Goal: Task Accomplishment & Management: Manage account settings

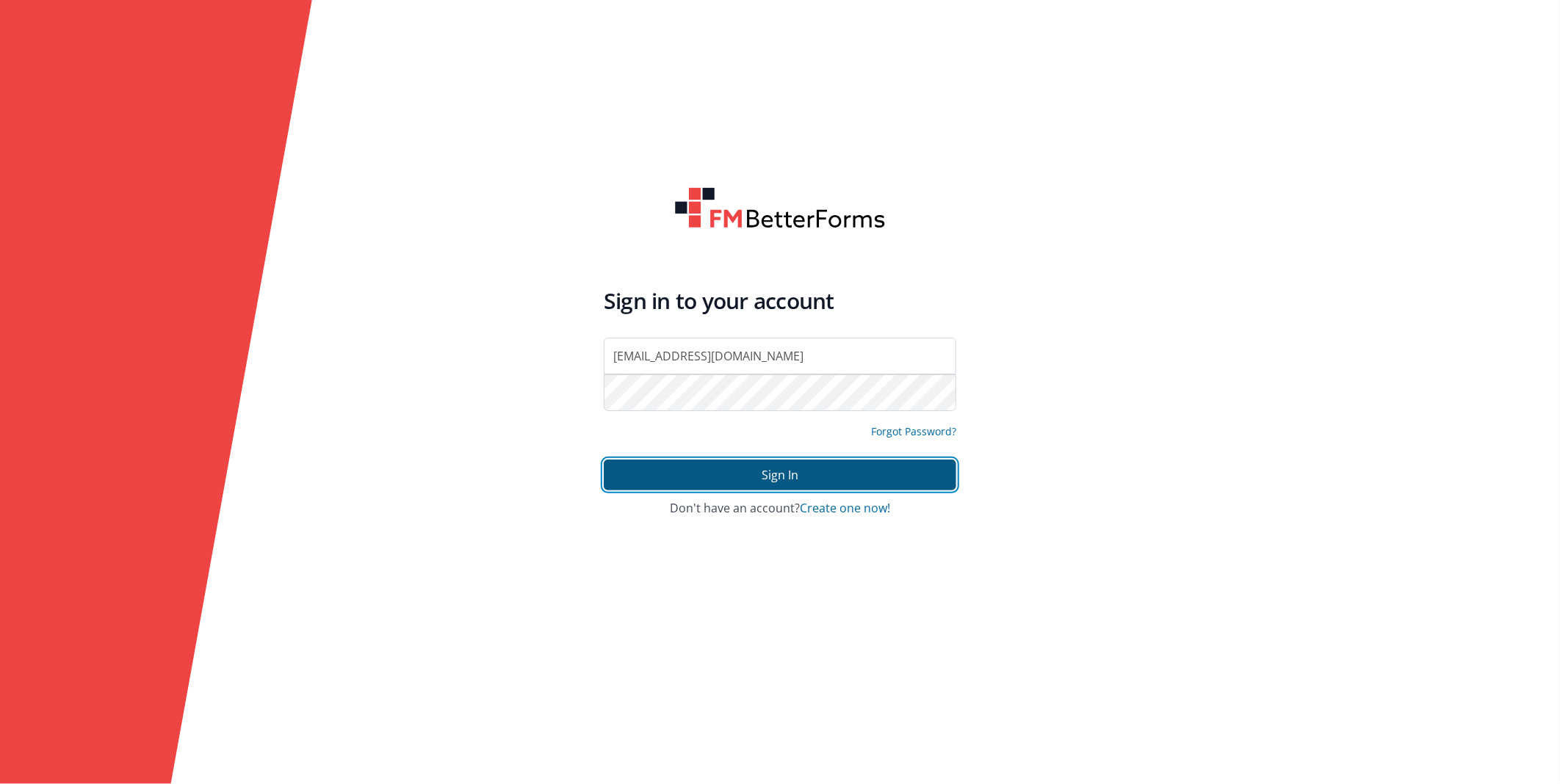
click at [777, 480] on button "Sign In" at bounding box center [780, 474] width 352 height 31
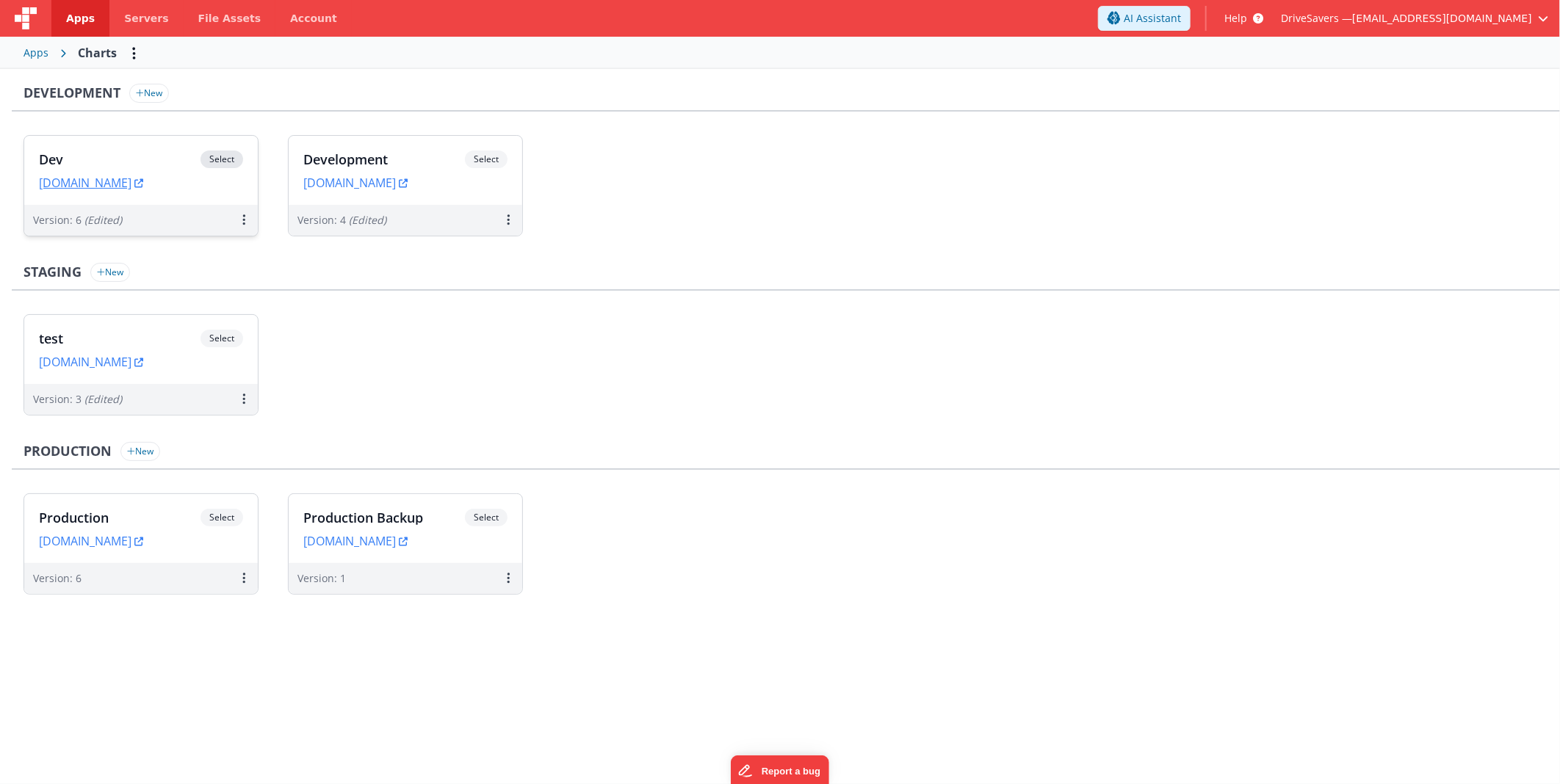
click at [138, 153] on h3 "Dev" at bounding box center [119, 159] width 161 height 15
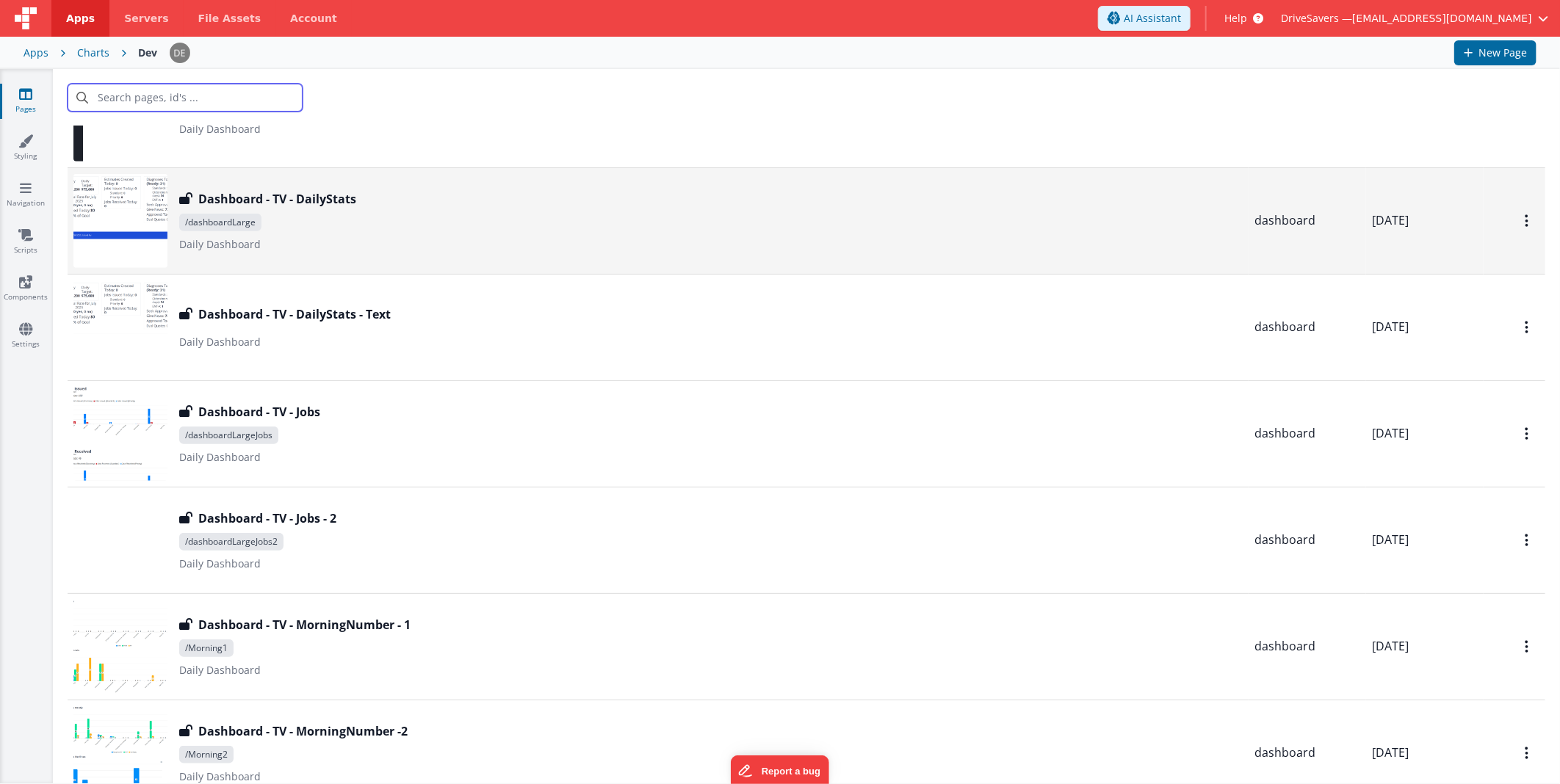
scroll to position [815, 0]
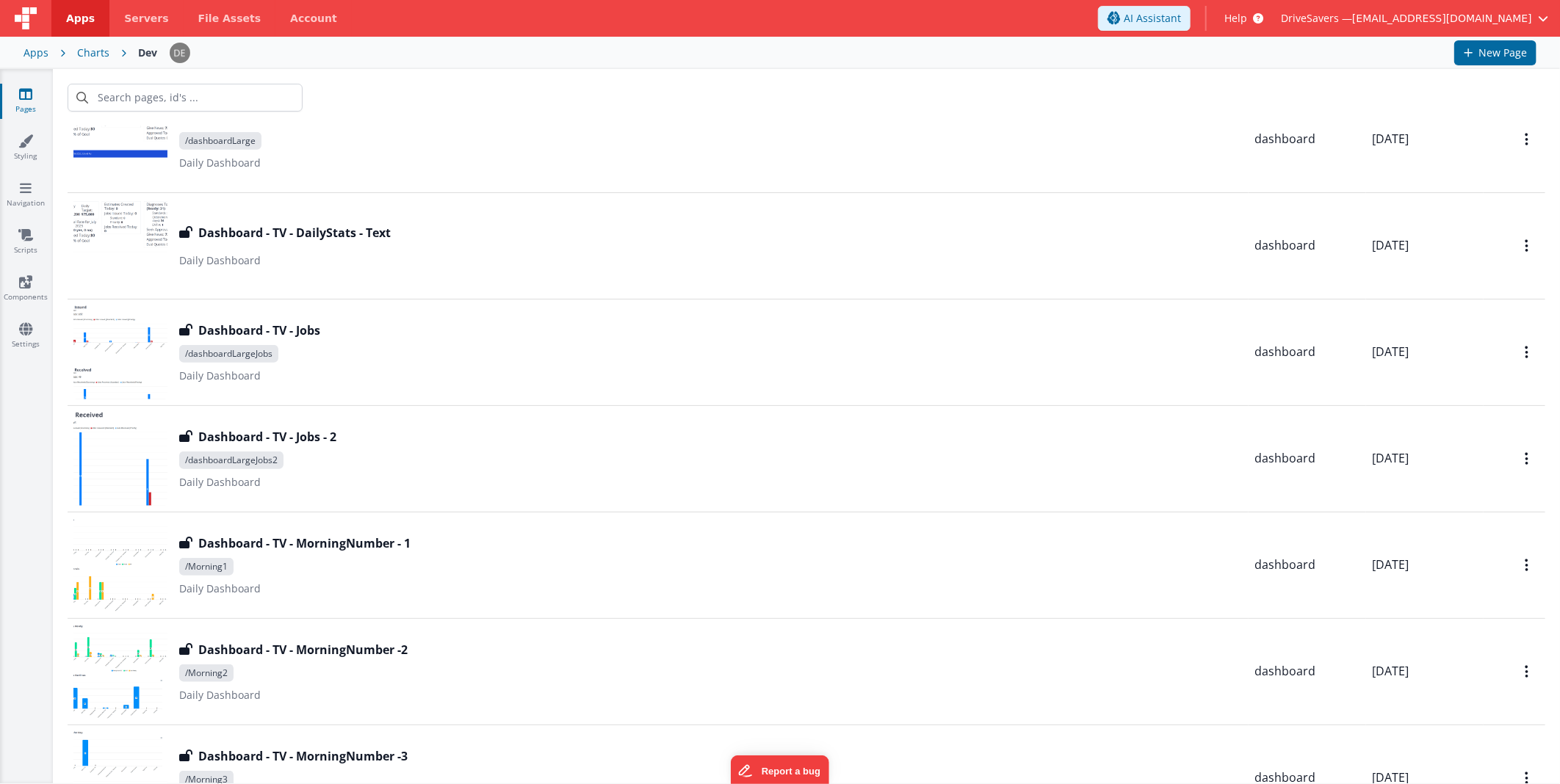
click at [46, 48] on div "Apps" at bounding box center [36, 53] width 25 height 15
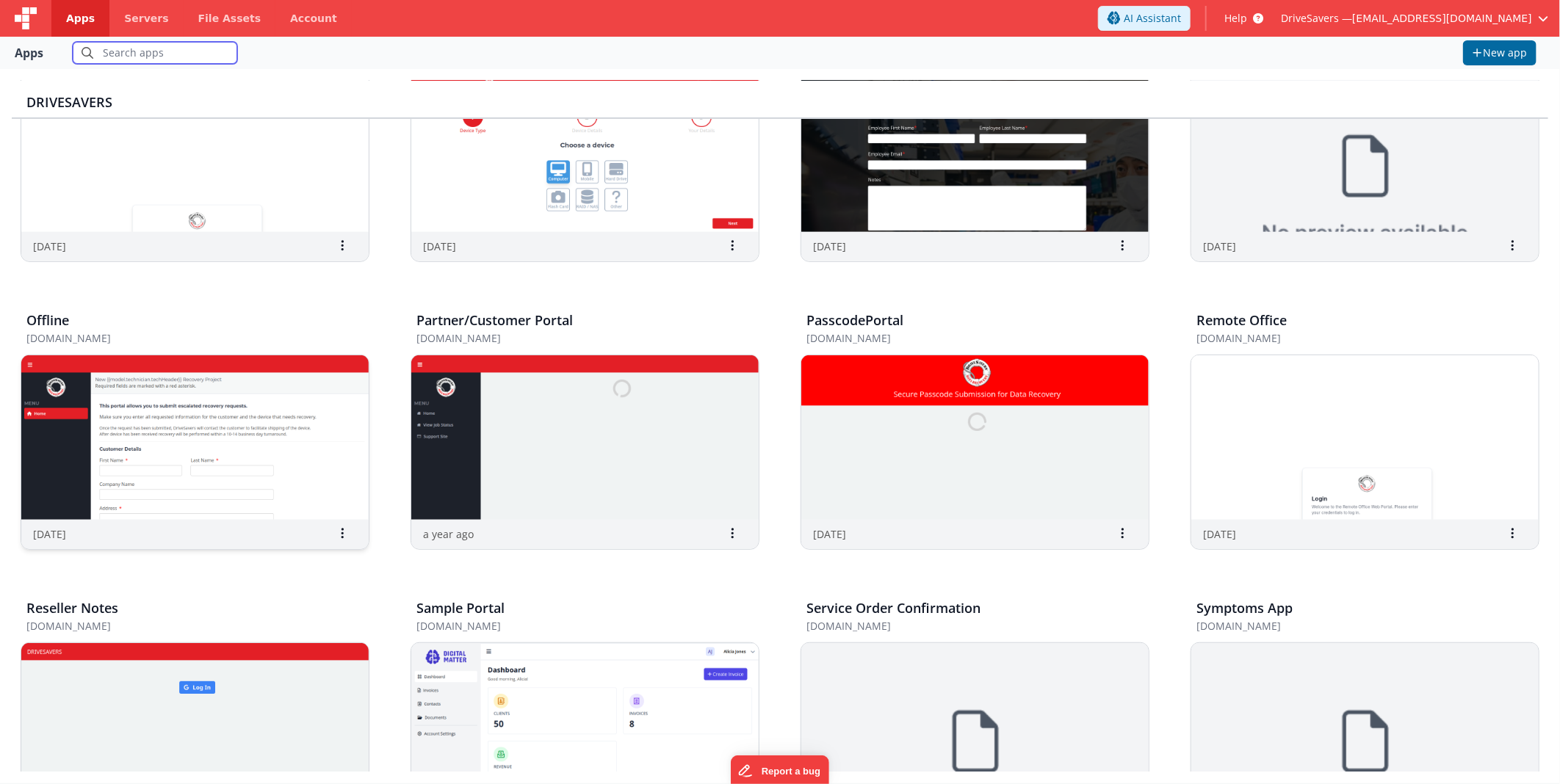
scroll to position [163, 0]
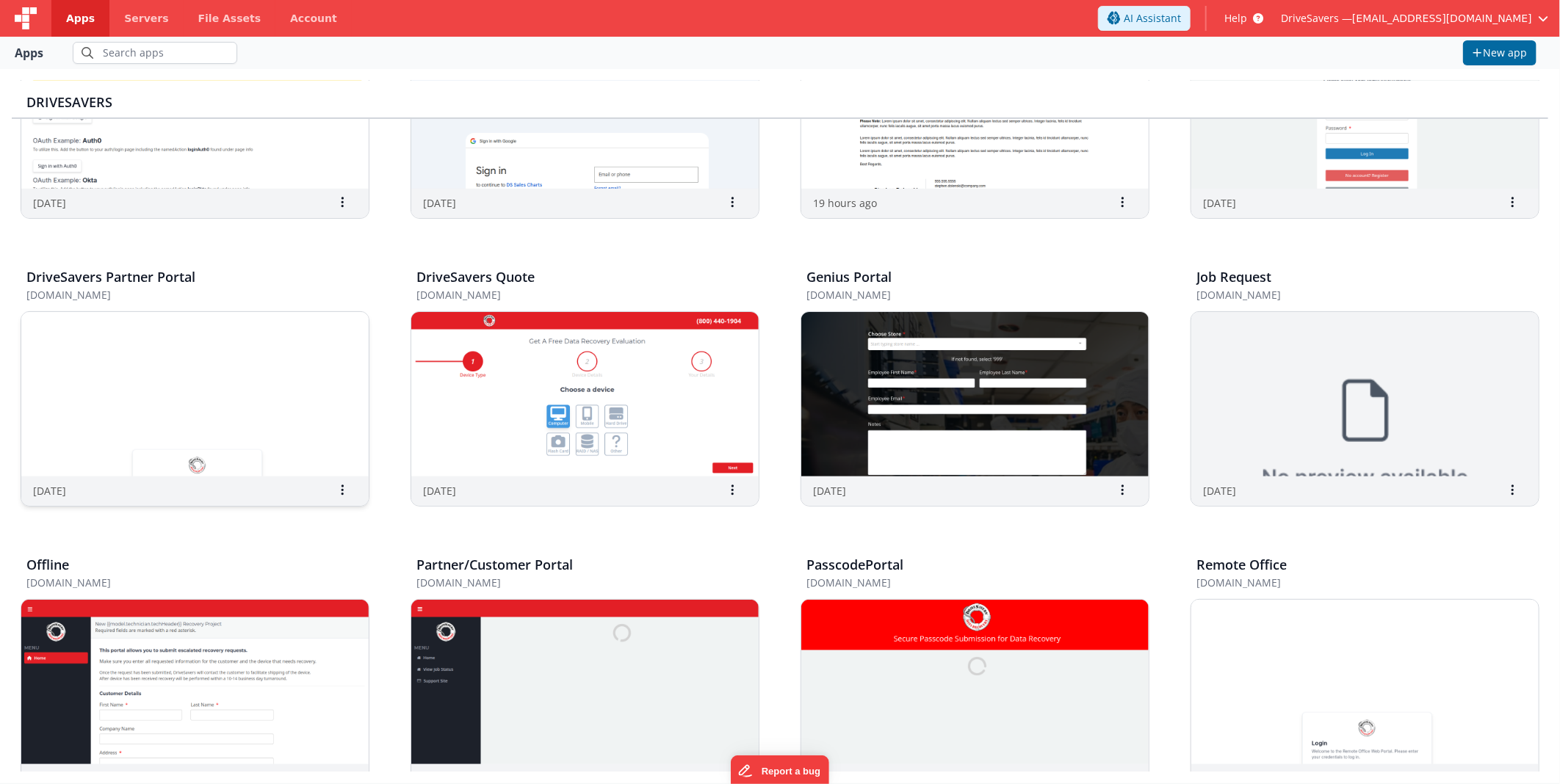
click at [163, 423] on img at bounding box center [195, 394] width 348 height 164
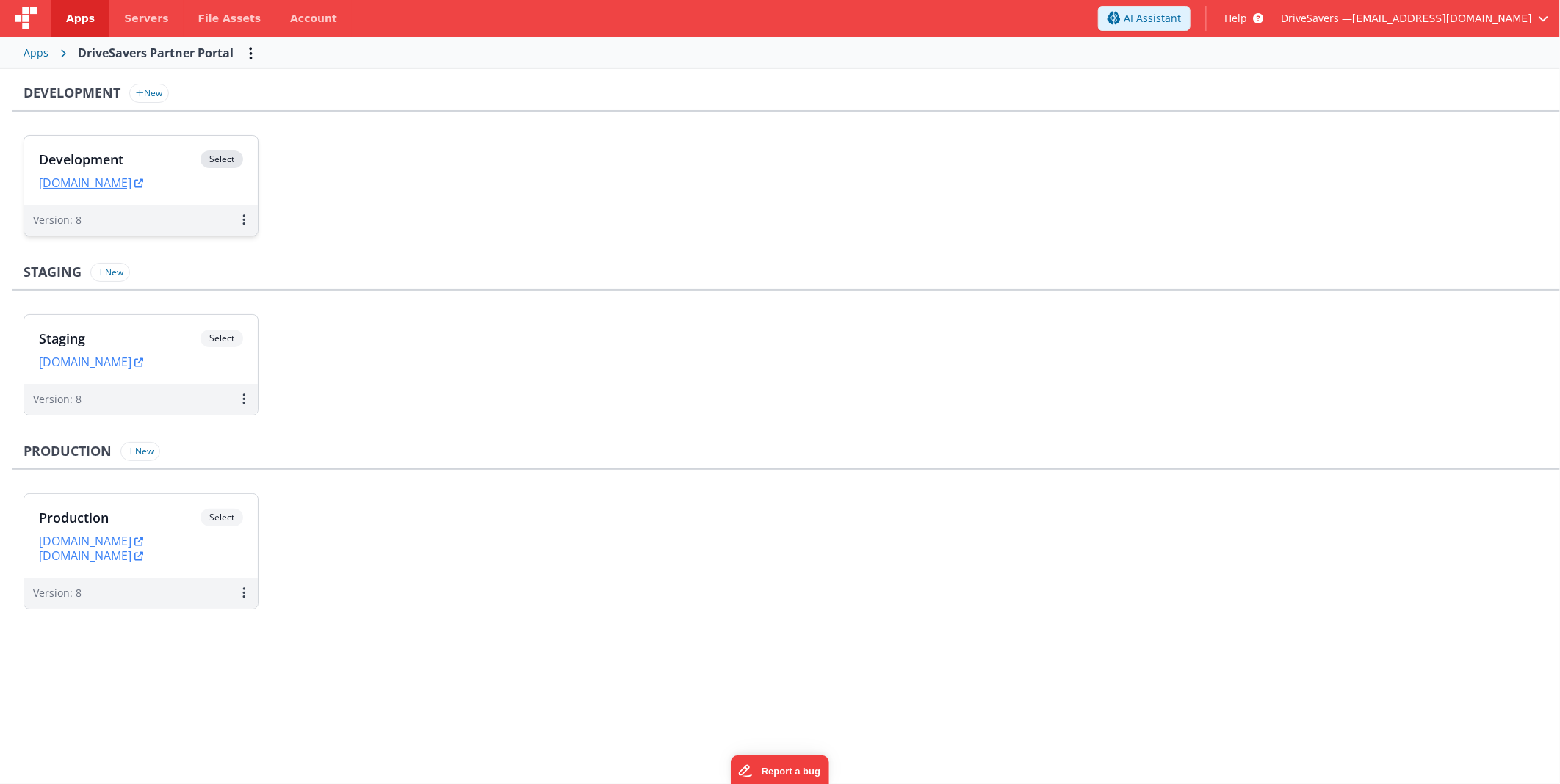
click at [155, 162] on h3 "Development" at bounding box center [119, 159] width 161 height 15
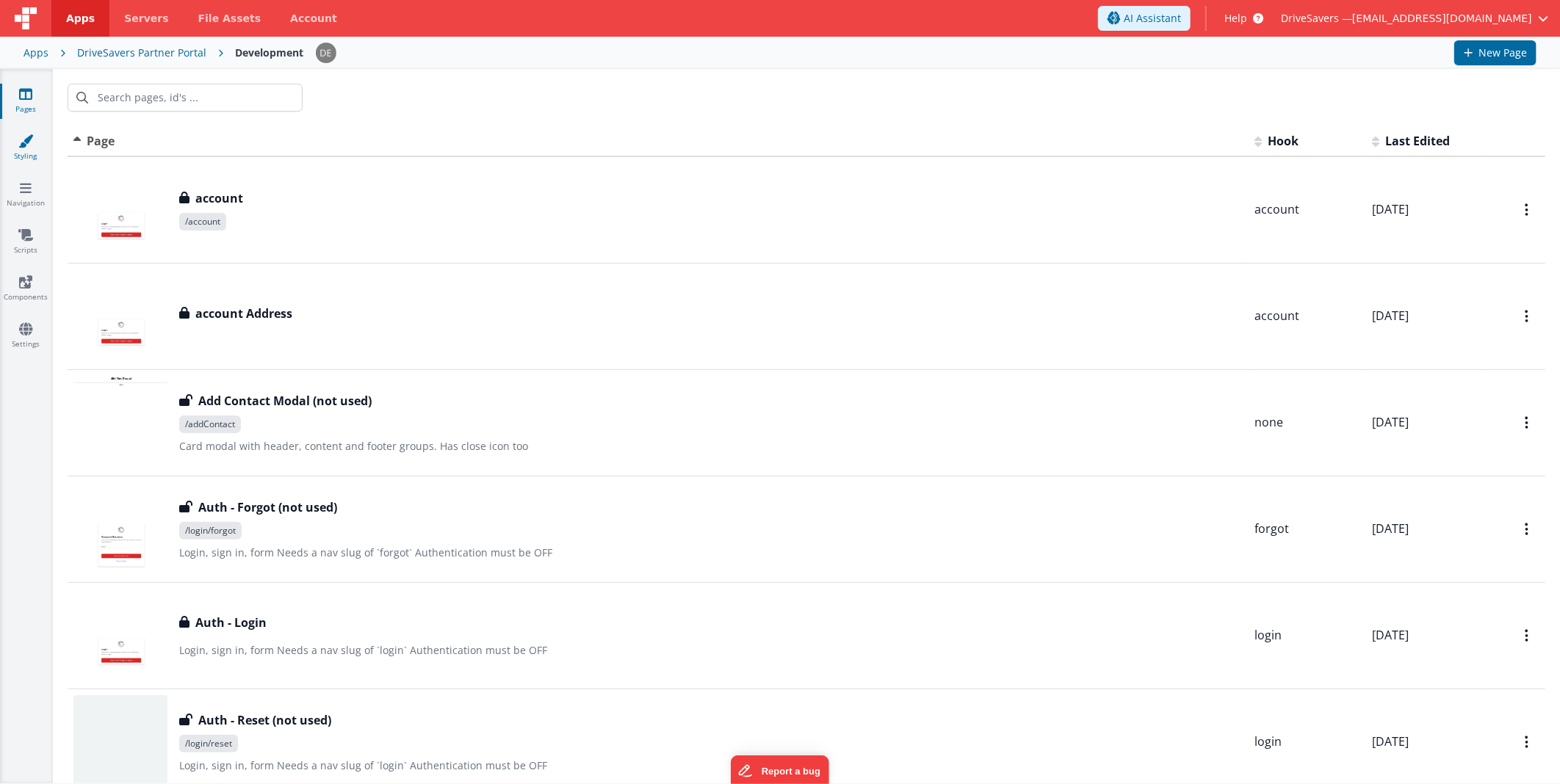
click at [32, 159] on link "Styling" at bounding box center [25, 148] width 53 height 29
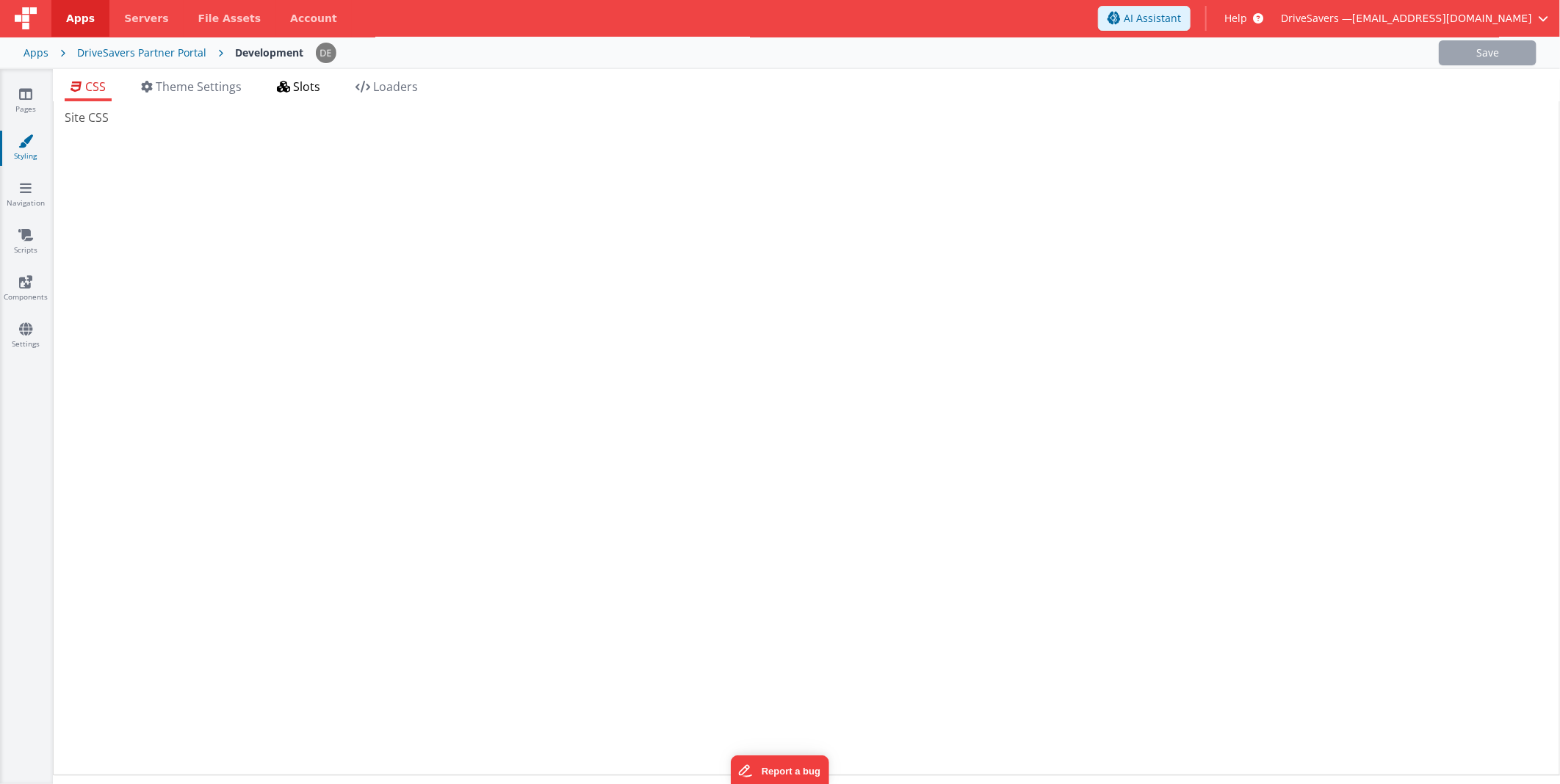
click at [304, 83] on span "Slots" at bounding box center [306, 86] width 28 height 17
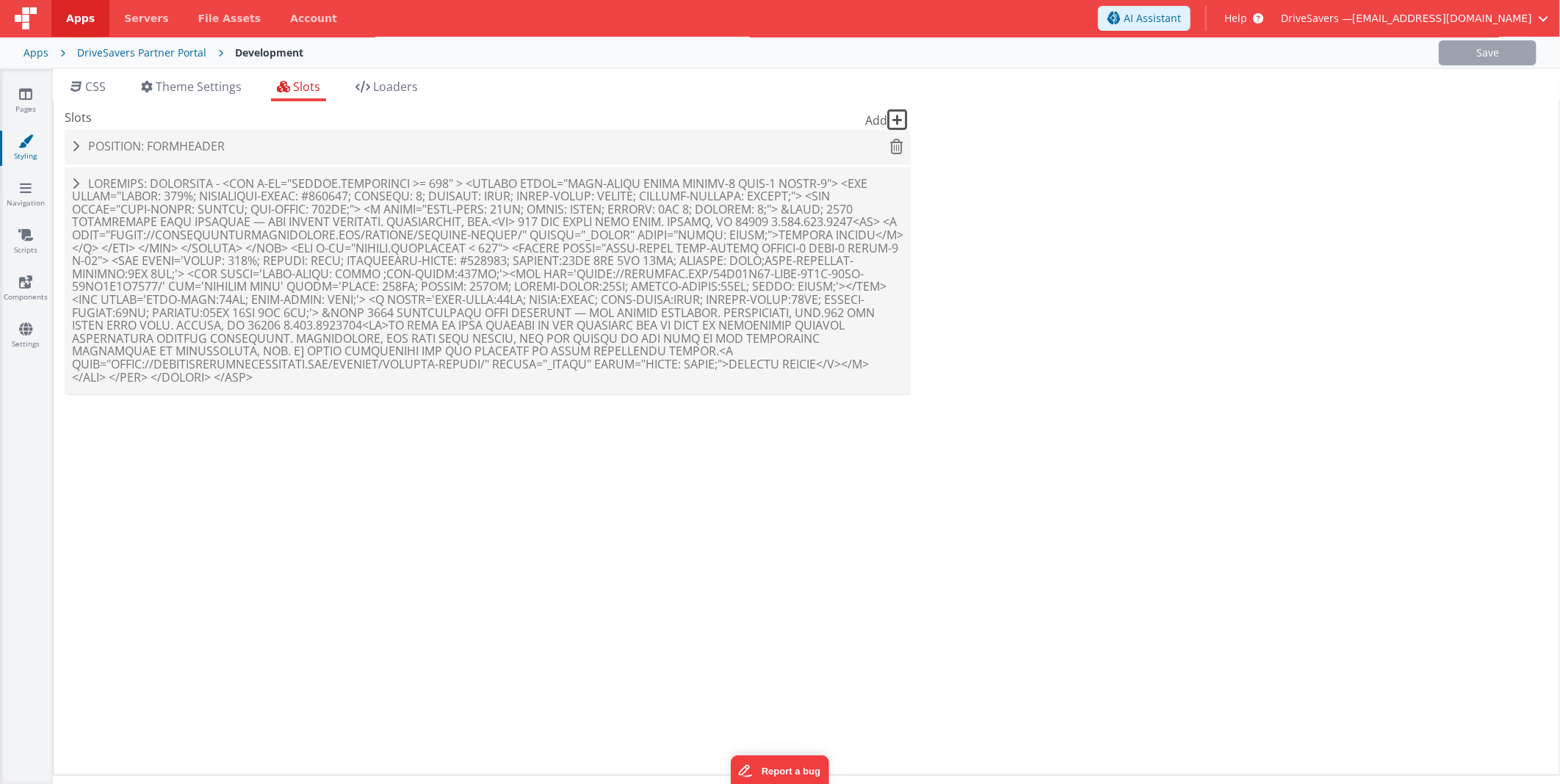
click at [271, 156] on div "Position: formHeader" at bounding box center [487, 146] width 846 height 34
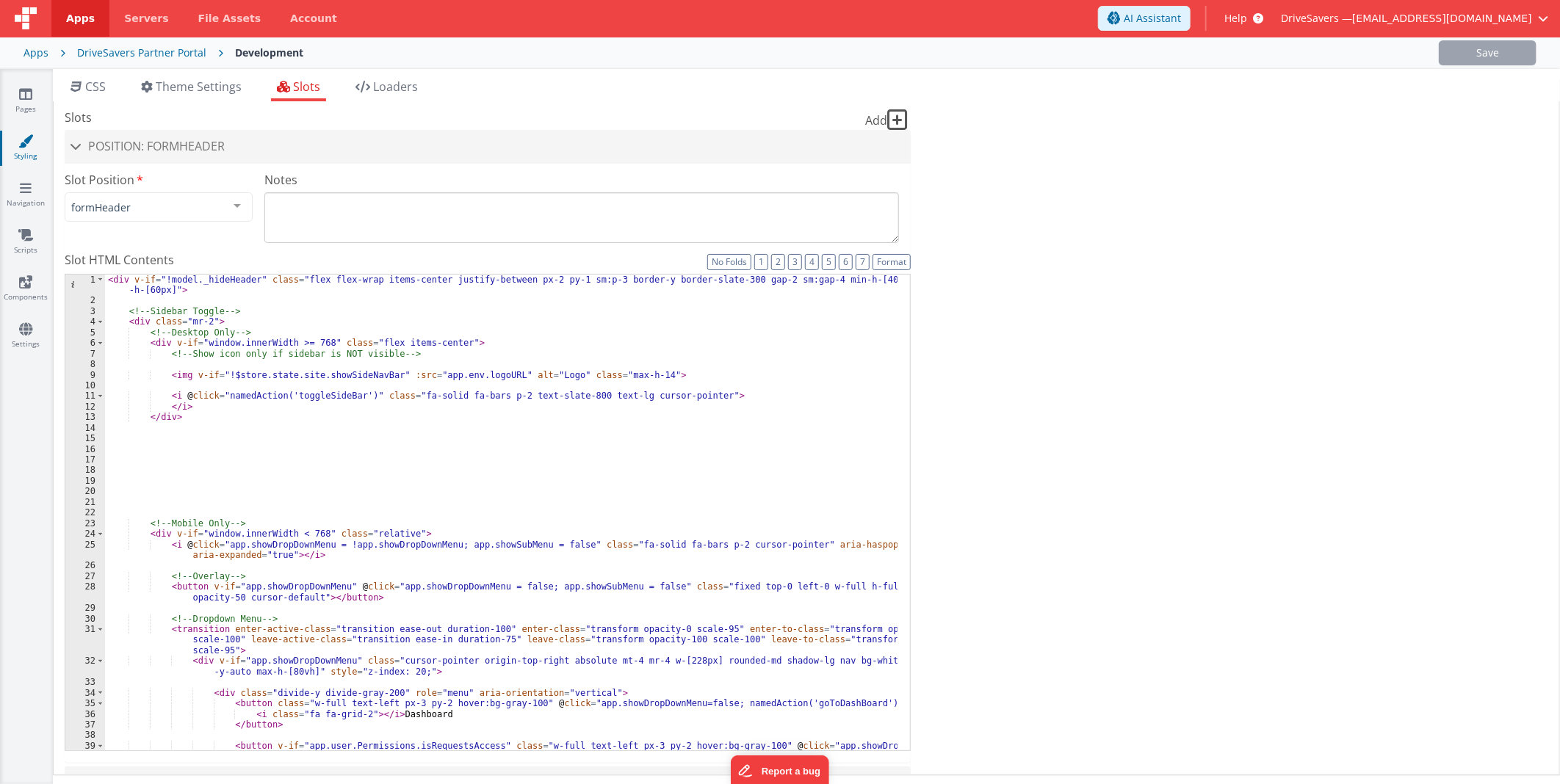
click at [285, 356] on div "< div v-if = "!model._hideHeader" class = "flex flex-wrap items-center justify-…" at bounding box center [500, 533] width 792 height 518
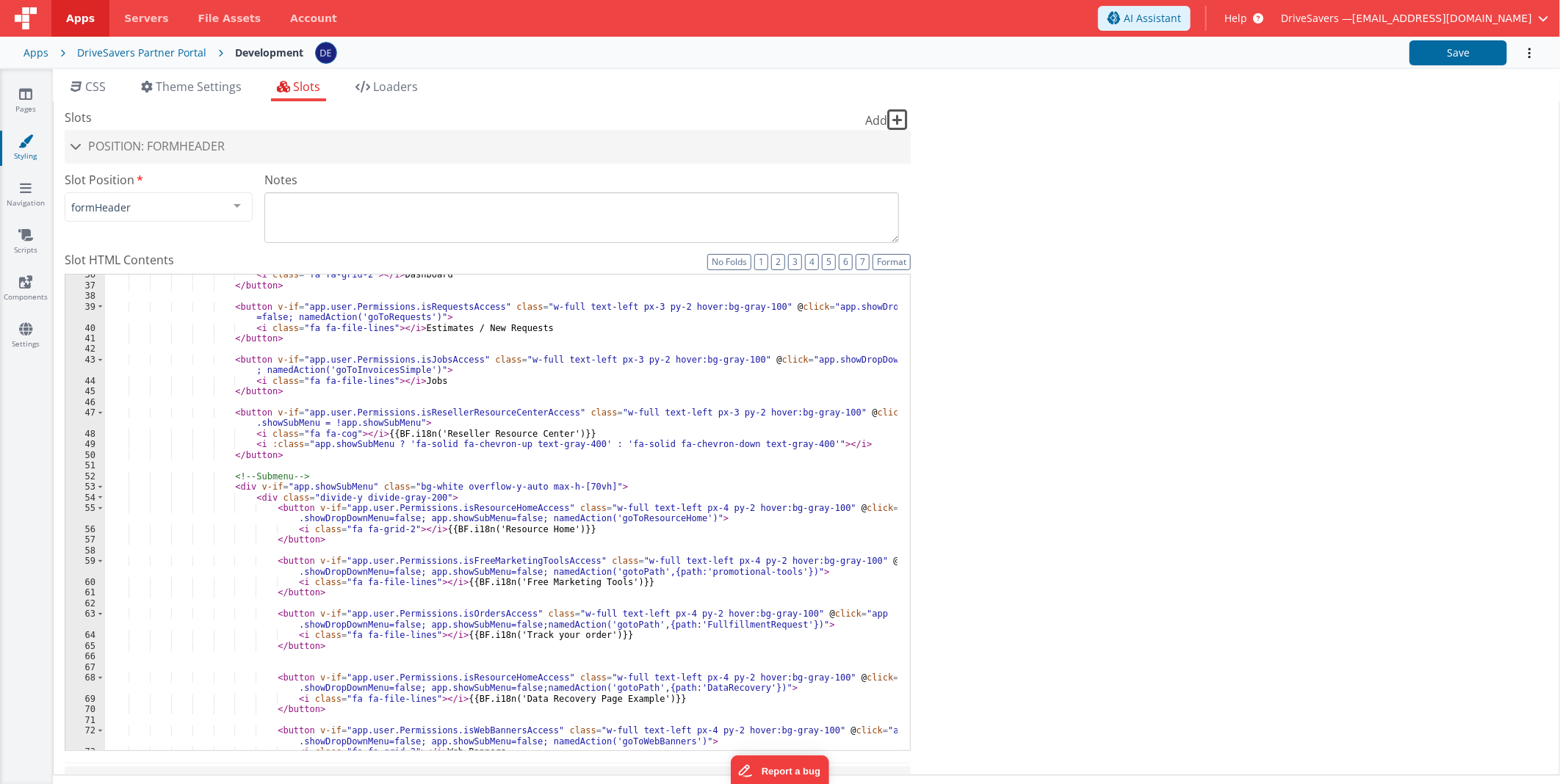
scroll to position [439, 0]
click at [39, 186] on link "Navigation" at bounding box center [25, 195] width 53 height 29
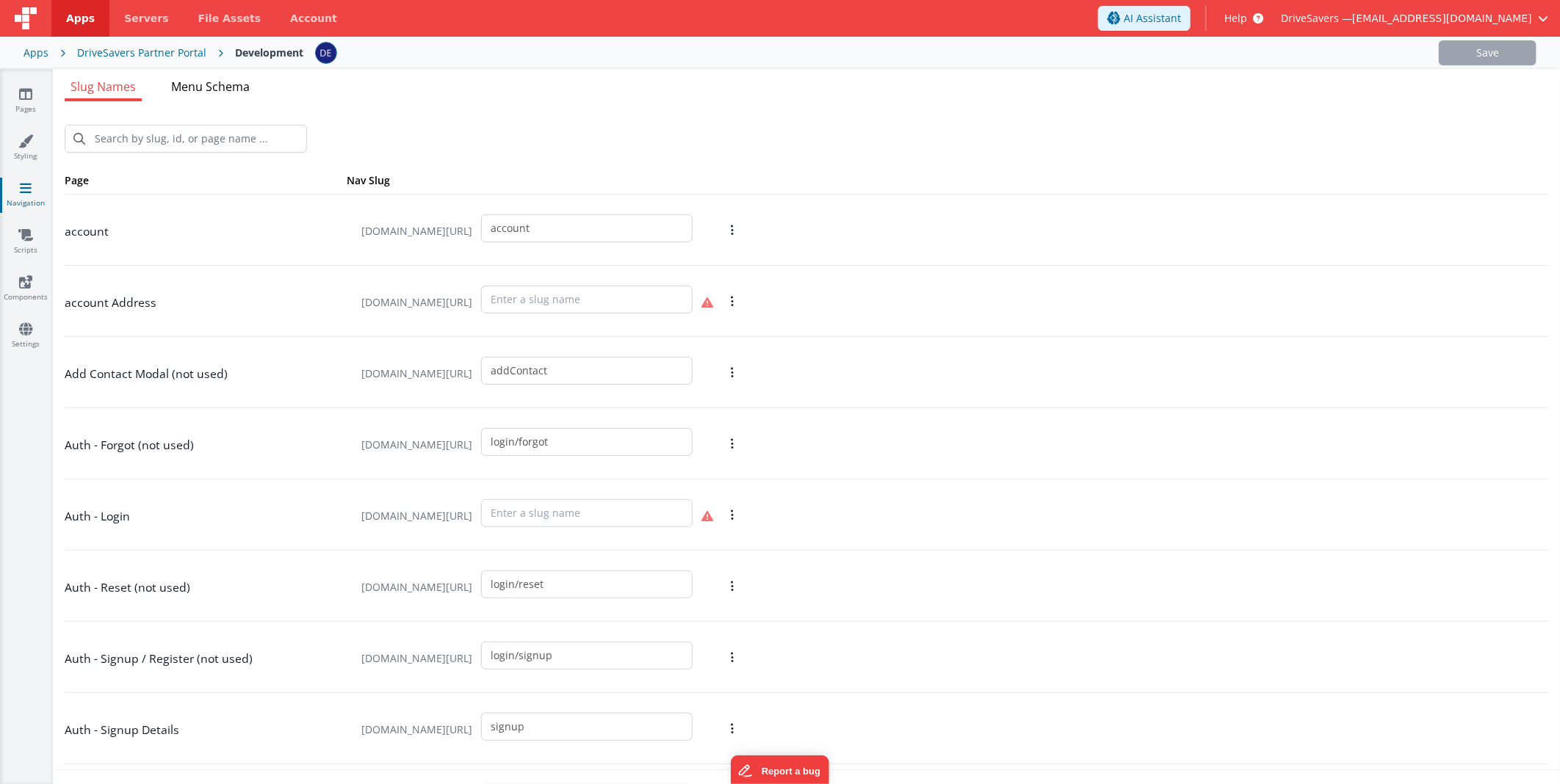
click at [224, 85] on span "Menu Schema" at bounding box center [211, 86] width 79 height 17
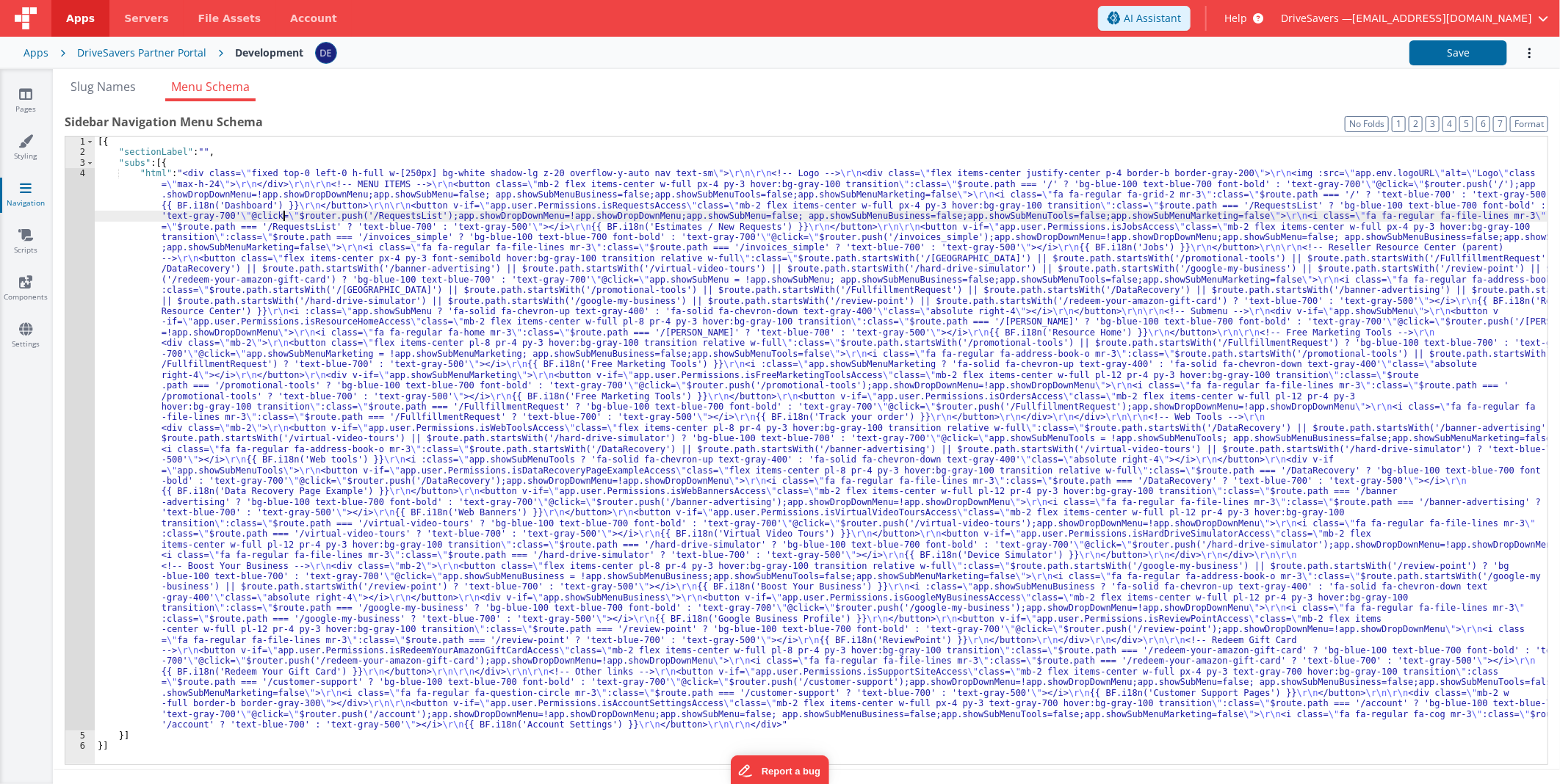
click at [282, 214] on div "[{ "sectionLabel" : "" , "subs" : [{ "html" : "<div class= \" fixed top-0 left-…" at bounding box center [821, 462] width 1453 height 650
click at [86, 236] on div "4" at bounding box center [79, 449] width 29 height 562
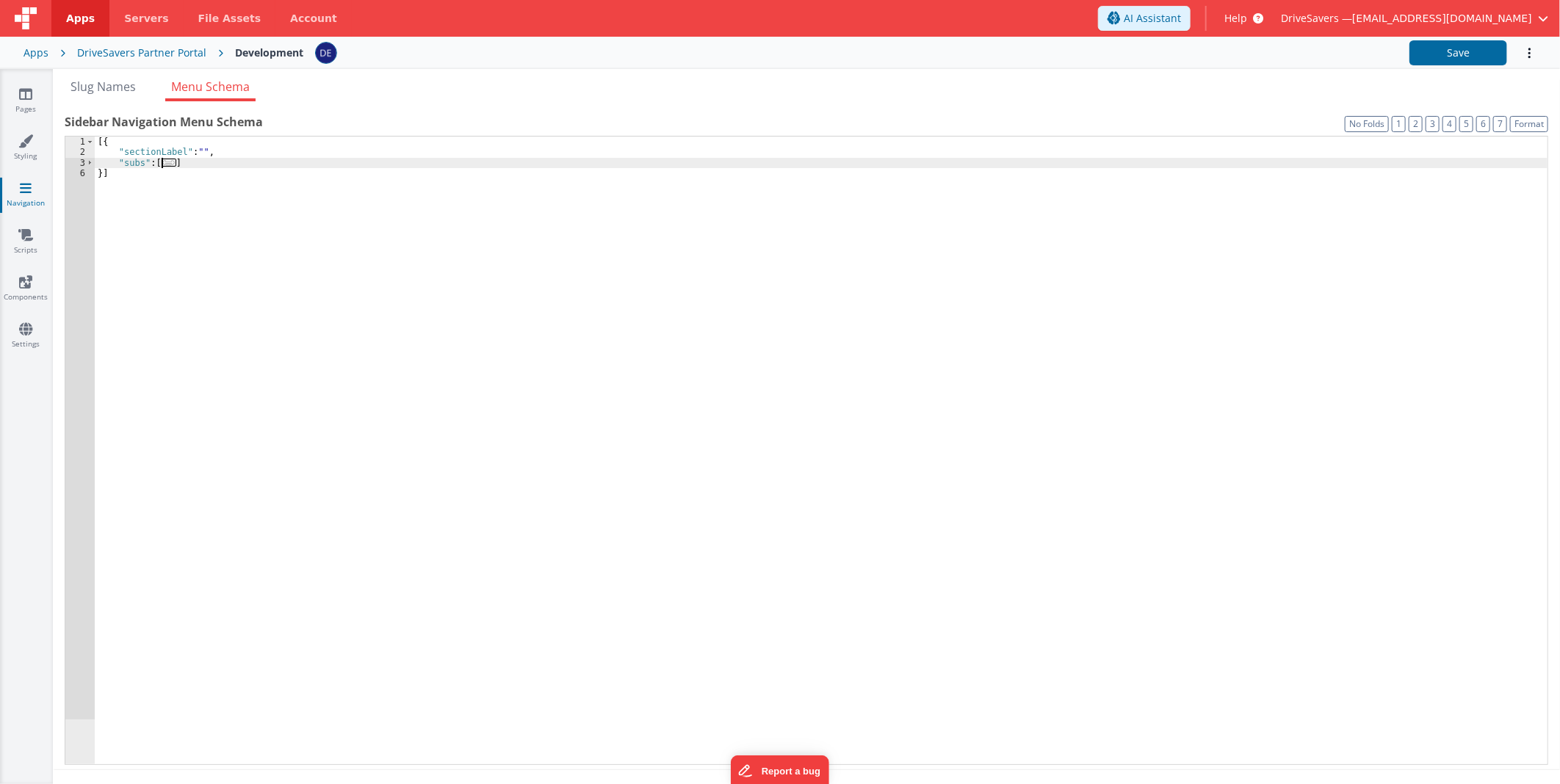
drag, startPoint x: 89, startPoint y: 162, endPoint x: 243, endPoint y: 235, distance: 170.4
click at [90, 162] on span at bounding box center [90, 163] width 8 height 10
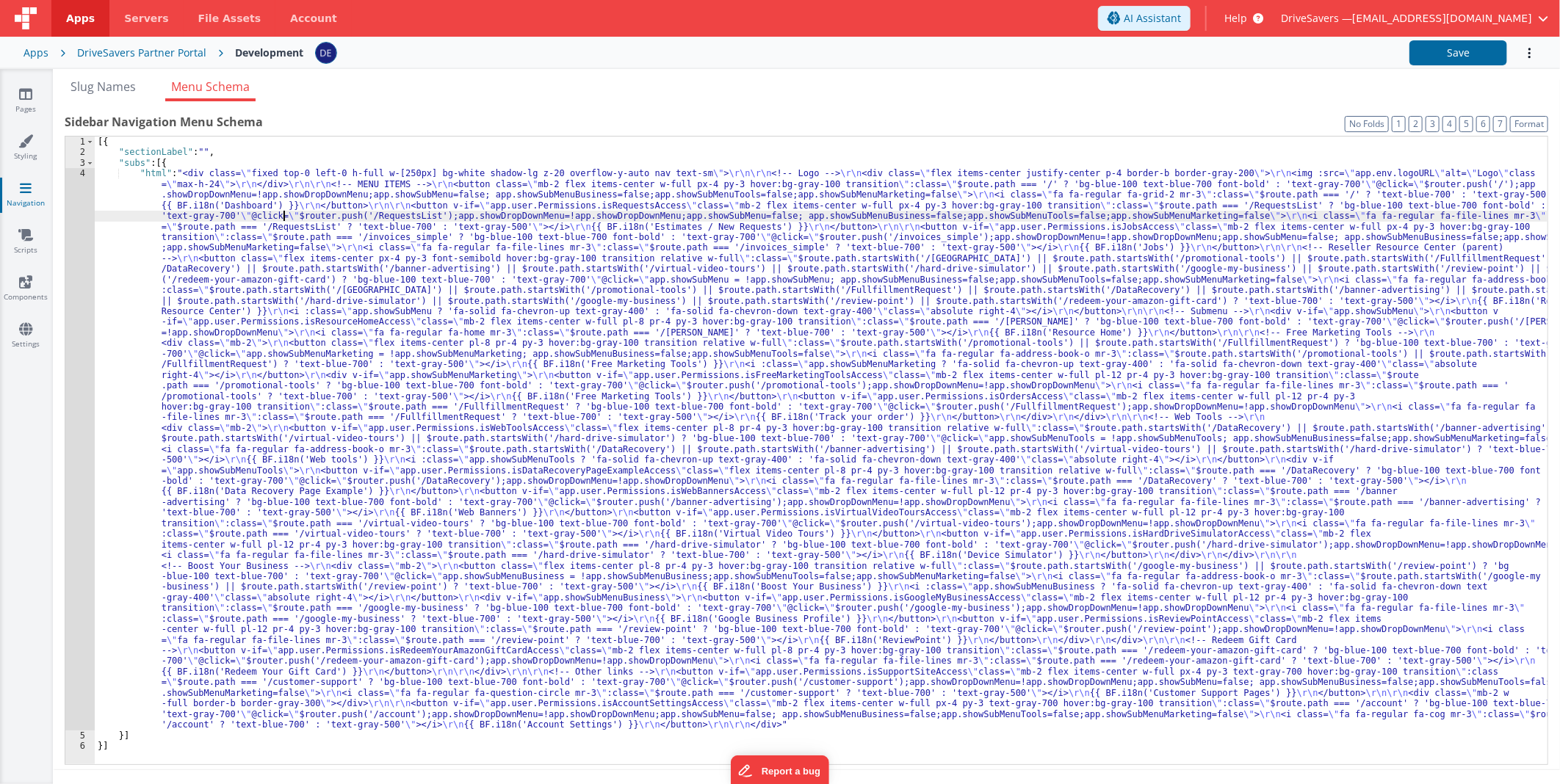
click at [249, 290] on div "[{ "sectionLabel" : "" , "subs" : [{ "html" : "<div class= \" fixed top-0 left-…" at bounding box center [821, 462] width 1453 height 650
click at [71, 293] on div "4" at bounding box center [79, 449] width 29 height 562
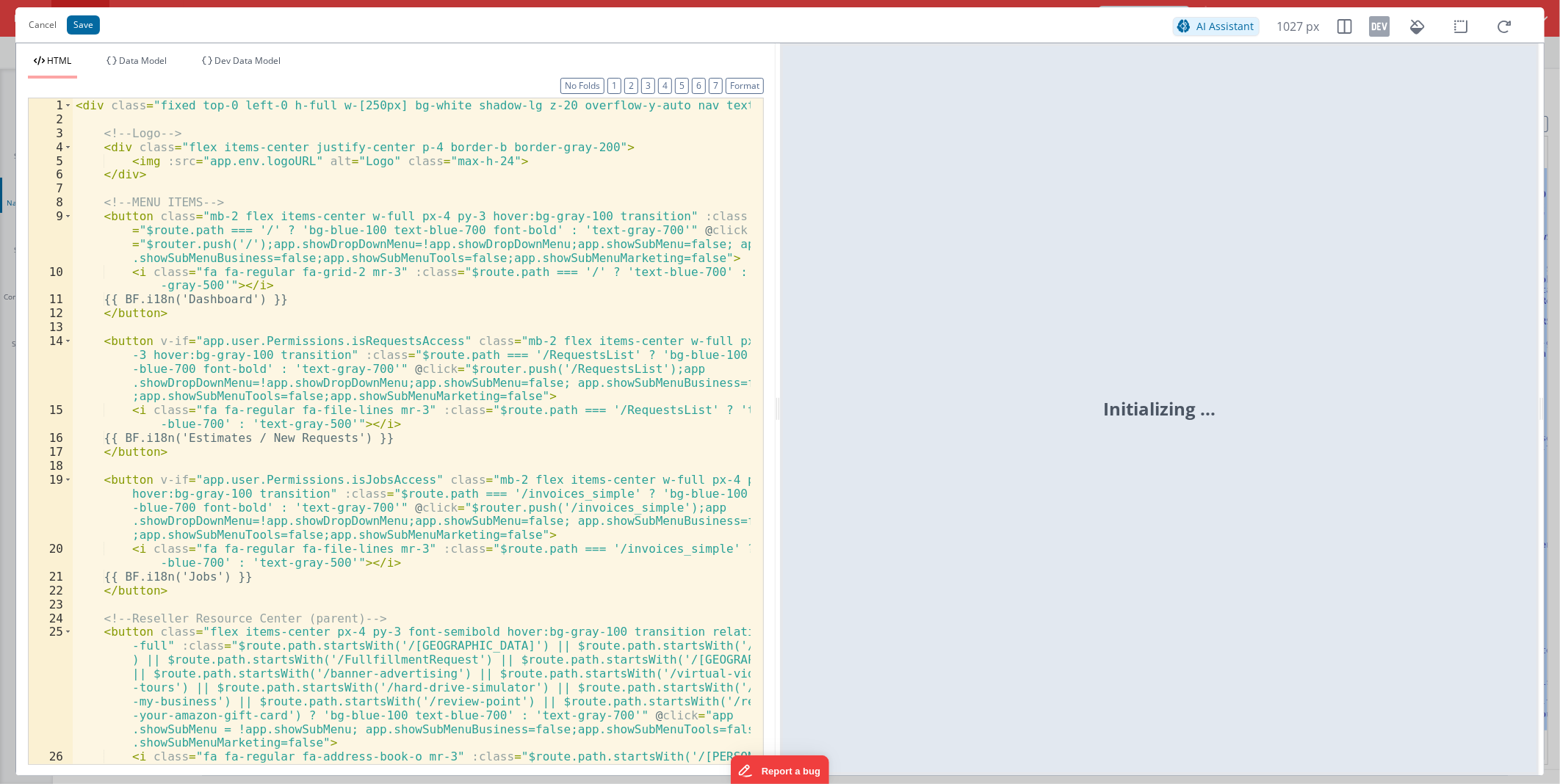
click at [362, 206] on div "< div class = "fixed top-0 left-0 h-full w-[250px] bg-white shadow-lg z-20 over…" at bounding box center [411, 486] width 678 height 776
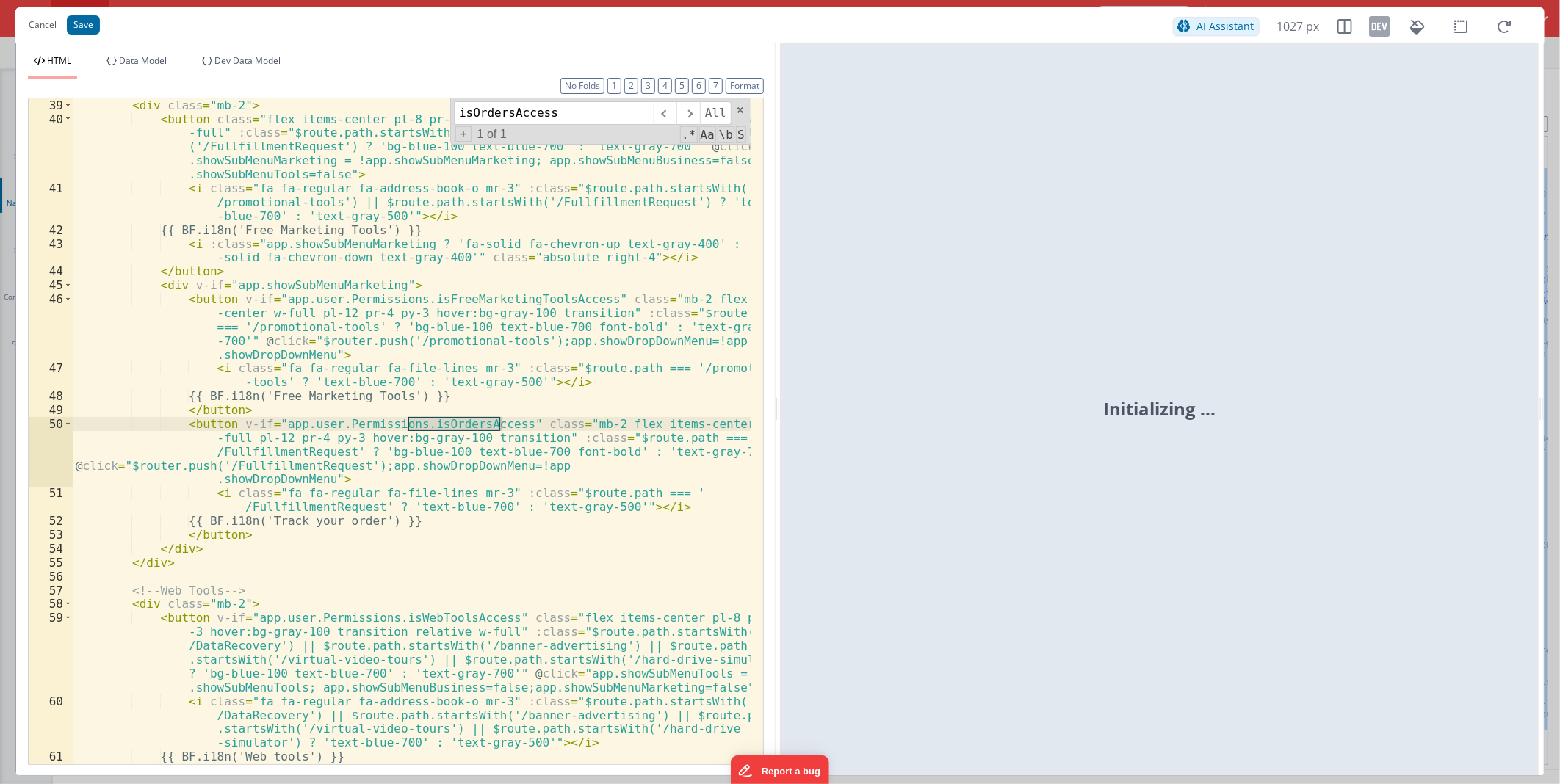
scroll to position [985, 0]
click at [529, 111] on input "isOrdersAccess" at bounding box center [554, 113] width 200 height 24
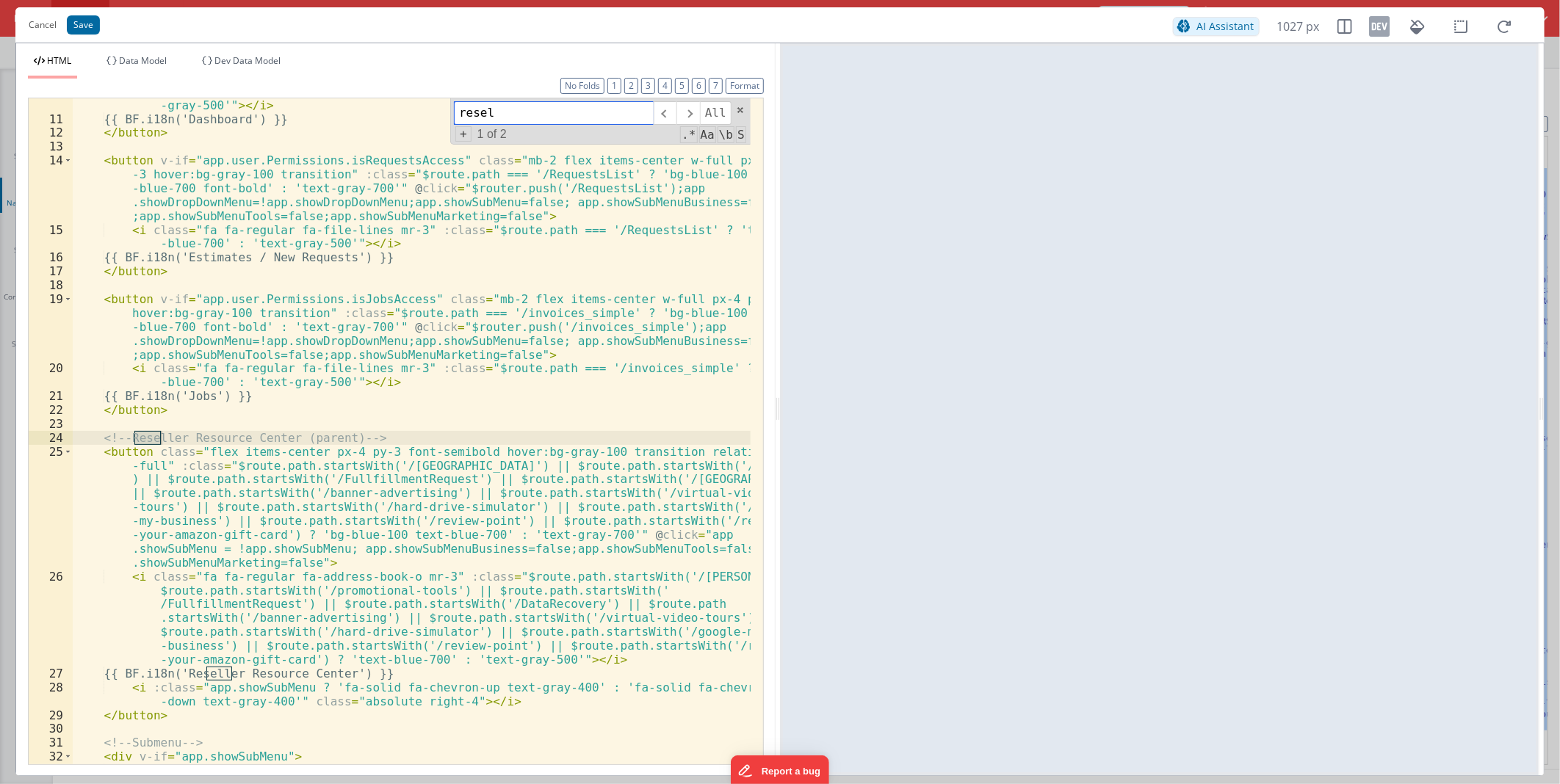
scroll to position [180, 0]
type input "reseller"
click at [173, 451] on div "< i class = "fa fa-regular fa-grid-2 mr-3" :class = "$route.path === '/' ? 'tex…" at bounding box center [411, 458] width 678 height 748
click at [196, 469] on div "< i class = "fa fa-regular fa-grid-2 mr-3" :class = "$route.path === '/' ? 'tex…" at bounding box center [411, 458] width 678 height 748
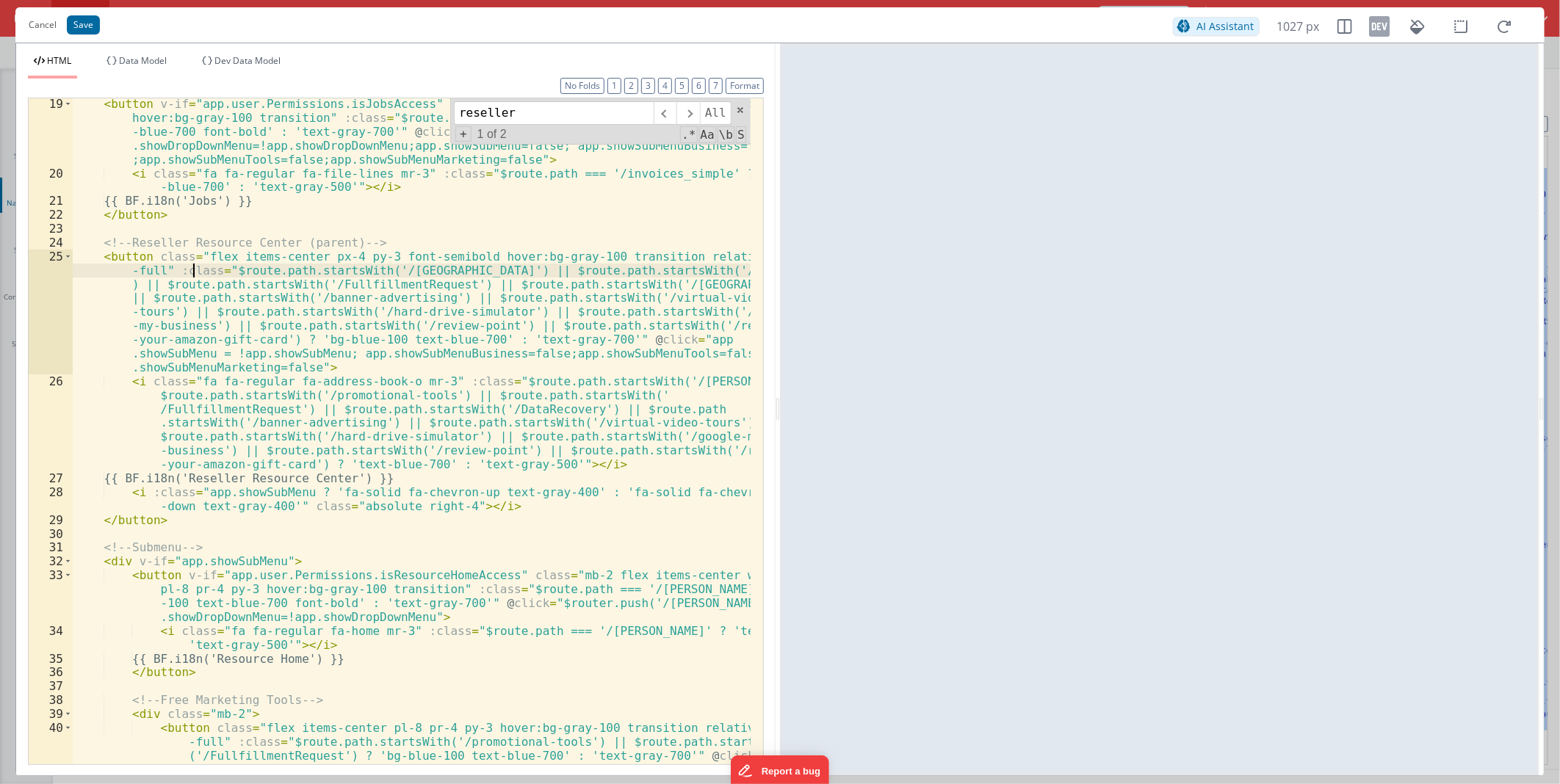
scroll to position [376, 0]
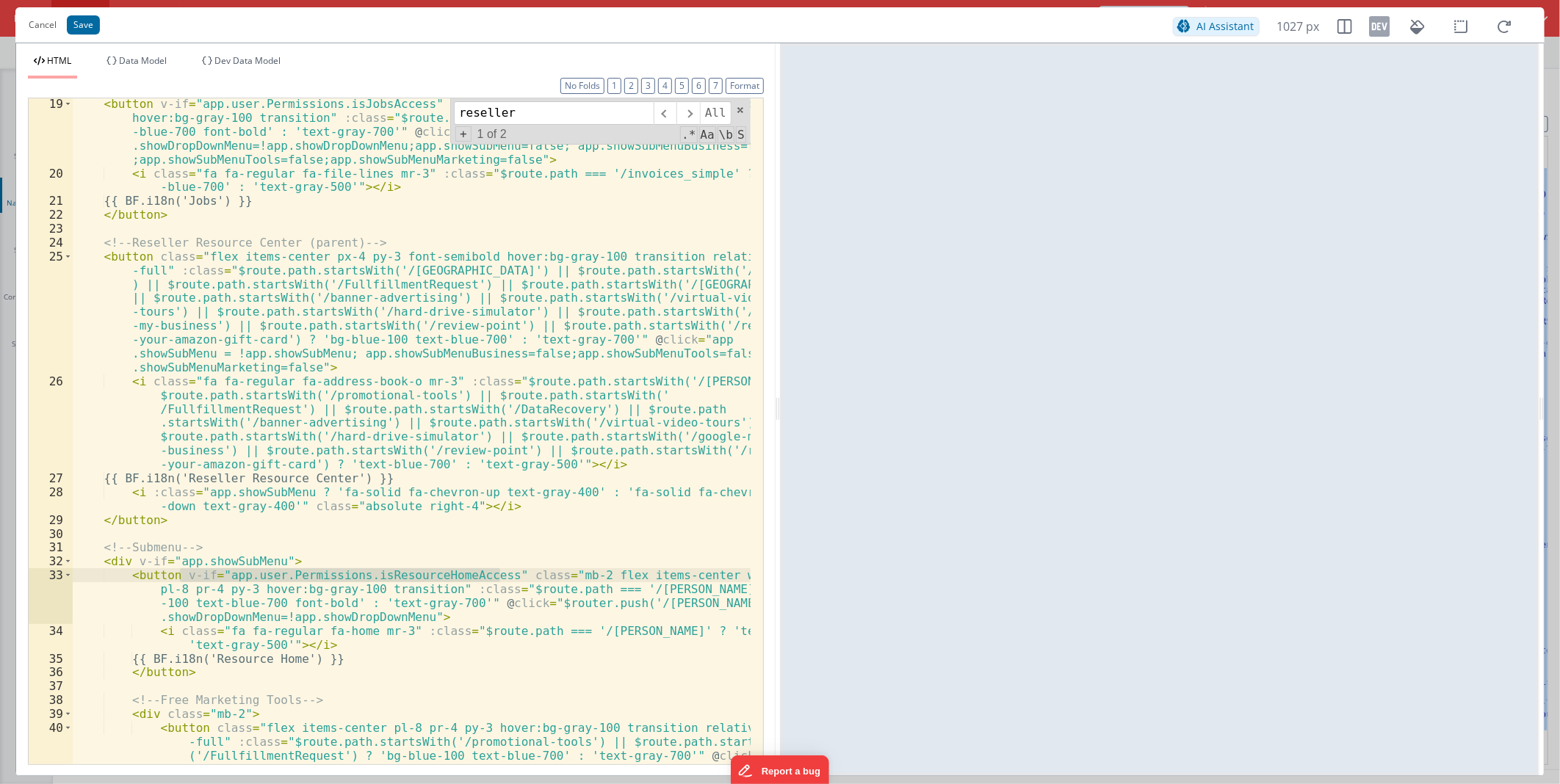
drag, startPoint x: 179, startPoint y: 576, endPoint x: 498, endPoint y: 577, distance: 319.0
click at [498, 577] on div "< button v-if = "app.user.Permissions.isJobsAccess" class = "mb-2 flex items-ce…" at bounding box center [411, 499] width 678 height 804
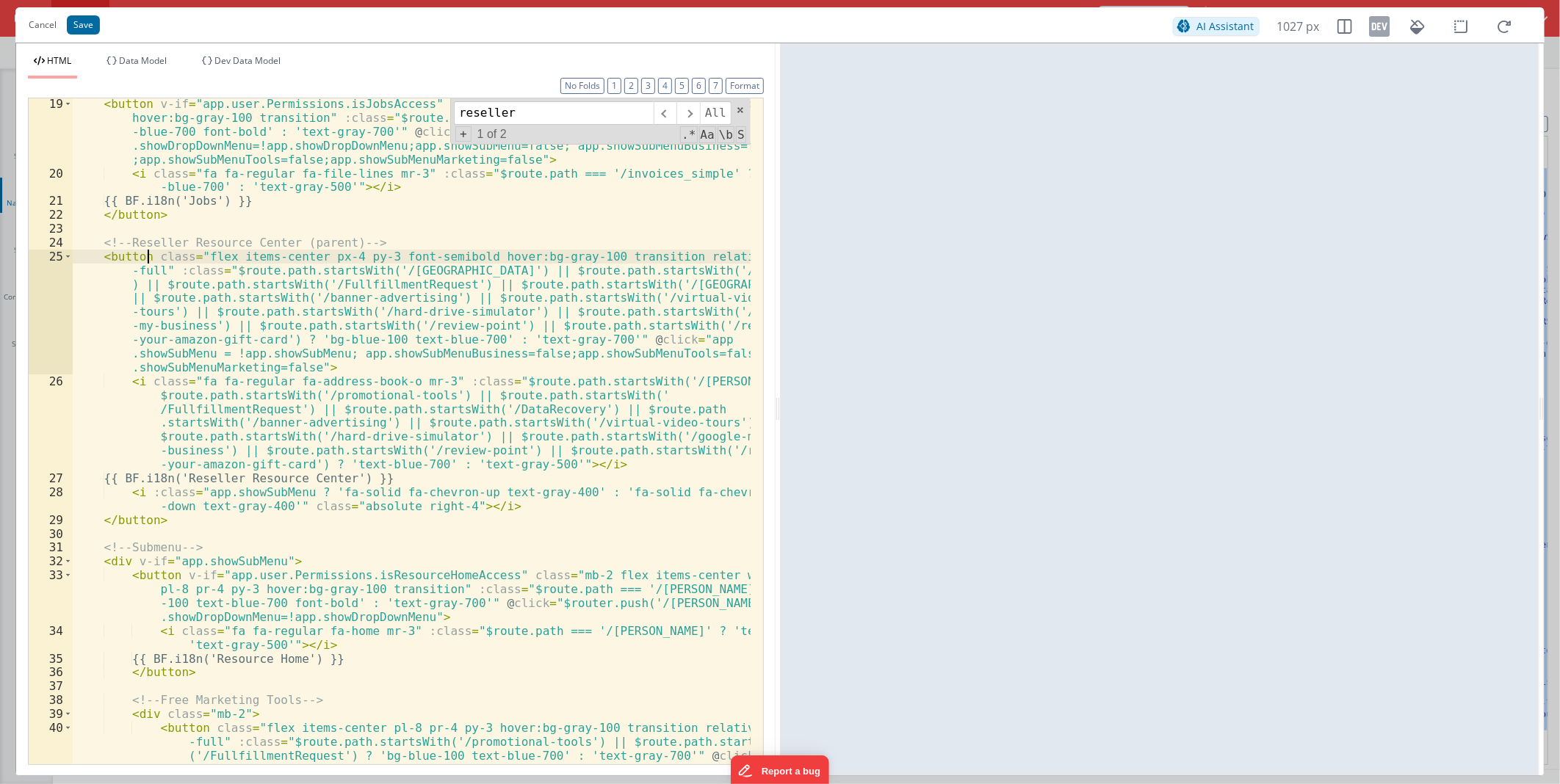
click at [149, 256] on div "< button v-if = "app.user.Permissions.isJobsAccess" class = "mb-2 flex items-ce…" at bounding box center [411, 499] width 678 height 804
paste textarea
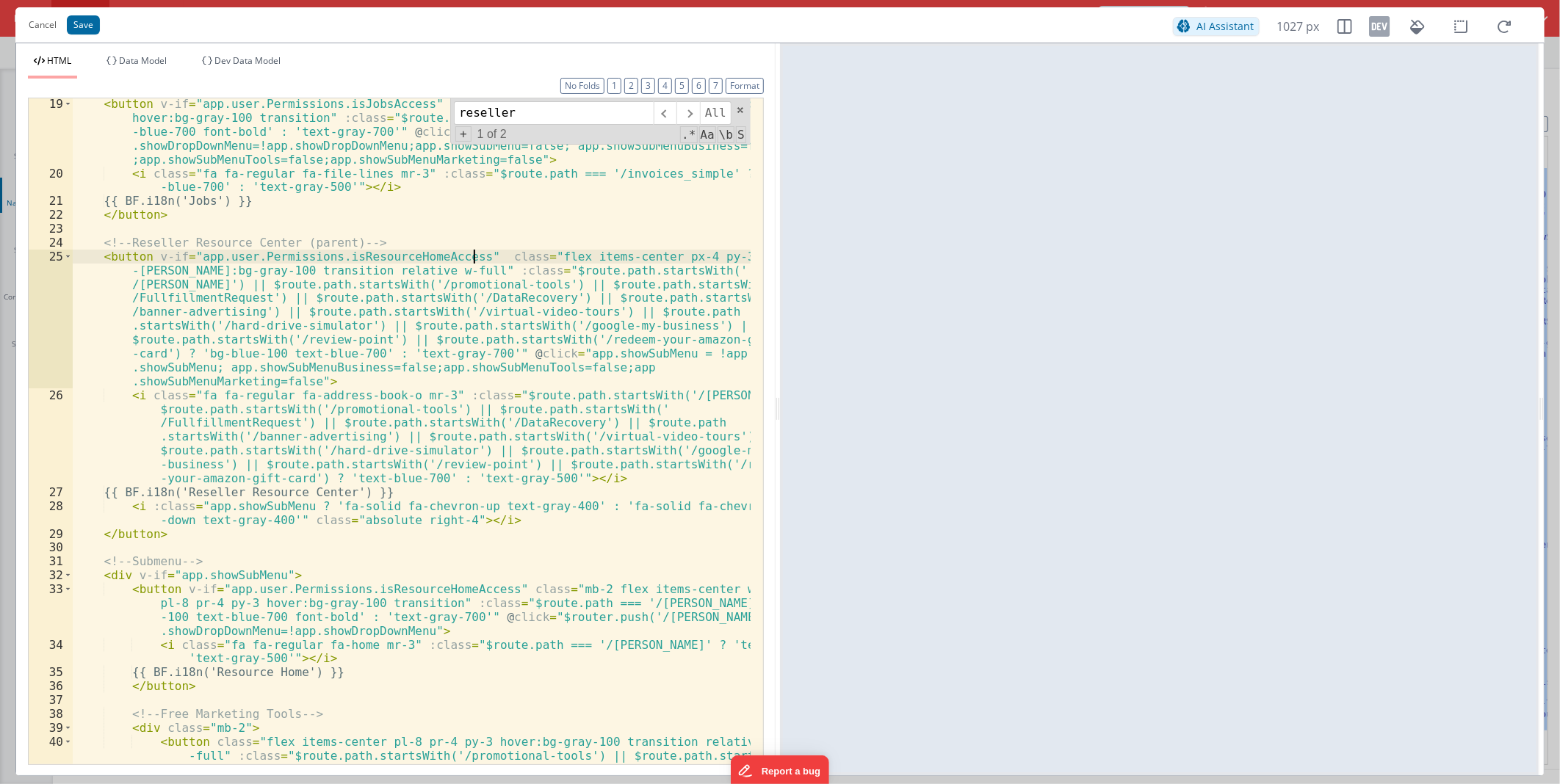
click at [385, 257] on div "< button v-if = "app.user.Permissions.isJobsAccess" class = "mb-2 flex items-ce…" at bounding box center [411, 499] width 678 height 804
click at [79, 28] on button "Save" at bounding box center [83, 25] width 33 height 19
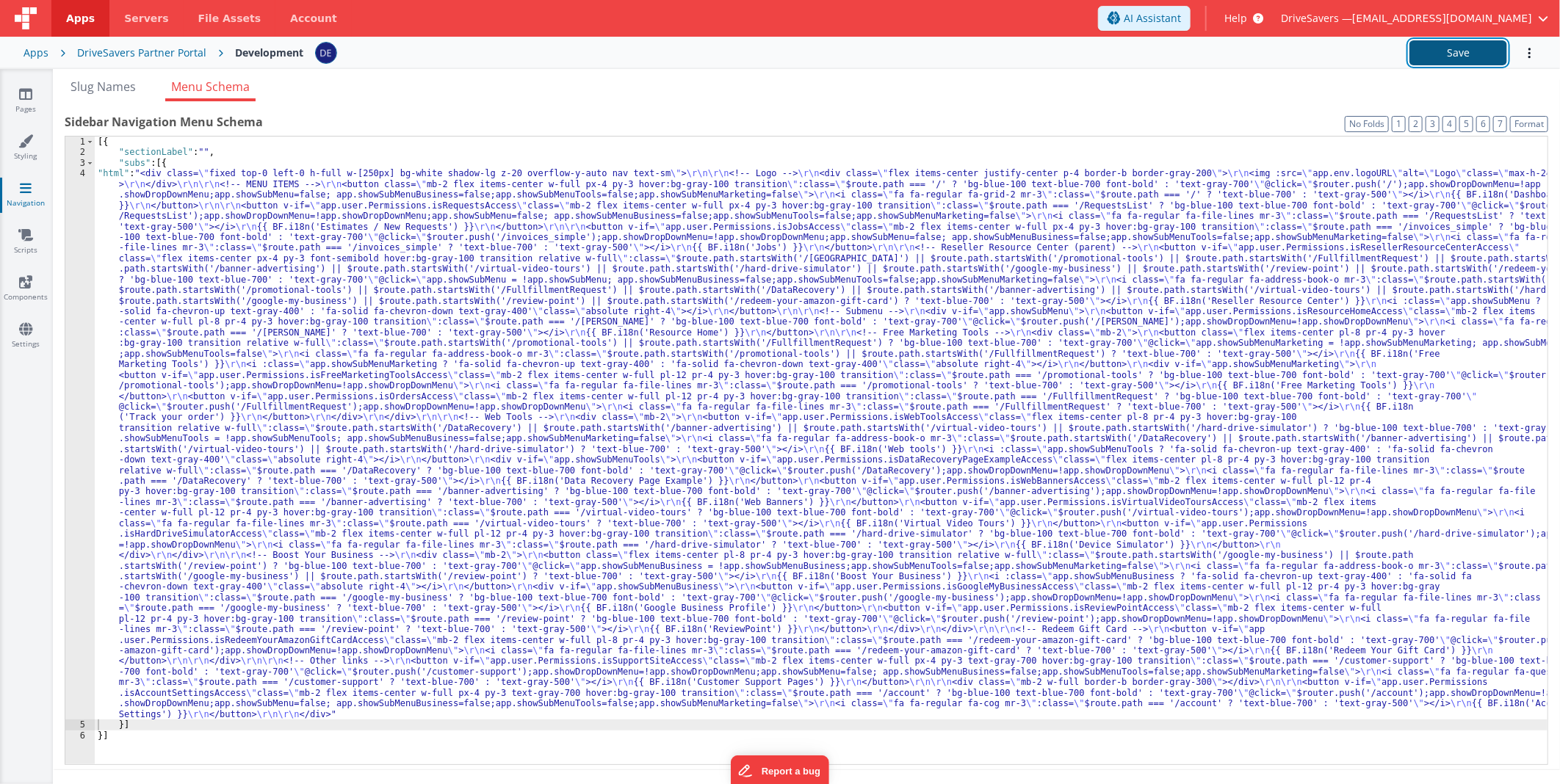
click at [1457, 53] on button "Save" at bounding box center [1458, 53] width 98 height 25
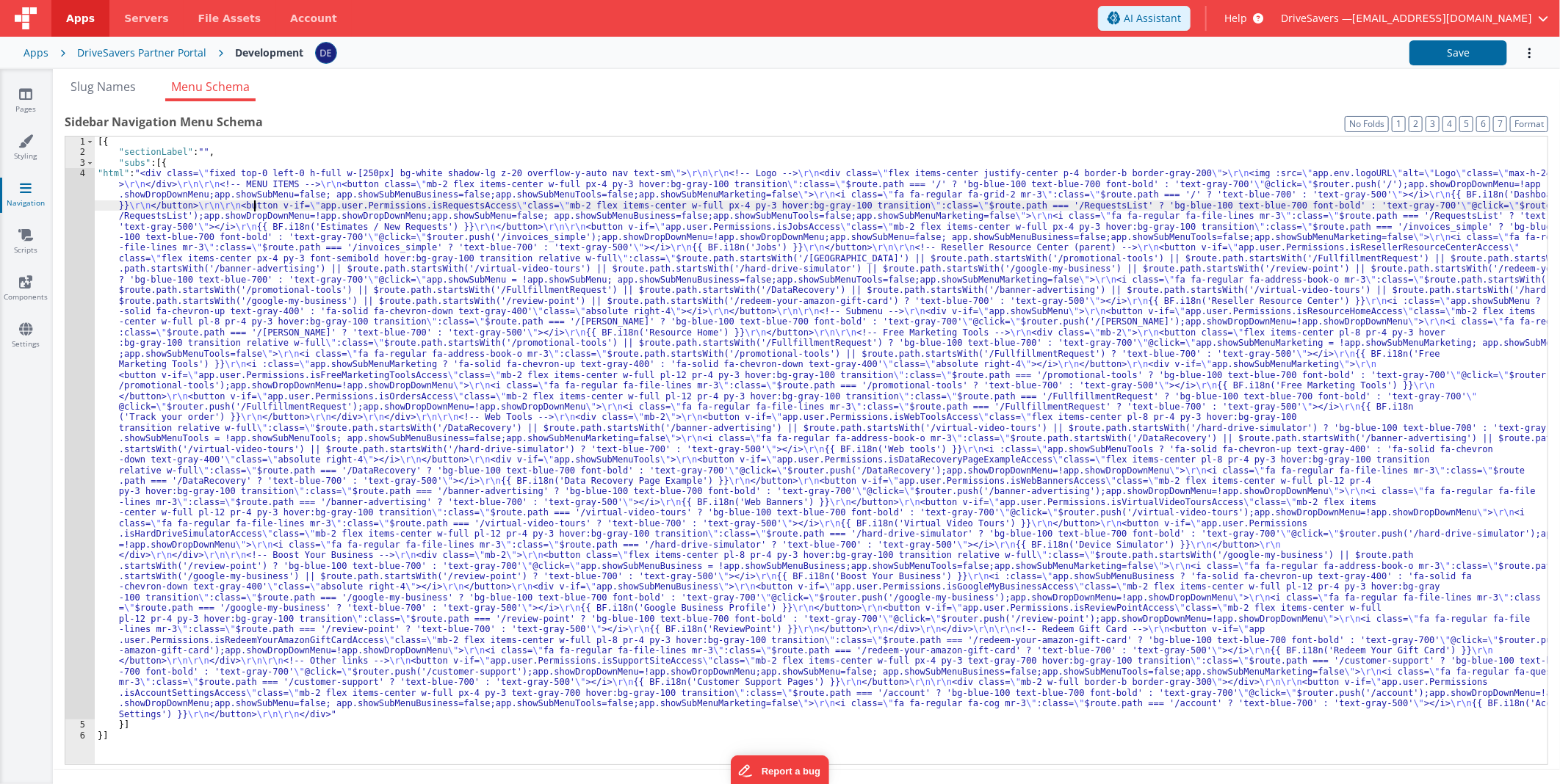
click at [254, 206] on div "[{ "sectionLabel" : "" , "subs" : [{ "html" : "<div class= \" fixed top-0 left-…" at bounding box center [821, 462] width 1453 height 650
click at [68, 257] on div "4" at bounding box center [79, 444] width 29 height 551
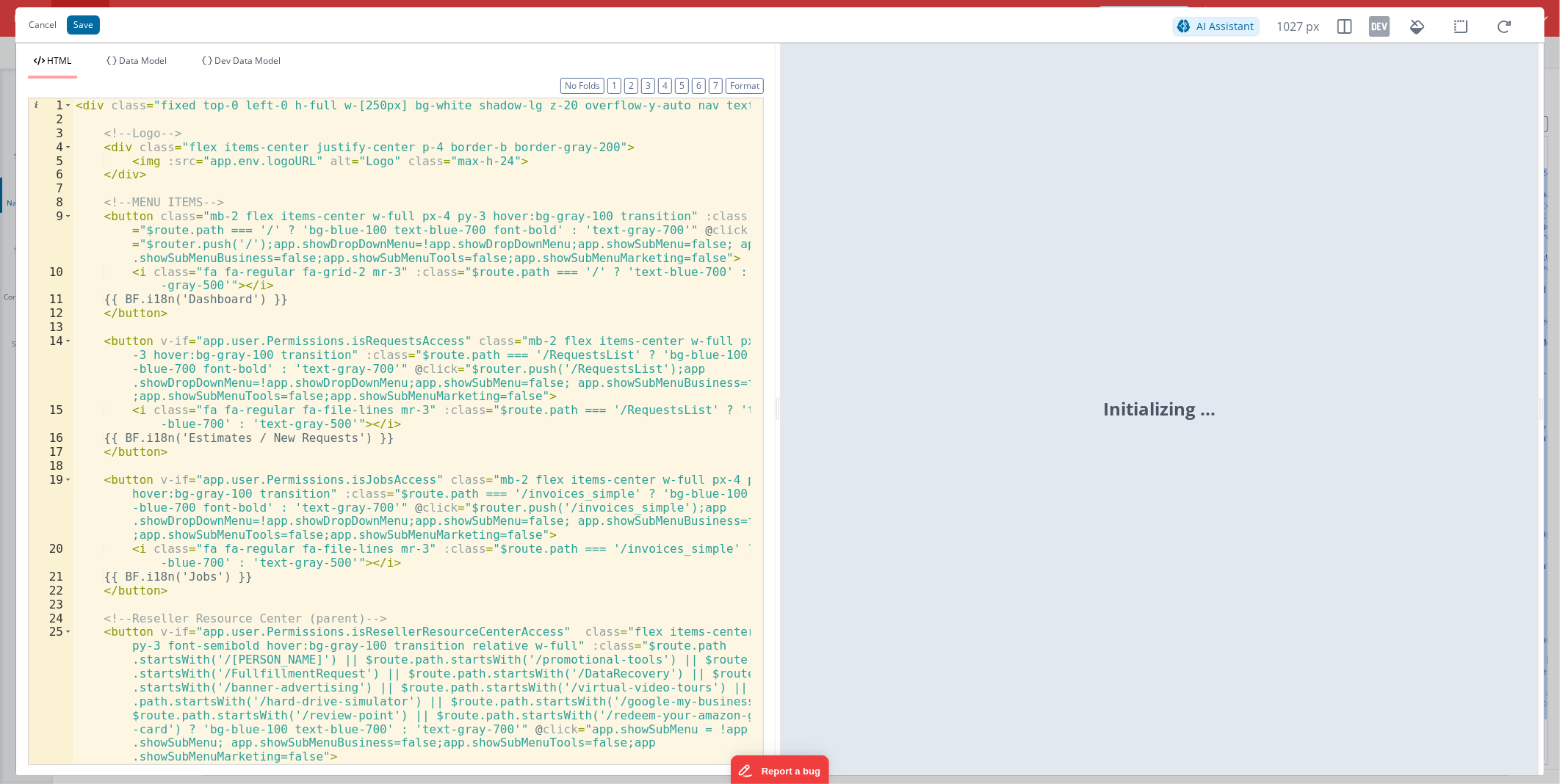
click at [445, 325] on div "< div class = "fixed top-0 left-0 h-full w-[250px] bg-white shadow-lg z-20 over…" at bounding box center [411, 486] width 678 height 776
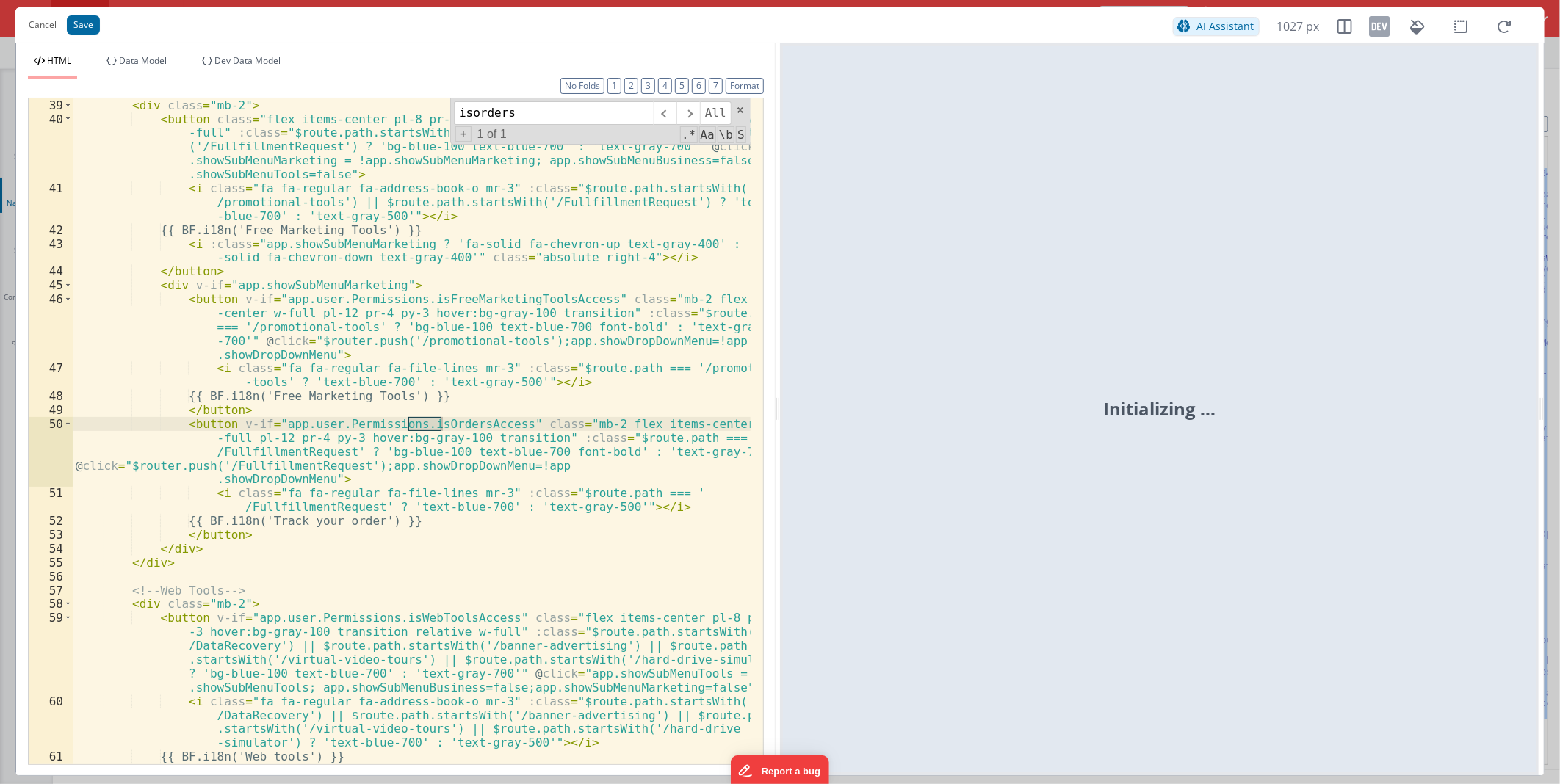
scroll to position [999, 0]
type input "isordersac"
click at [463, 419] on div "< div class = "mb-2" > < button class = "flex items-center pl-8 pr-4 py-3 hover…" at bounding box center [411, 431] width 678 height 666
drag, startPoint x: 459, startPoint y: 423, endPoint x: 422, endPoint y: 425, distance: 37.1
click at [422, 425] on div "< div class = "mb-2" > < button class = "flex items-center pl-8 pr-4 py-3 hover…" at bounding box center [411, 451] width 678 height 707
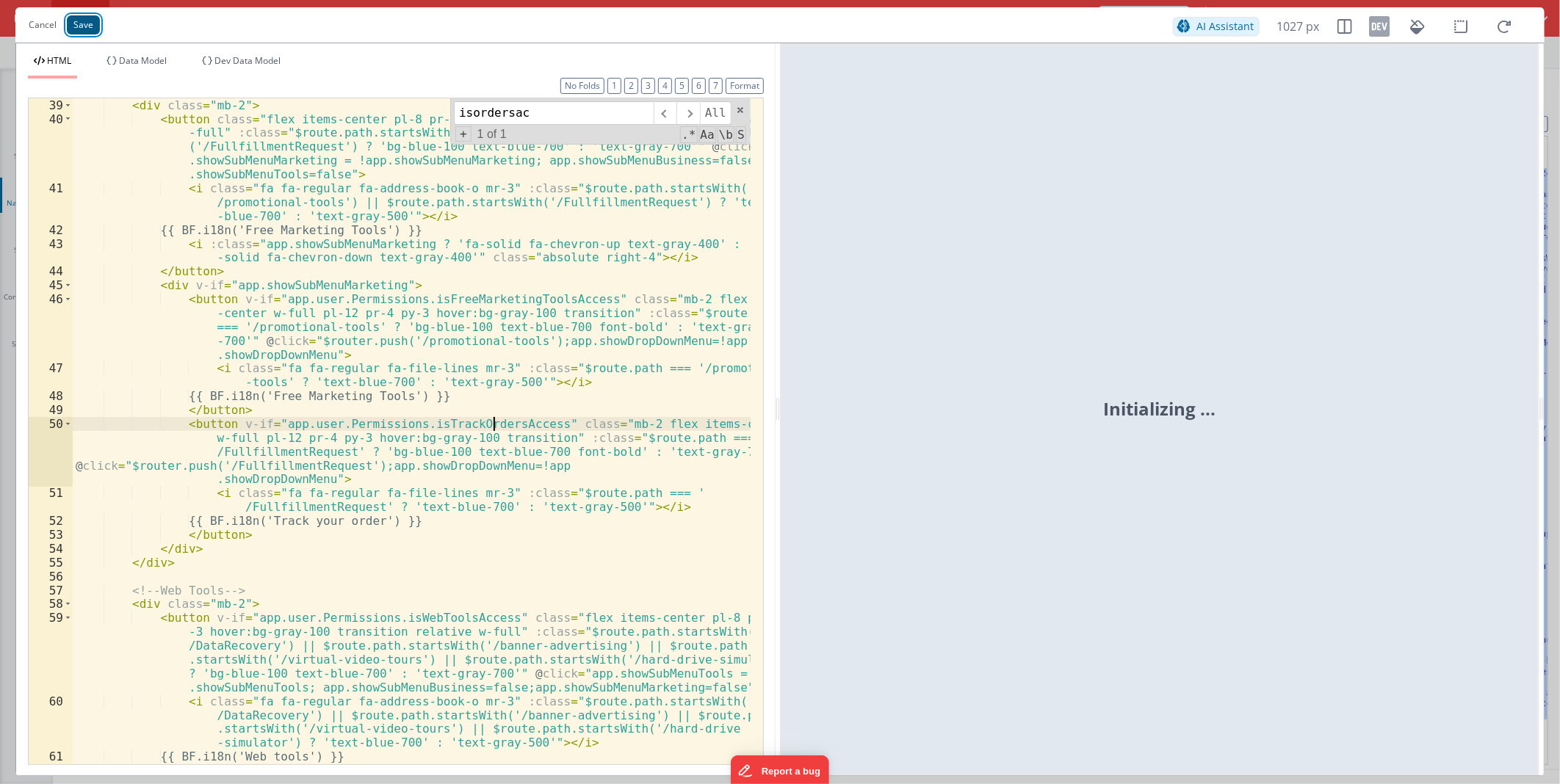
click at [77, 27] on button "Save" at bounding box center [83, 25] width 33 height 19
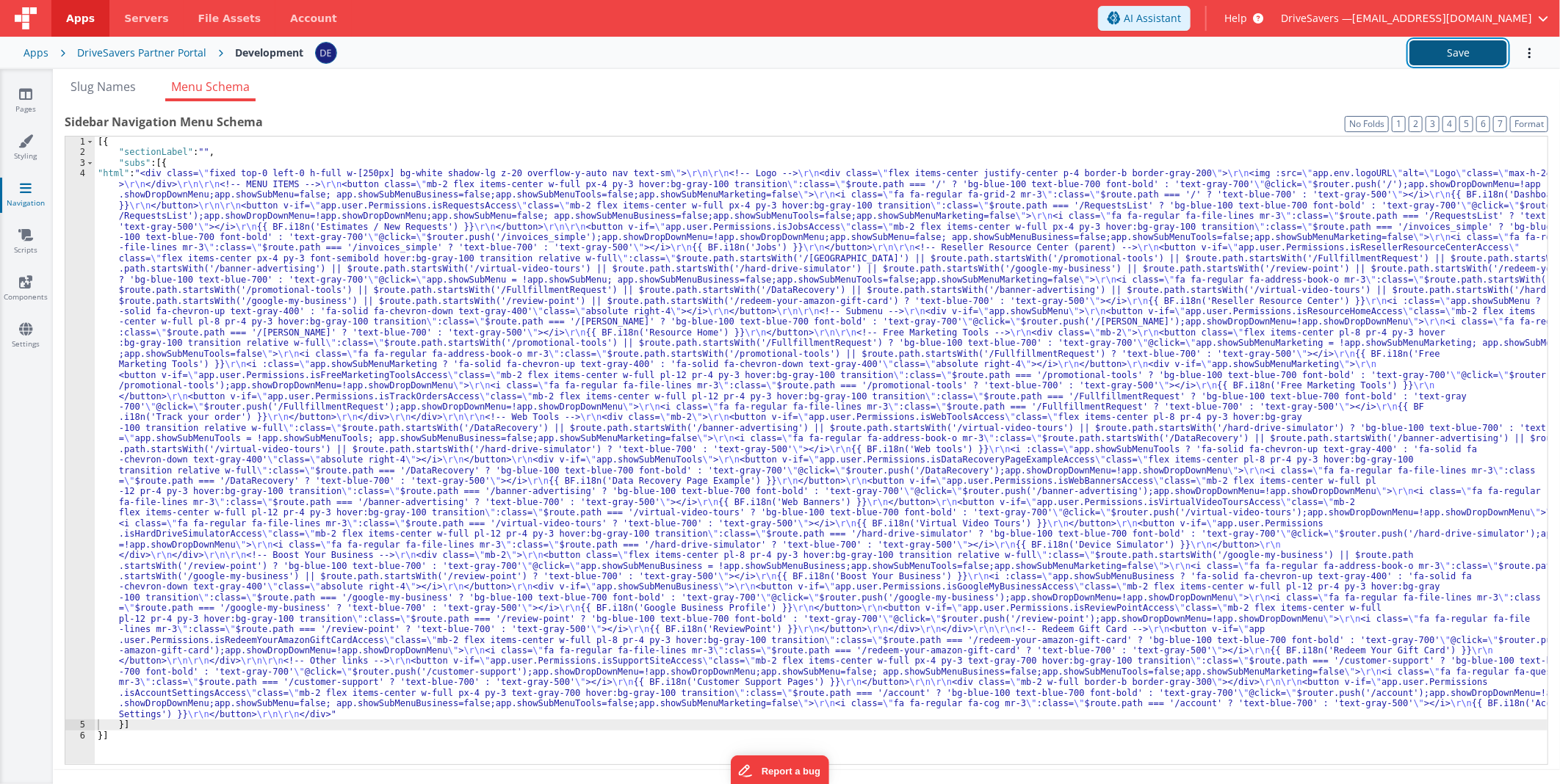
click at [1440, 50] on button "Save" at bounding box center [1458, 53] width 98 height 25
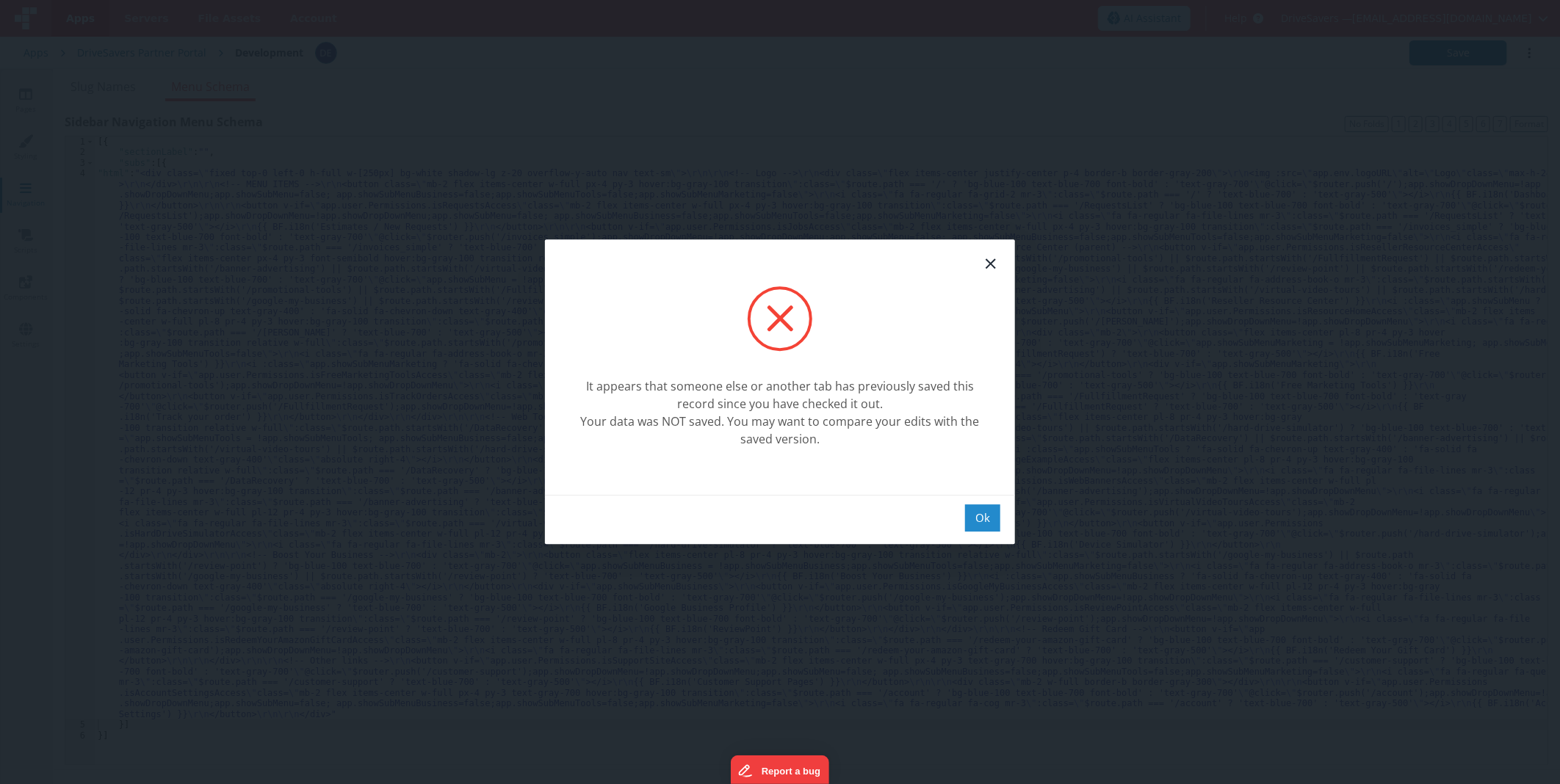
click at [990, 524] on div "Ok" at bounding box center [983, 517] width 35 height 28
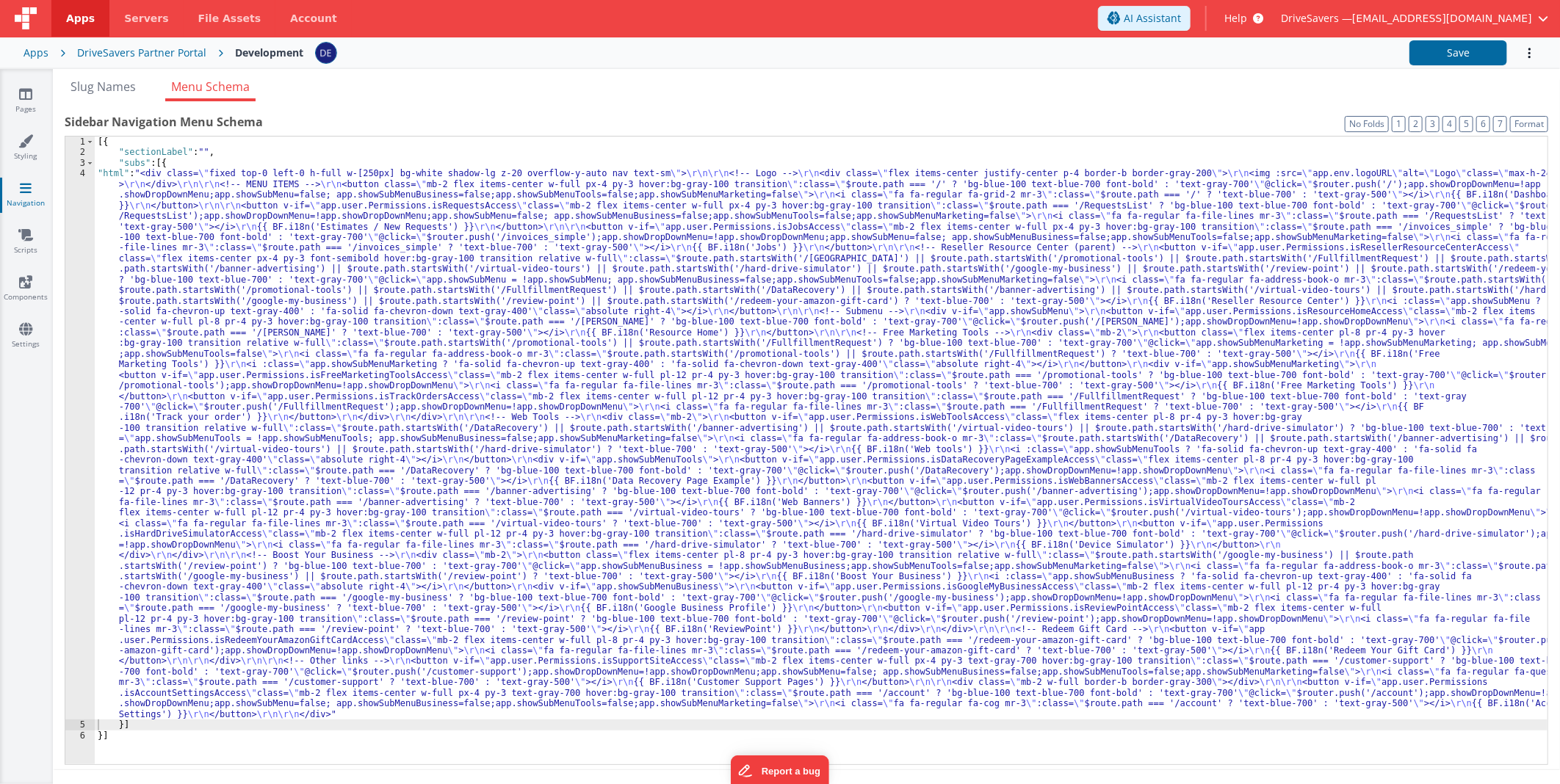
click at [987, 516] on div "[{ "sectionLabel" : "" , "subs" : [{ "html" : "<div class= \" fixed top-0 left-…" at bounding box center [821, 462] width 1453 height 650
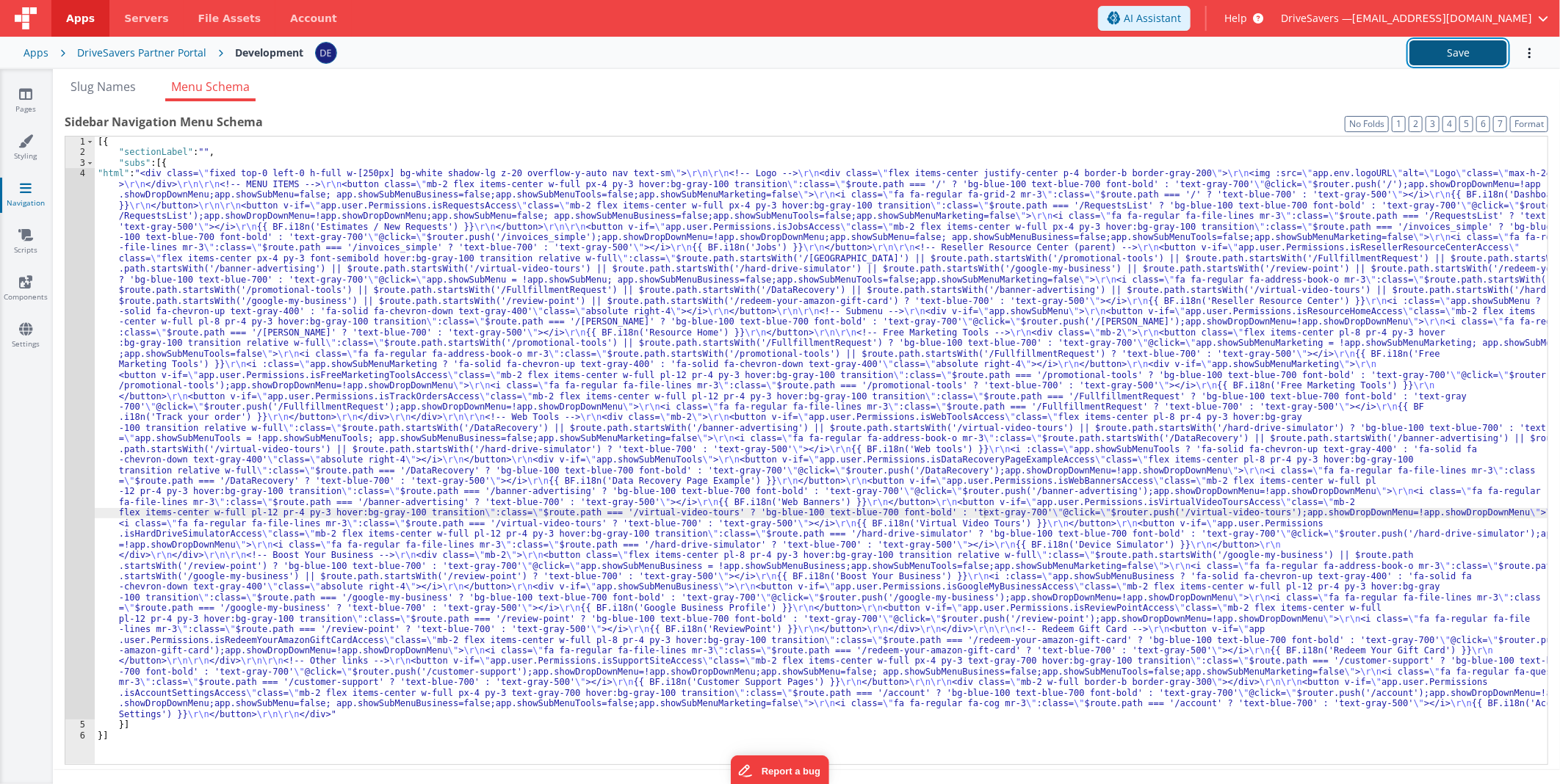
click at [1444, 53] on button "Save" at bounding box center [1458, 53] width 98 height 25
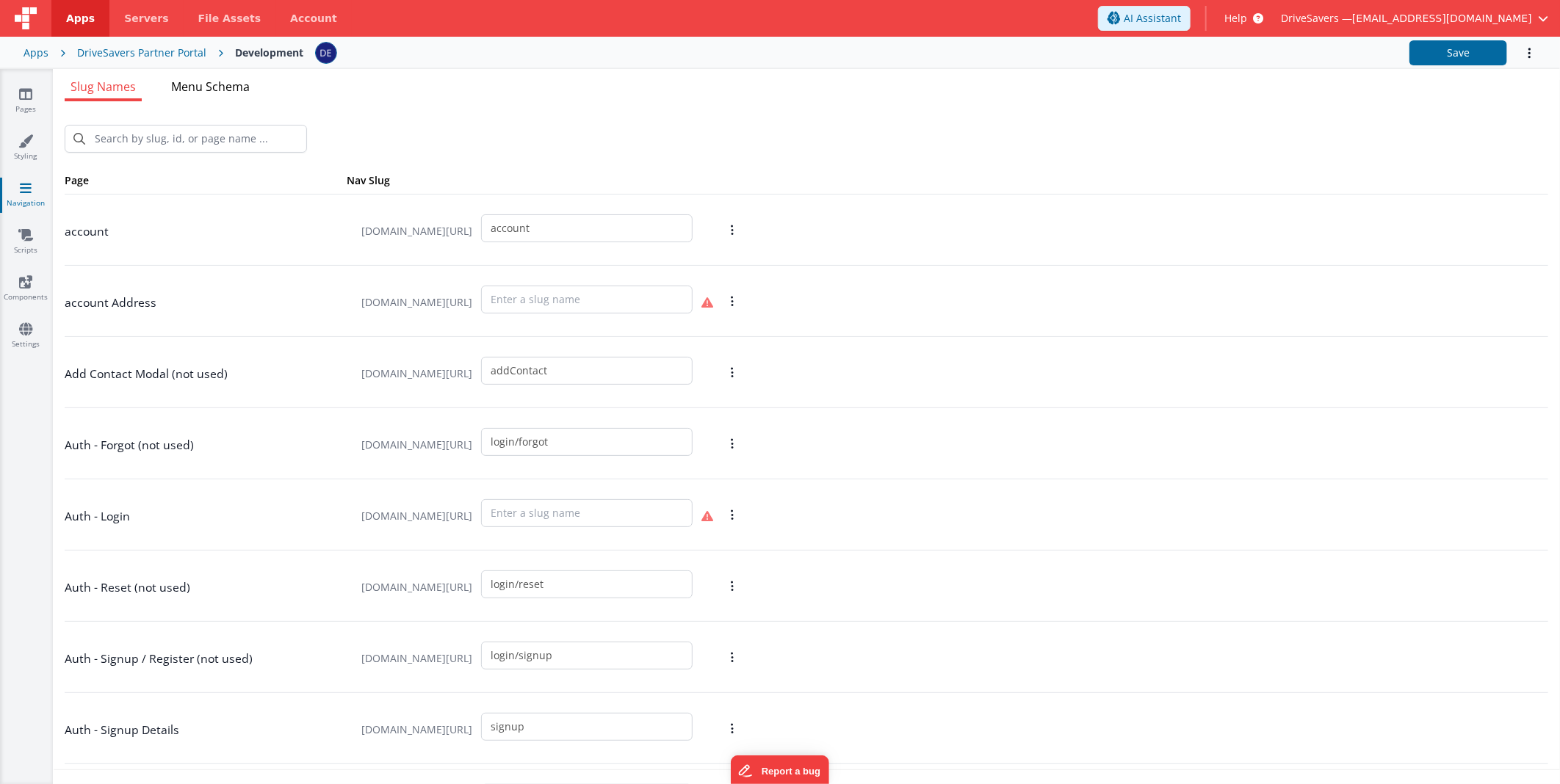
click at [256, 93] on li "Menu Schema" at bounding box center [210, 90] width 90 height 24
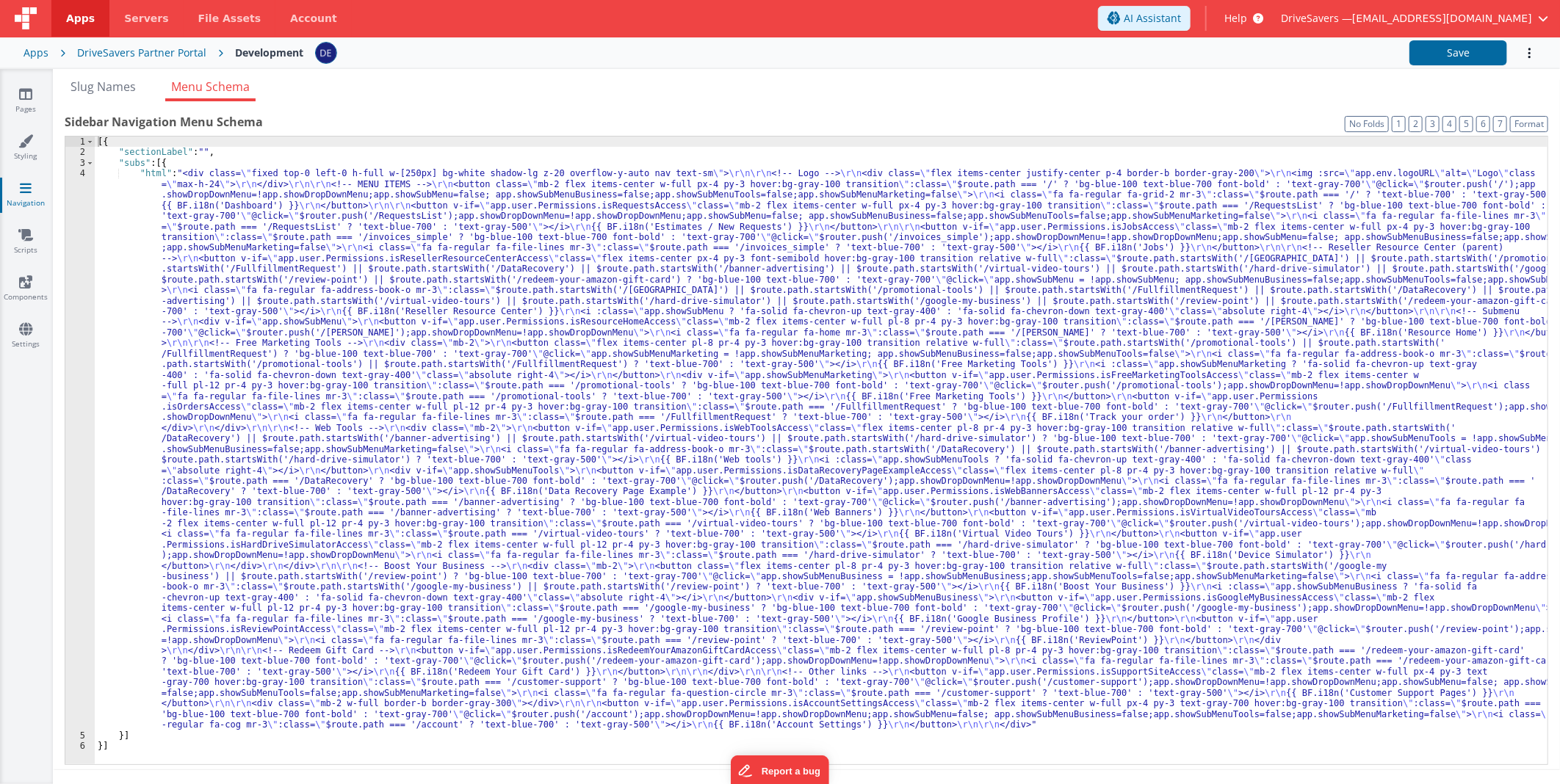
click at [256, 90] on li "Menu Schema" at bounding box center [210, 90] width 90 height 24
click at [371, 266] on div "[{ "sectionLabel" : "" , "subs" : [{ "html" : "<div class= \" fixed top-0 left-…" at bounding box center [821, 462] width 1453 height 650
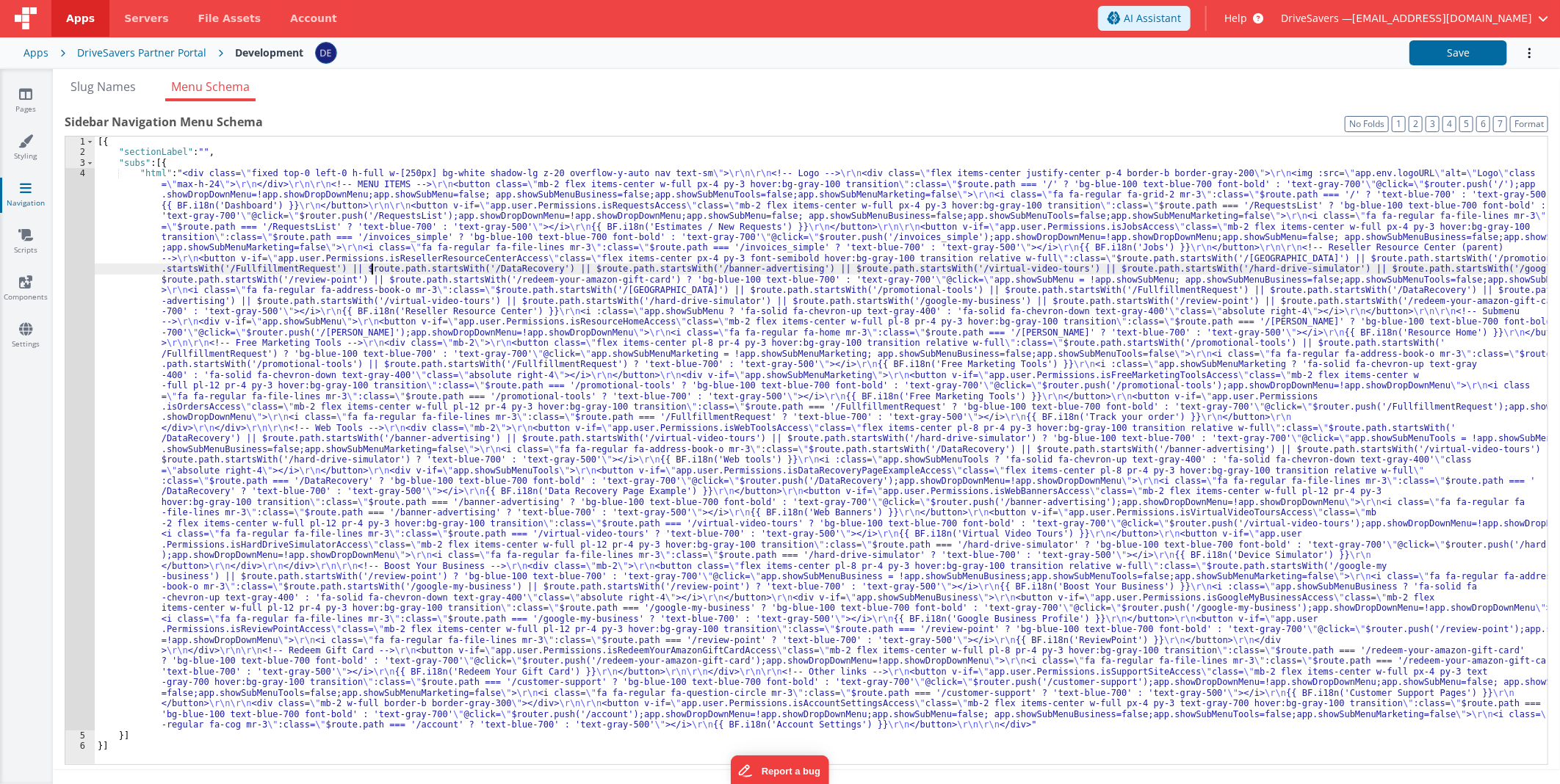
click at [87, 259] on div "4" at bounding box center [79, 449] width 29 height 562
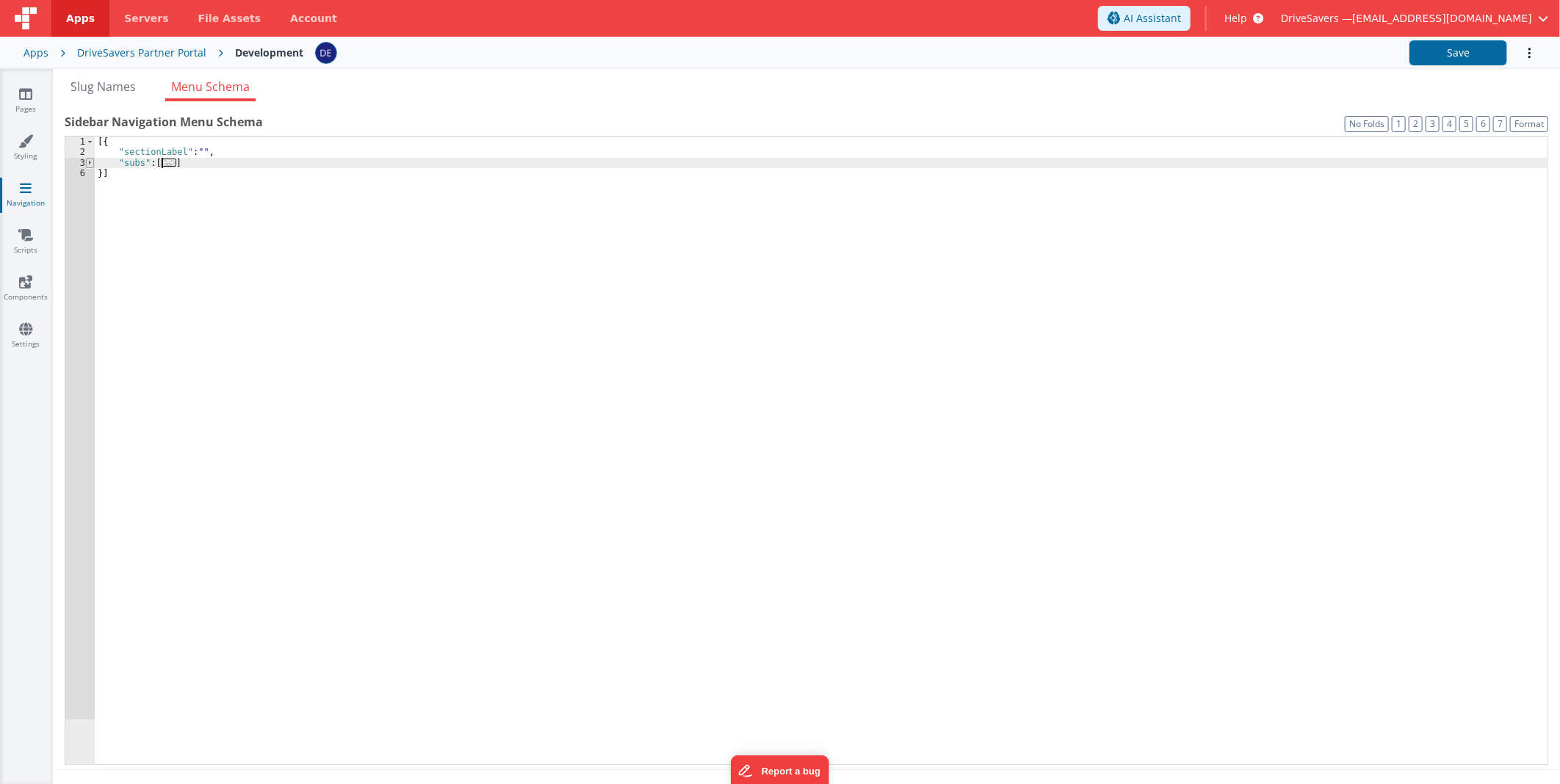
click at [88, 164] on span at bounding box center [90, 163] width 8 height 10
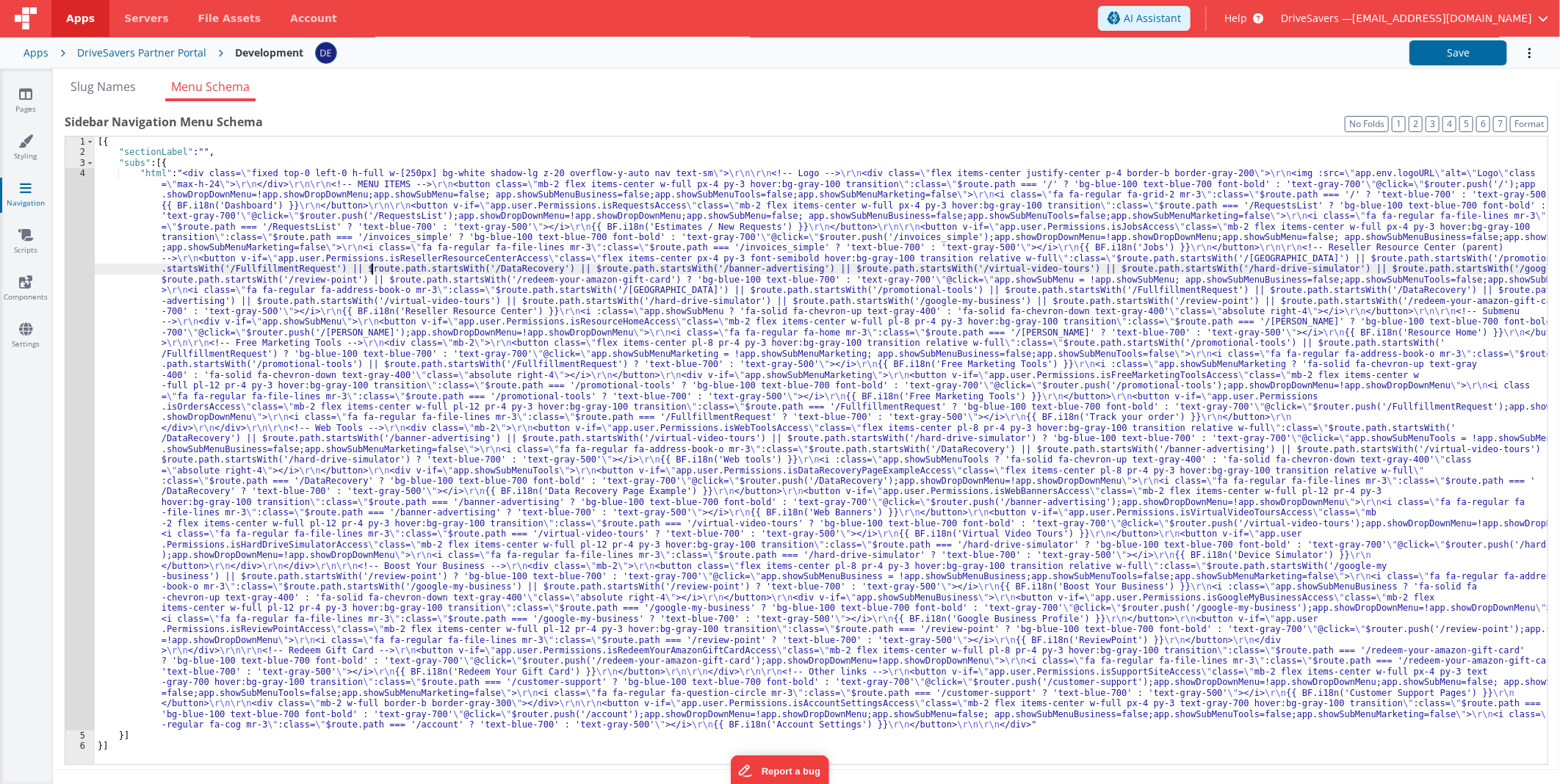
click at [291, 299] on div "[{ "sectionLabel" : "" , "subs" : [{ "html" : "<div class= \" fixed top-0 left-…" at bounding box center [821, 462] width 1453 height 650
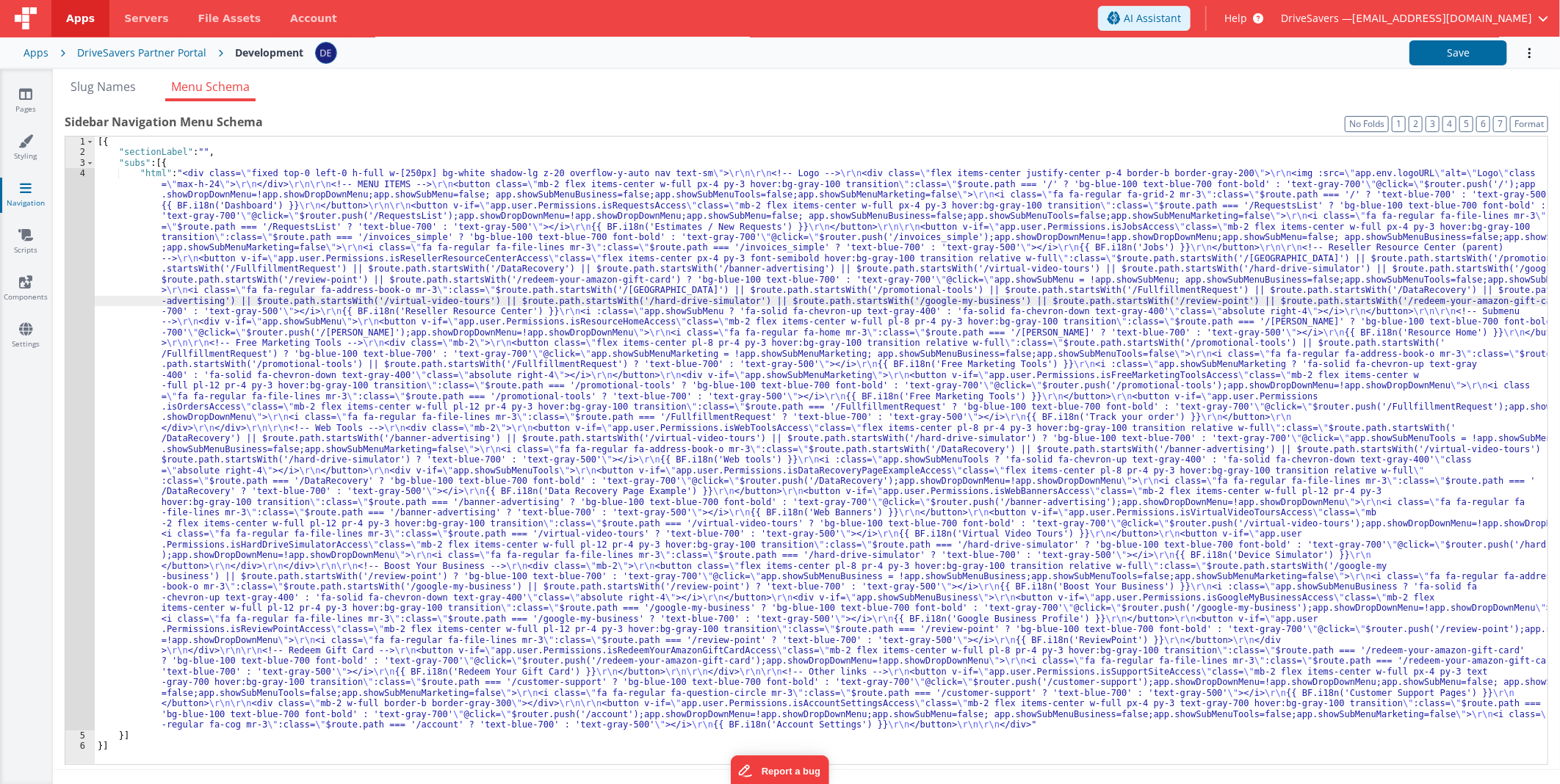
click at [90, 295] on div "4" at bounding box center [79, 449] width 29 height 562
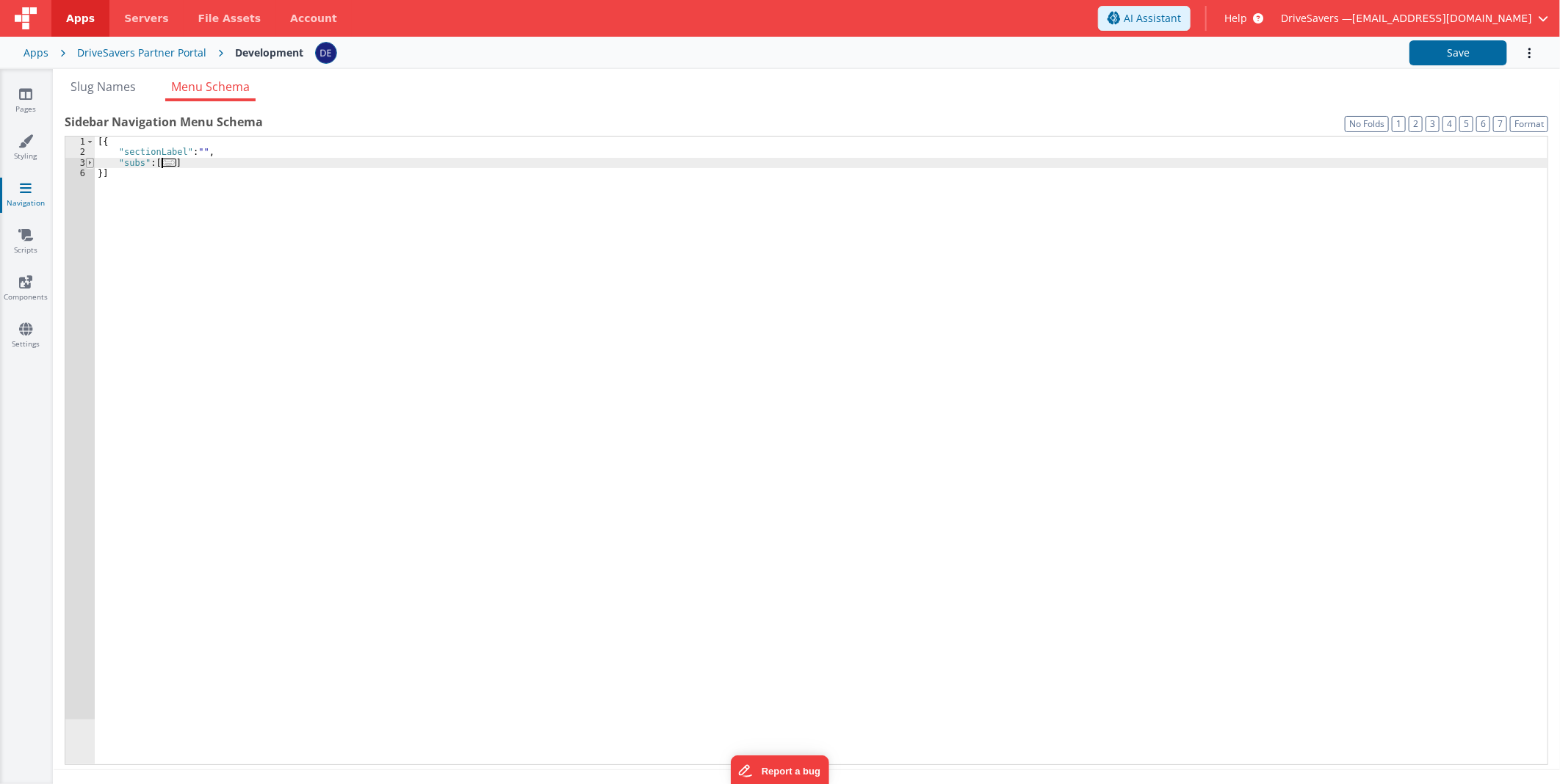
click at [90, 158] on span at bounding box center [90, 163] width 8 height 10
click at [91, 164] on span at bounding box center [90, 163] width 8 height 10
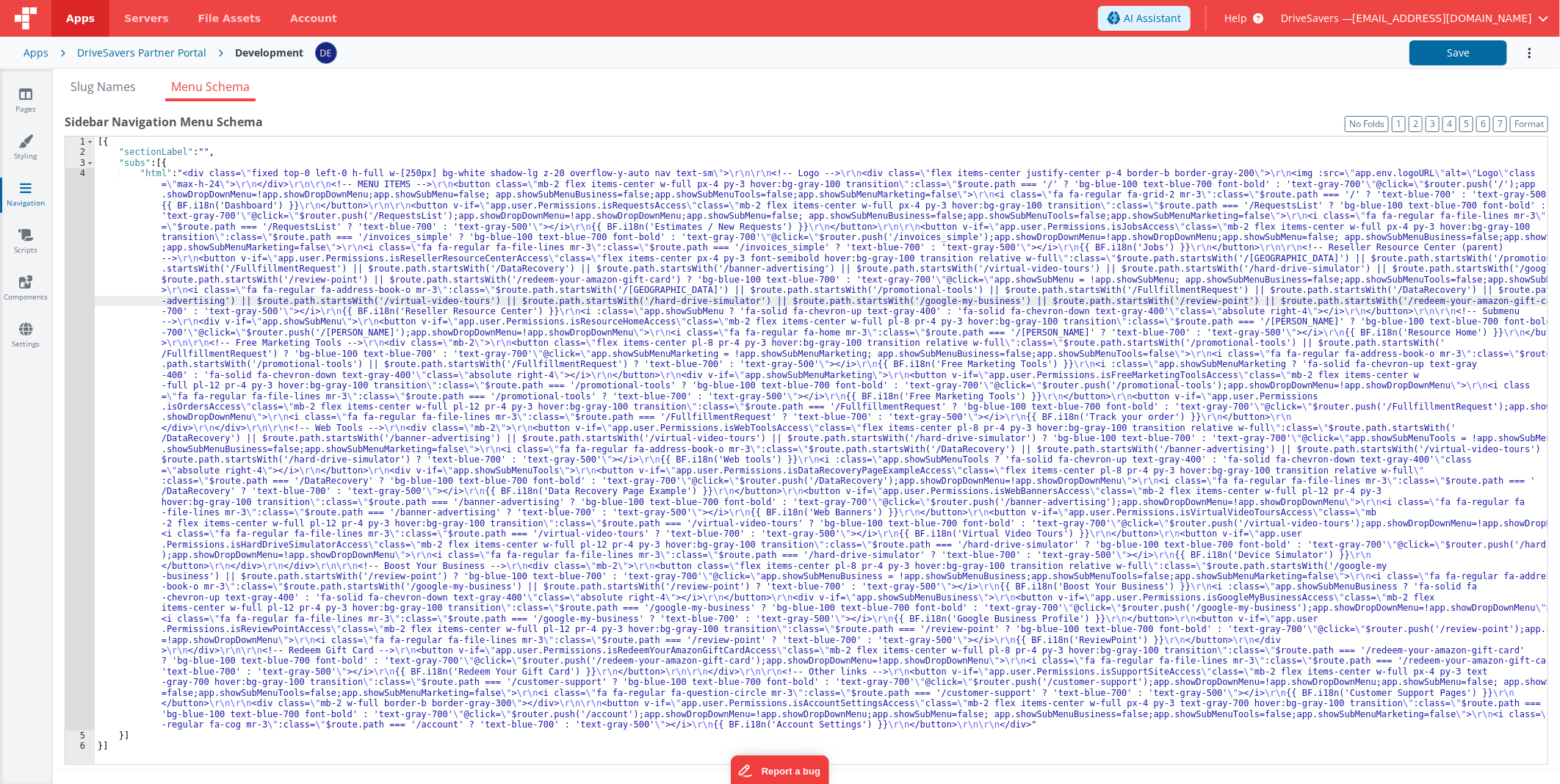
click at [282, 311] on div "[{ "sectionLabel" : "" , "subs" : [{ "html" : "<div class= \" fixed top-0 left-…" at bounding box center [821, 462] width 1453 height 650
click at [83, 344] on div "4" at bounding box center [79, 449] width 29 height 562
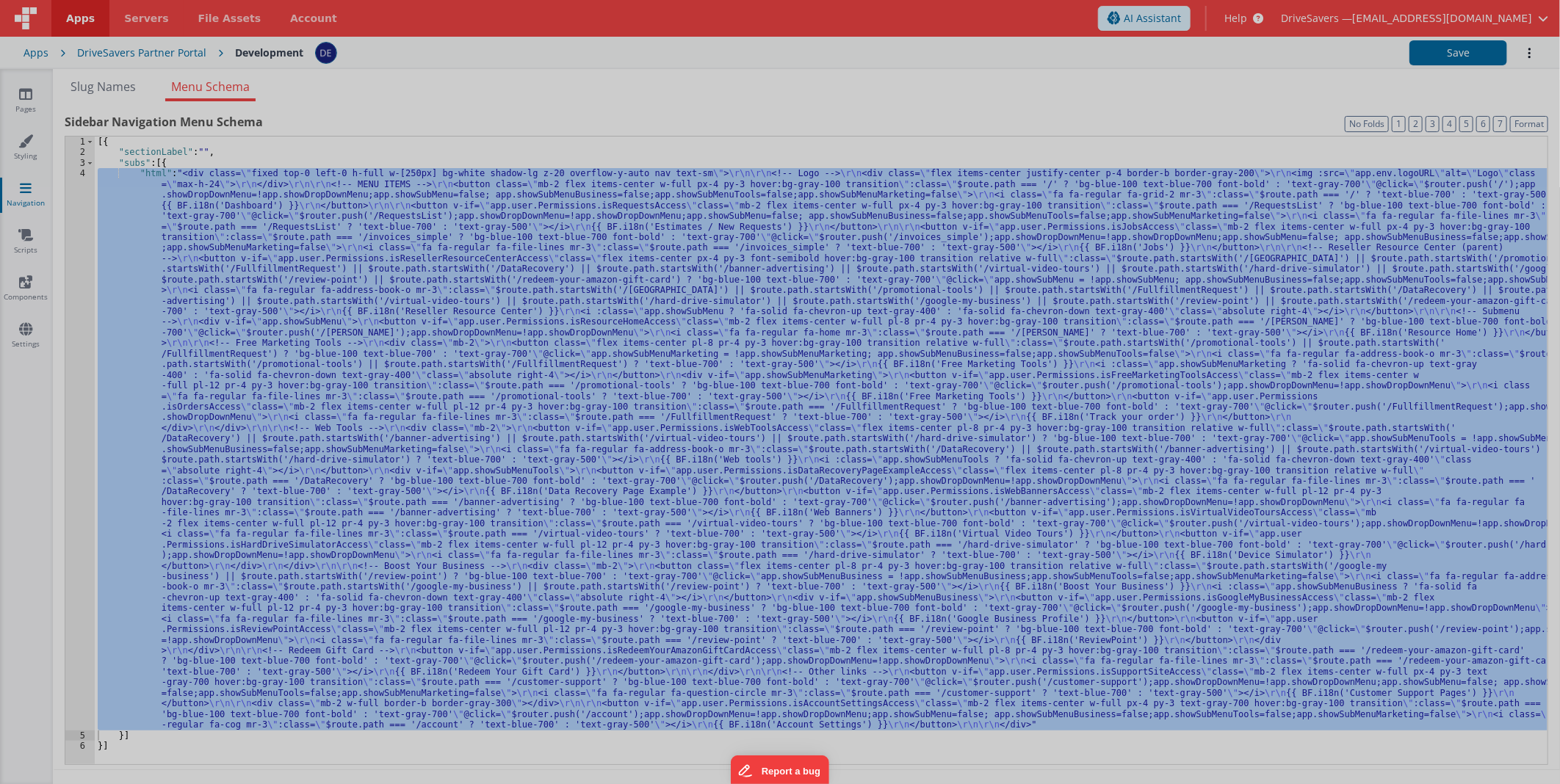
click at [77, 330] on div "< div class = "fixed top-0 left-0 h-full w-[250px] bg-white shadow -lg z-20 ove…" at bounding box center [411, 445] width 678 height 724
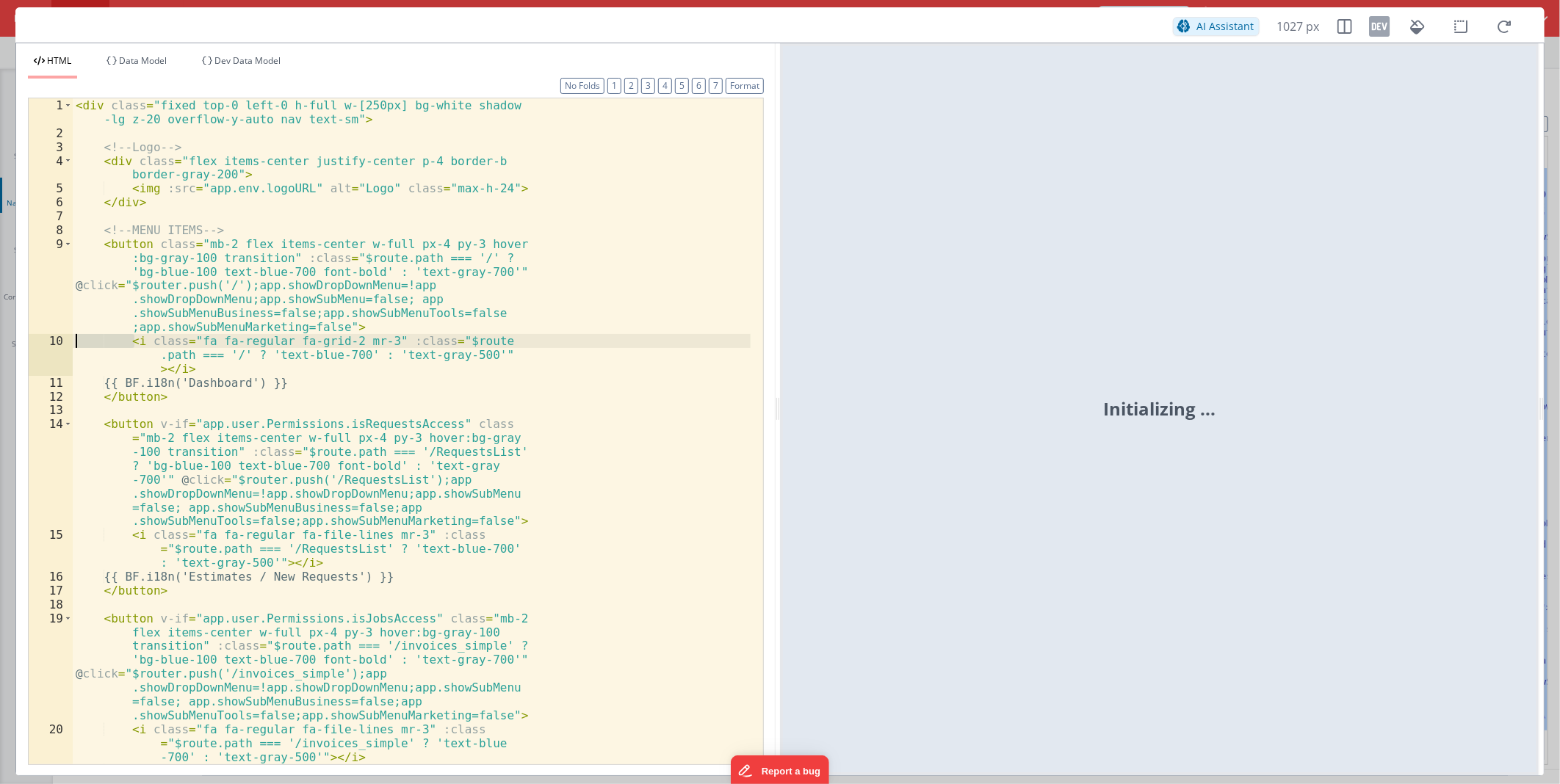
click at [301, 315] on div "< div class = "fixed top-0 left-0 h-full w-[250px] bg-white shadow -lg z-20 ove…" at bounding box center [411, 460] width 678 height 724
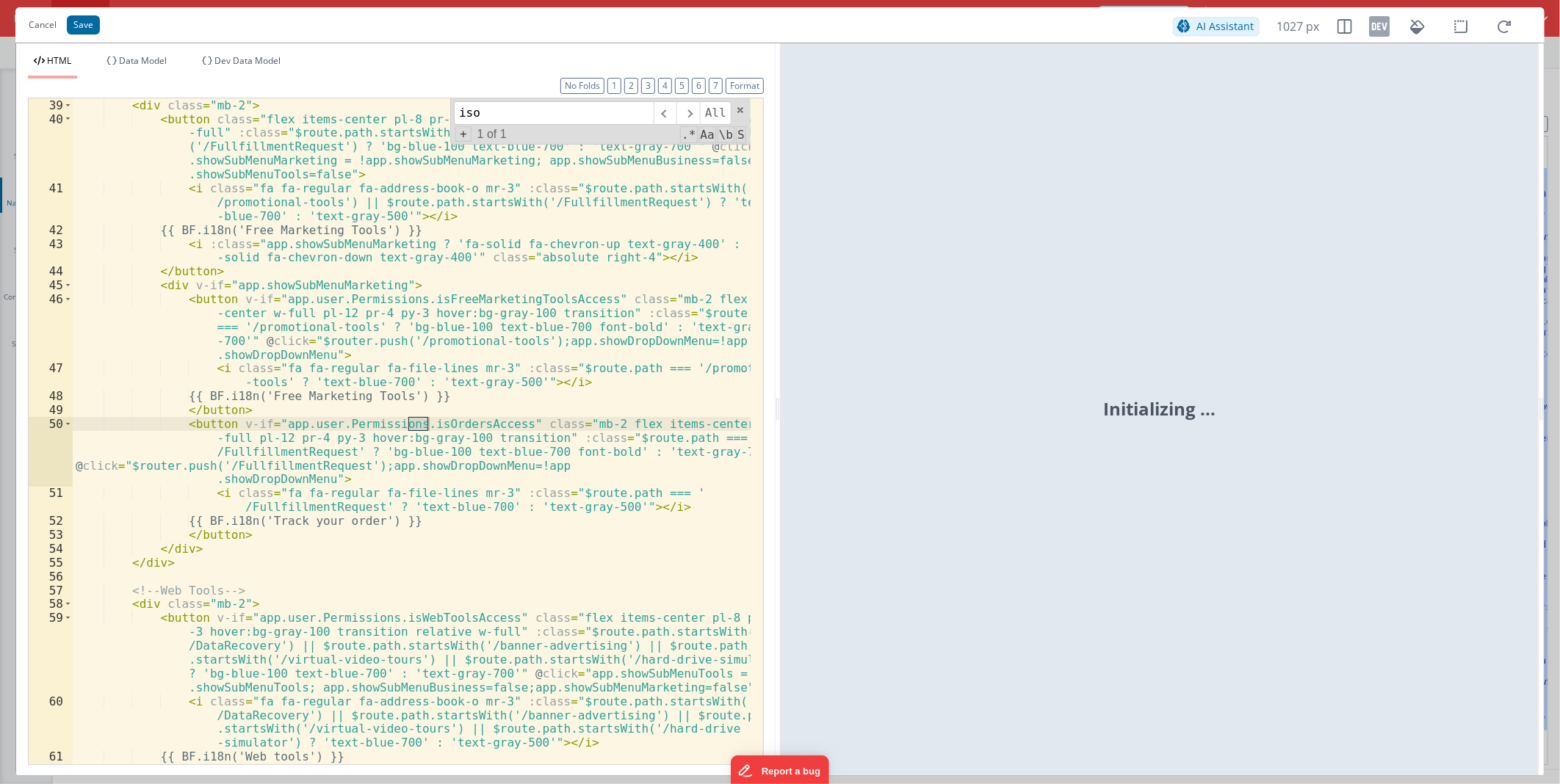
scroll to position [999, 0]
type input "isorder"
click at [429, 423] on div "< div class = "mb-2" > < button class = "flex items-center pl-8 pr-4 py-3 hover…" at bounding box center [411, 431] width 678 height 666
click at [429, 423] on div "< div class = "mb-2" > < button class = "flex items-center pl-8 pr-4 py-3 hover…" at bounding box center [411, 451] width 678 height 707
click at [432, 423] on div "< div class = "mb-2" > < button class = "flex items-center pl-8 pr-4 py-3 hover…" at bounding box center [411, 431] width 678 height 666
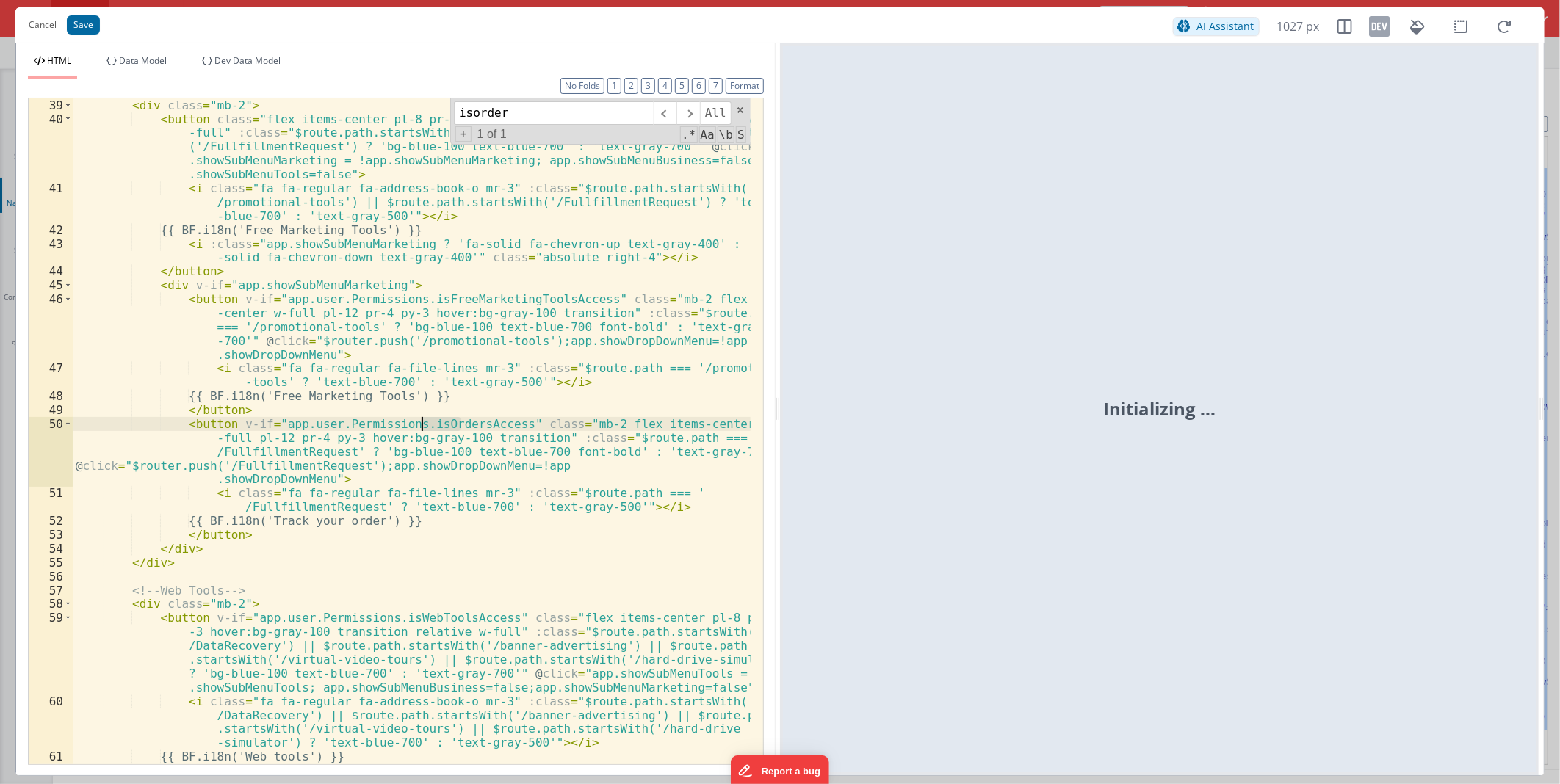
drag, startPoint x: 461, startPoint y: 424, endPoint x: 423, endPoint y: 425, distance: 38.0
click at [423, 425] on div "< div class = "mb-2" > < button class = "flex items-center pl-8 pr-4 py-3 hover…" at bounding box center [411, 451] width 678 height 707
click at [83, 28] on button "Save" at bounding box center [83, 25] width 33 height 19
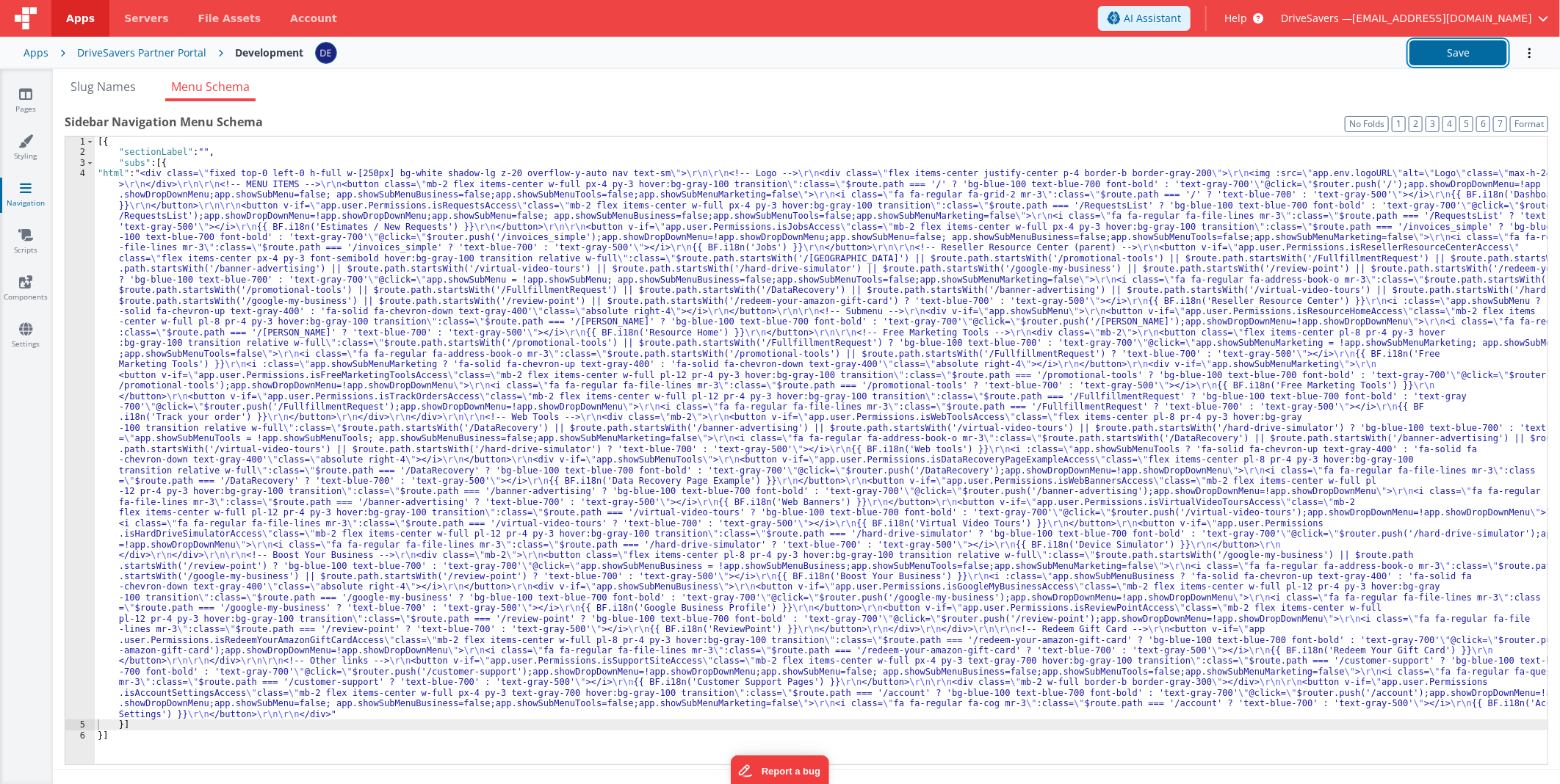
click at [1442, 59] on button "Save" at bounding box center [1458, 53] width 98 height 25
click at [45, 54] on div "Apps" at bounding box center [36, 53] width 25 height 15
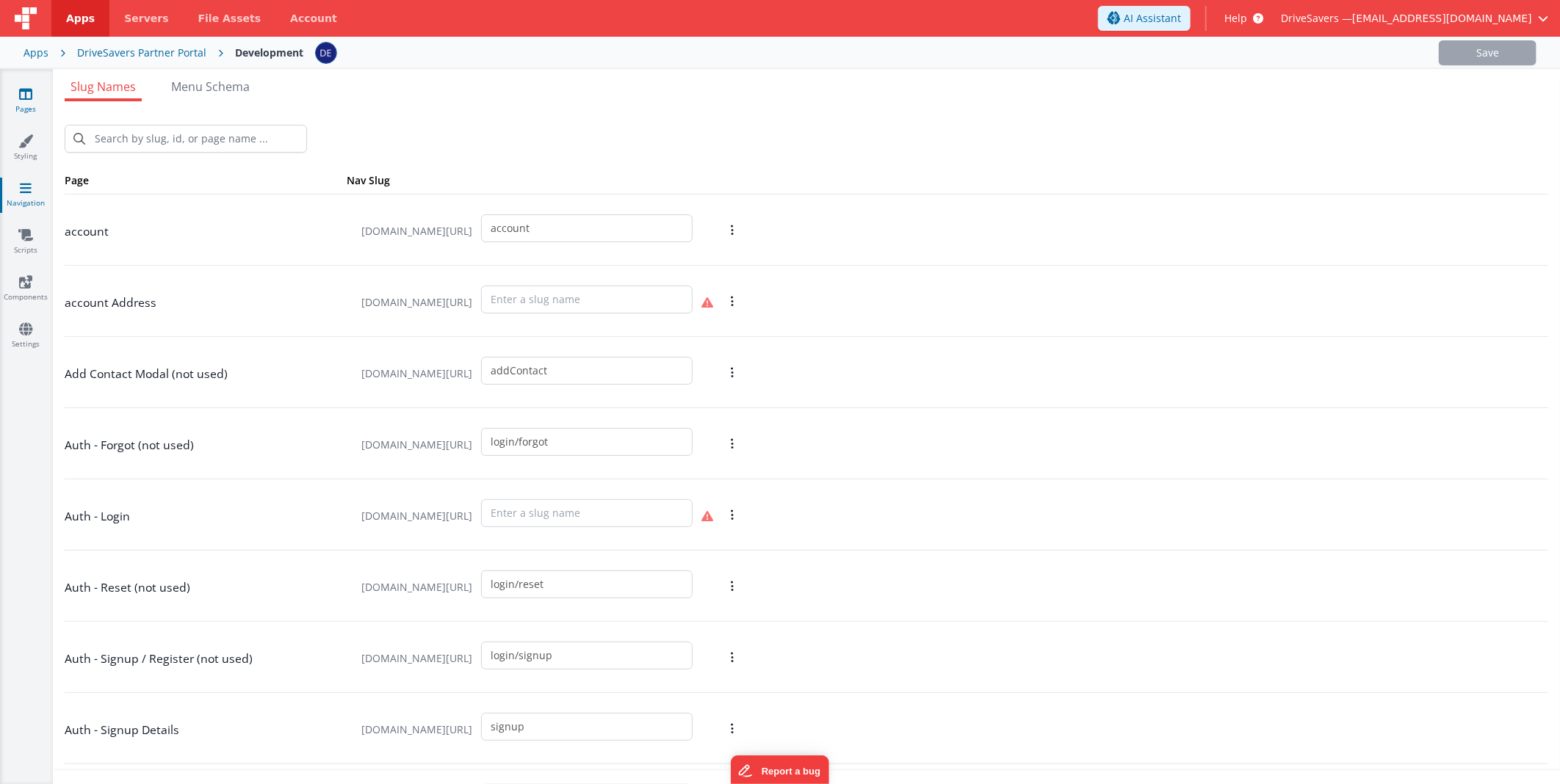
click at [42, 98] on link "Pages" at bounding box center [25, 101] width 53 height 29
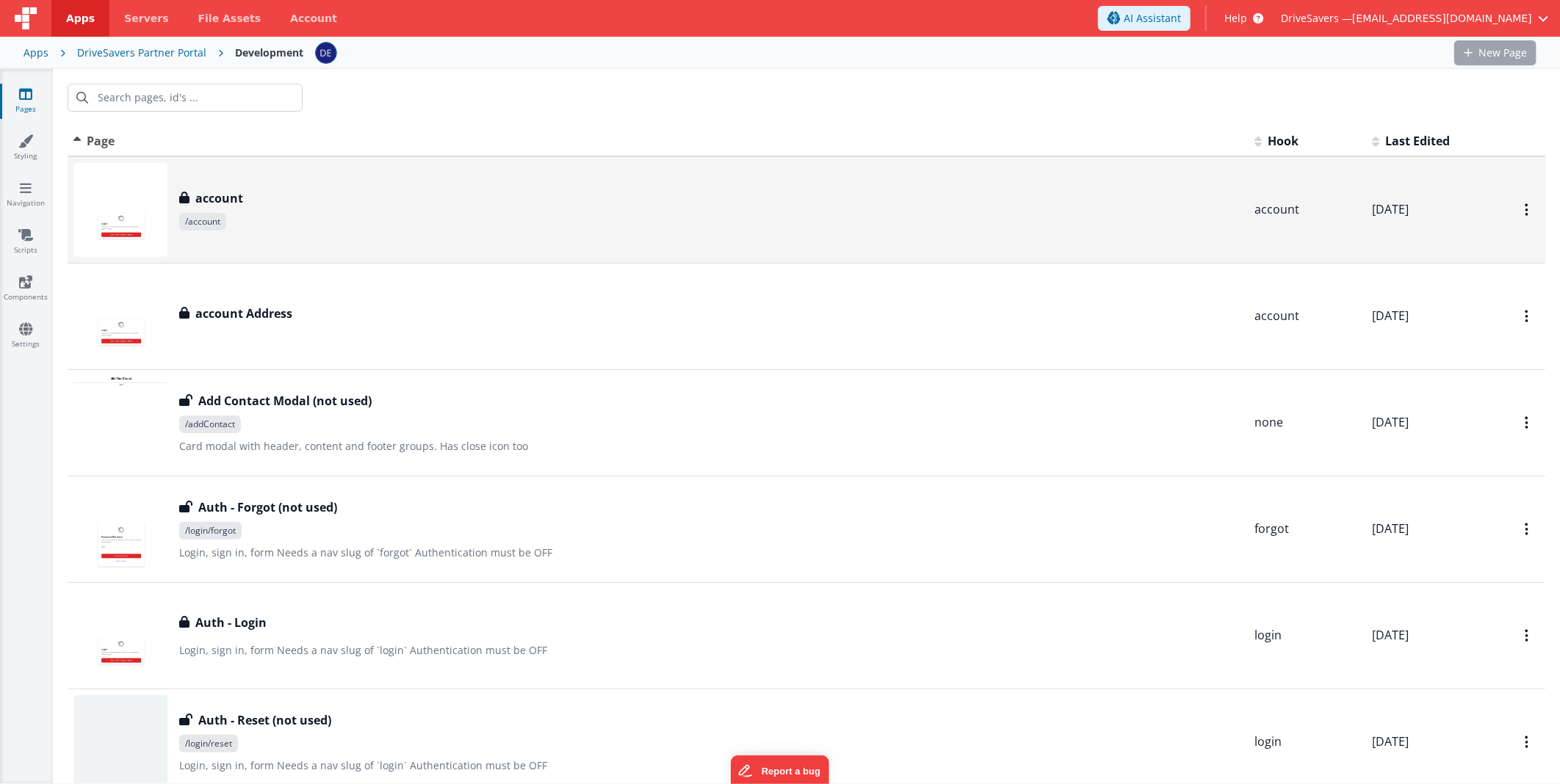
click at [180, 101] on input "text" at bounding box center [185, 97] width 235 height 28
click at [257, 193] on div "account" at bounding box center [711, 198] width 1064 height 17
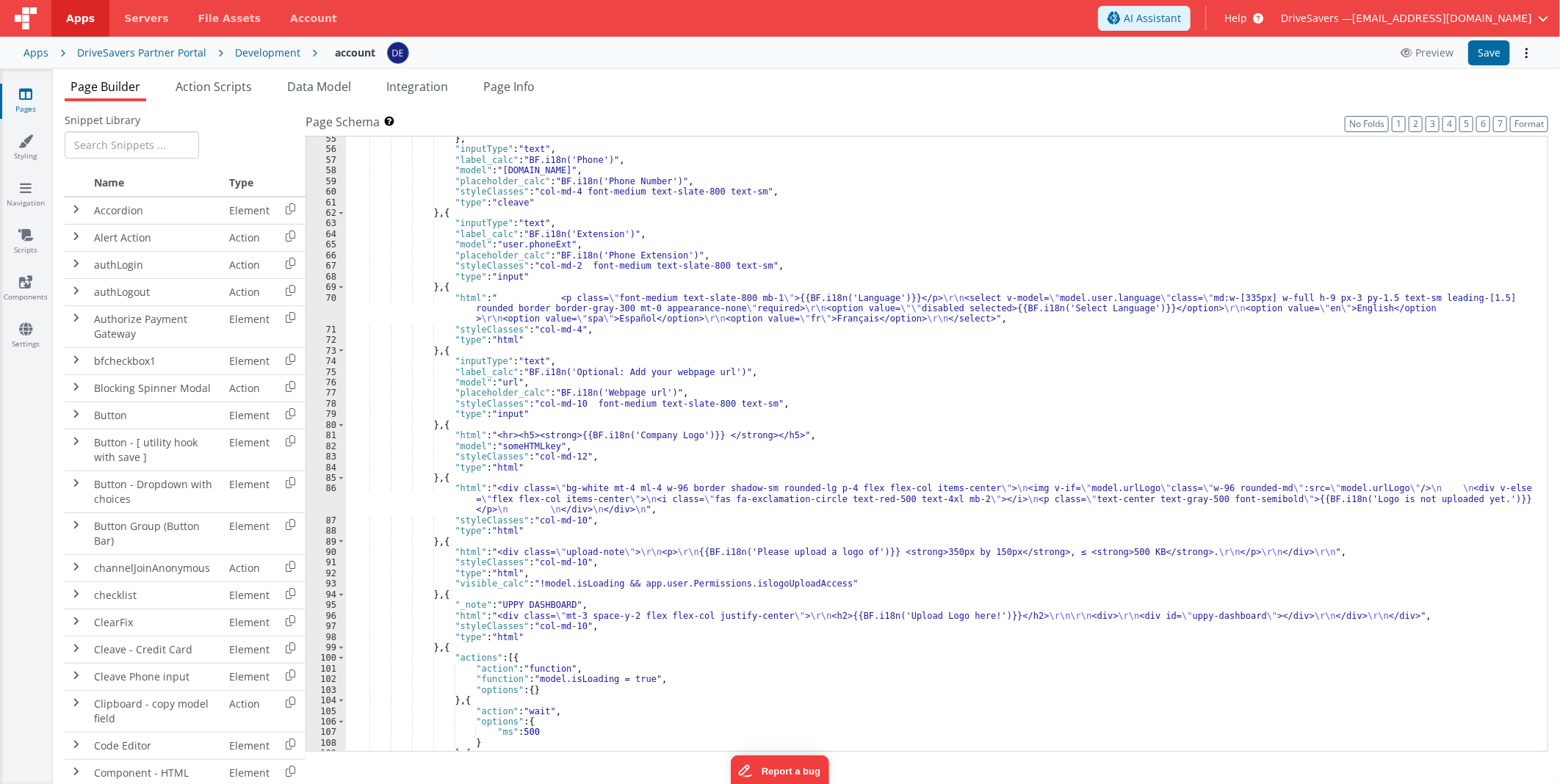
scroll to position [586, 0]
click at [625, 436] on div "} , "inputType" : "text" , "label_calc" : "BF.i18n('Phone')" , "model" : "user.…" at bounding box center [940, 451] width 1189 height 636
click at [691, 556] on div "} , "inputType" : "text" , "label_calc" : "BF.i18n('Phone')" , "model" : "user.…" at bounding box center [940, 451] width 1189 height 636
click at [948, 618] on div "} , "inputType" : "text" , "label_calc" : "BF.i18n('Phone')" , "model" : "user.…" at bounding box center [940, 451] width 1189 height 636
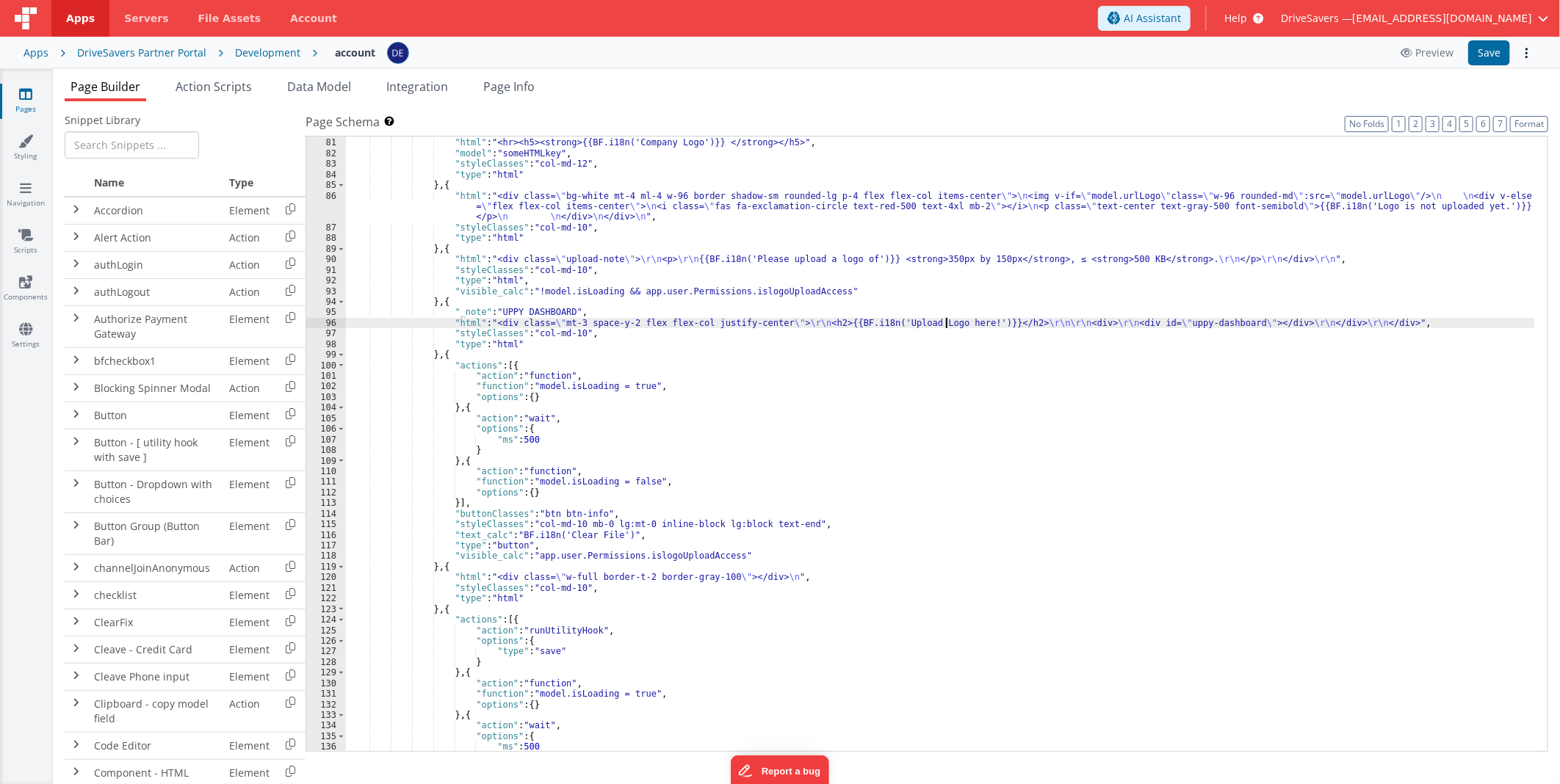
scroll to position [878, 0]
click at [315, 321] on div "96" at bounding box center [326, 322] width 39 height 10
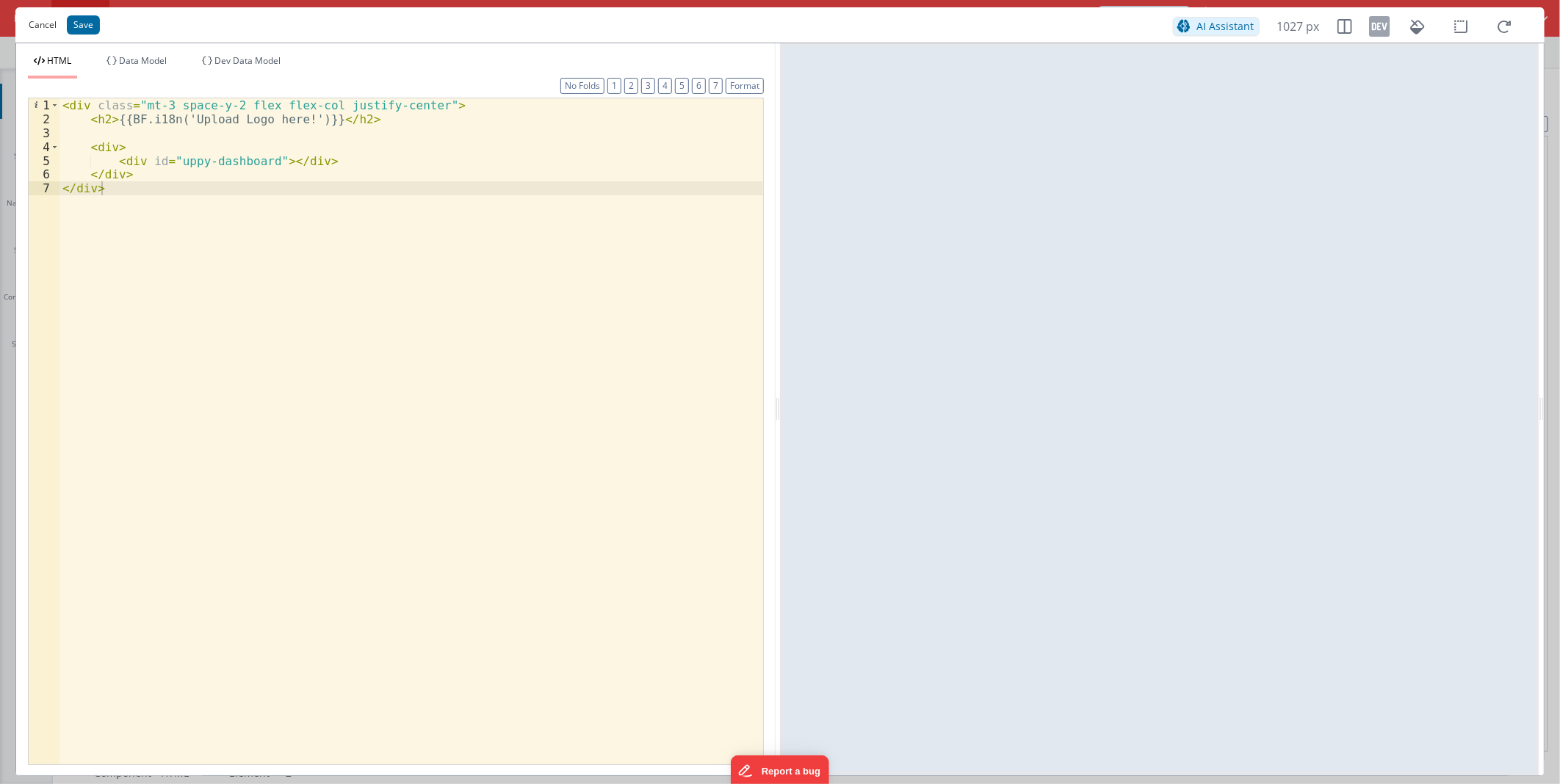
click at [46, 32] on button "Cancel" at bounding box center [42, 25] width 42 height 20
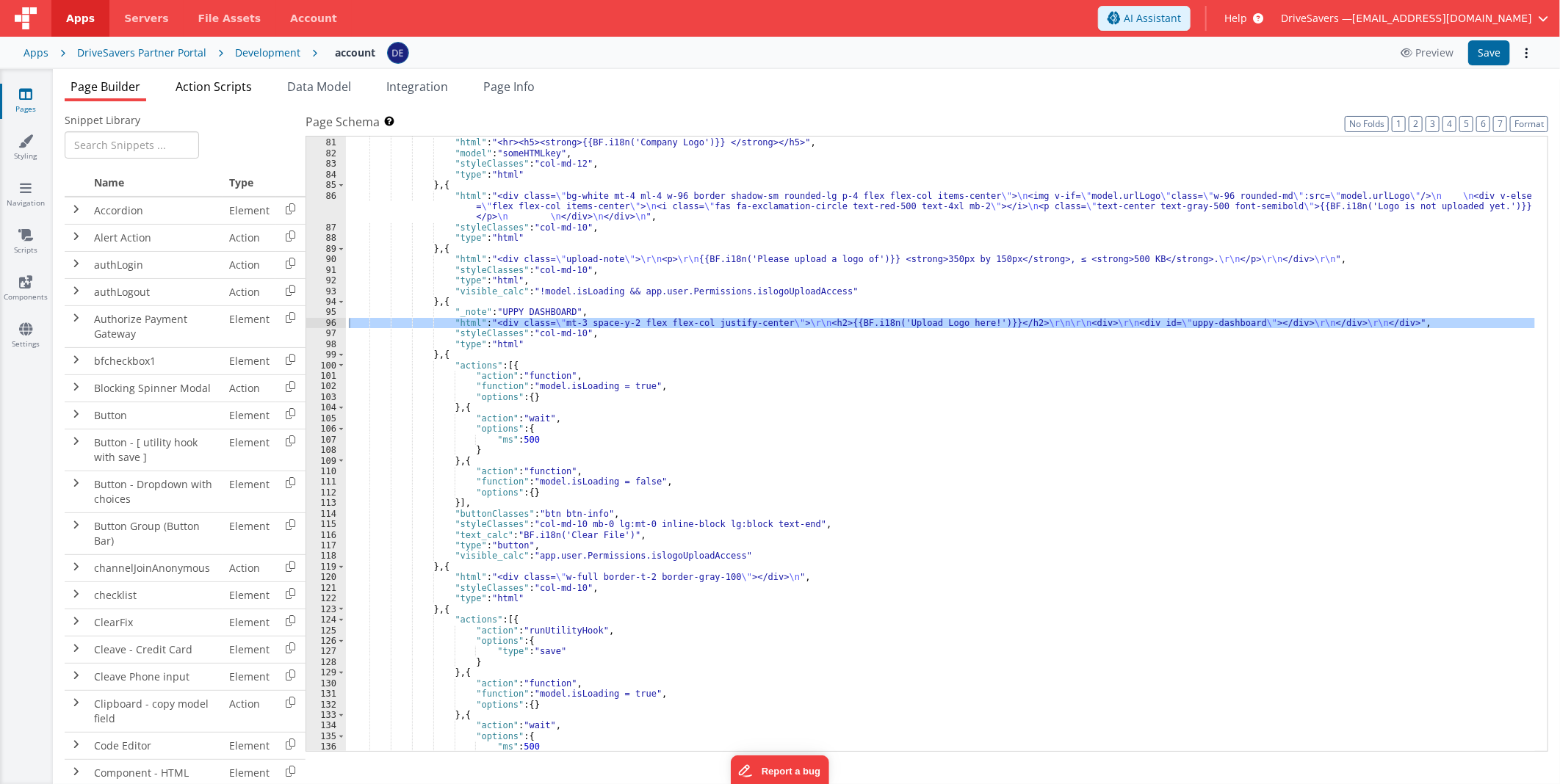
click at [211, 89] on span "Action Scripts" at bounding box center [213, 86] width 76 height 17
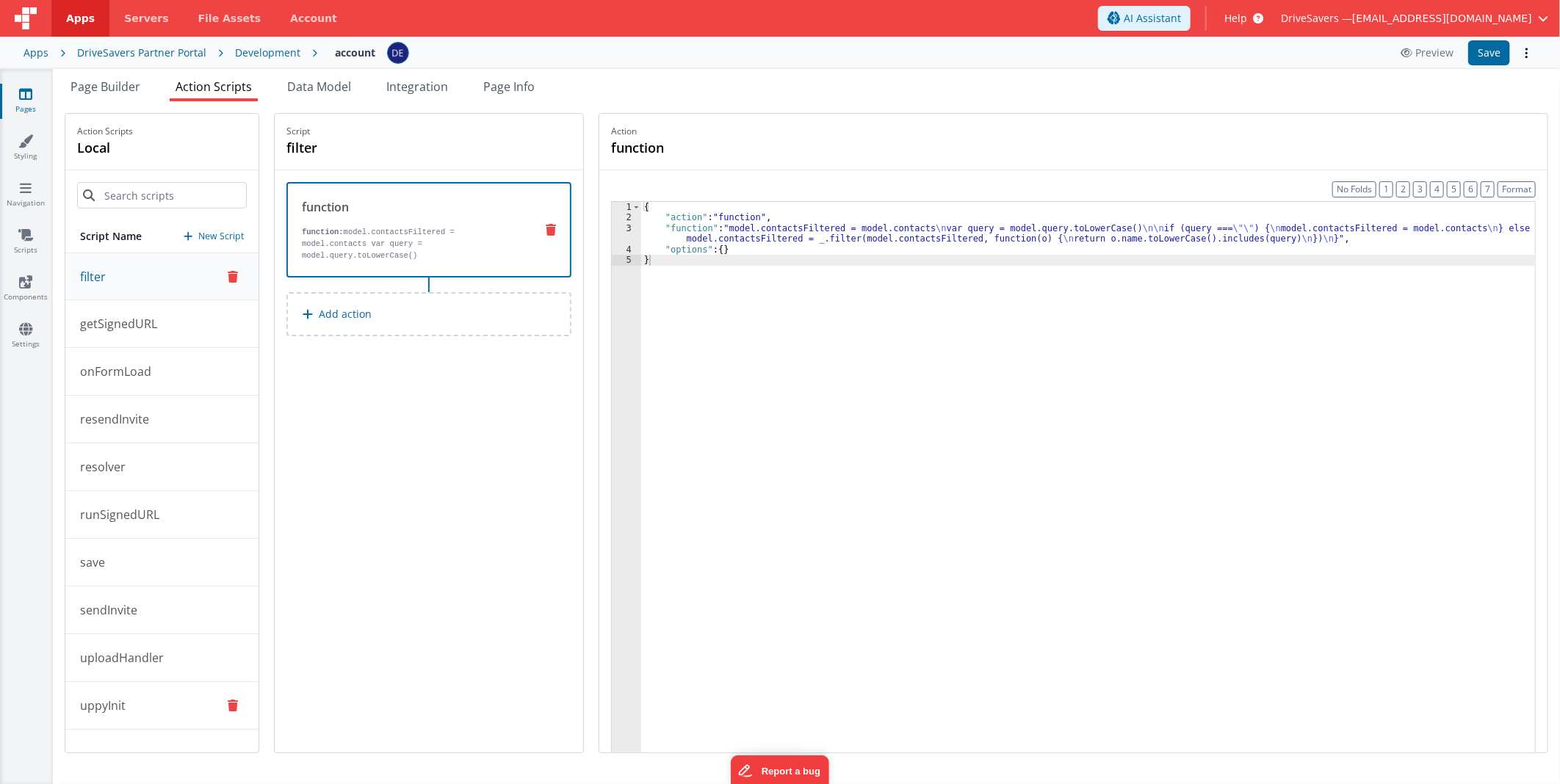
click at [129, 709] on button "uppyInit" at bounding box center [162, 705] width 194 height 48
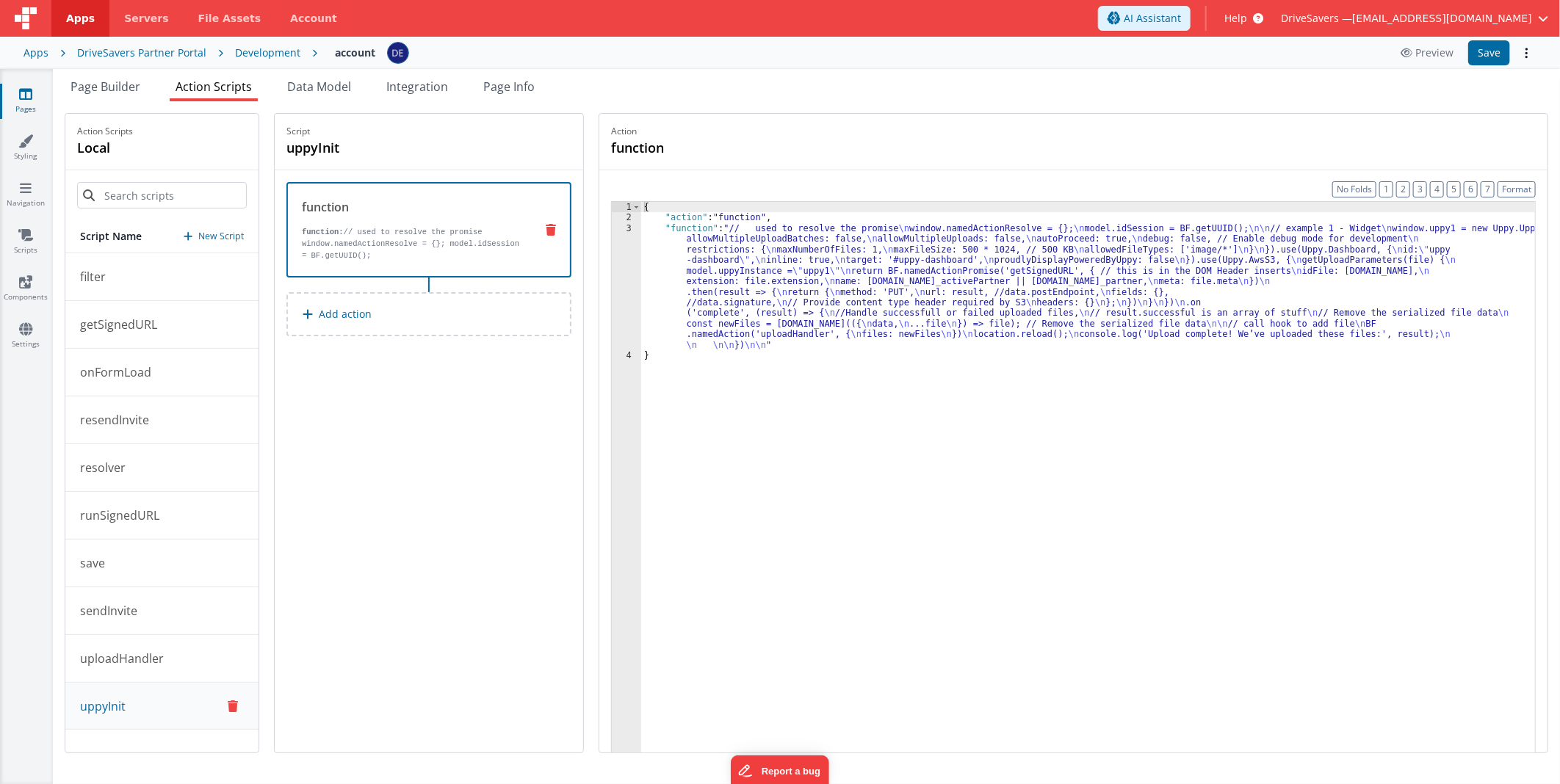
click at [834, 274] on div "{ "action" : "function" , "function" : "// used to resolve the promise \n windo…" at bounding box center [1088, 510] width 894 height 617
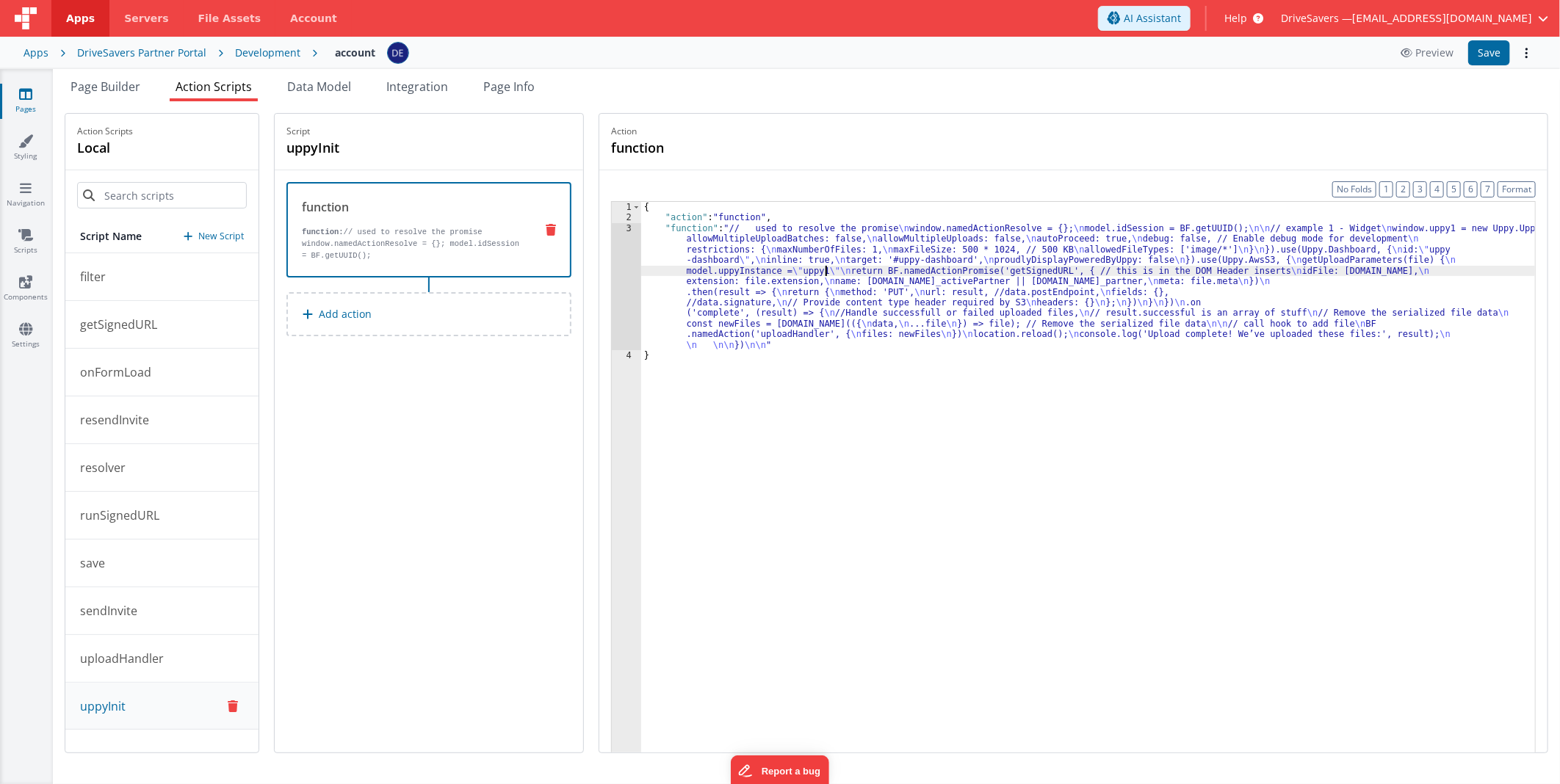
click at [634, 253] on div "3" at bounding box center [626, 287] width 29 height 127
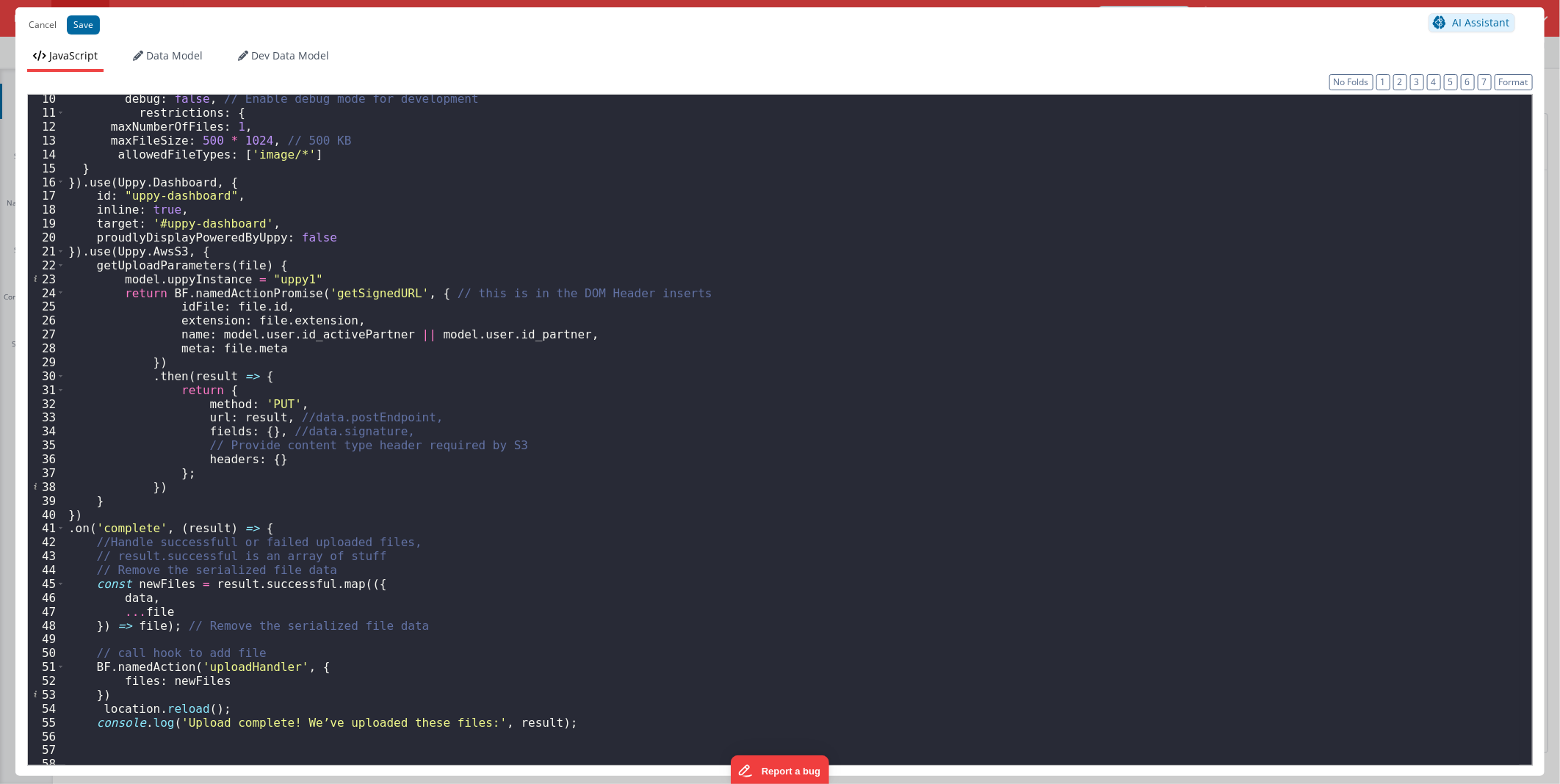
scroll to position [0, 0]
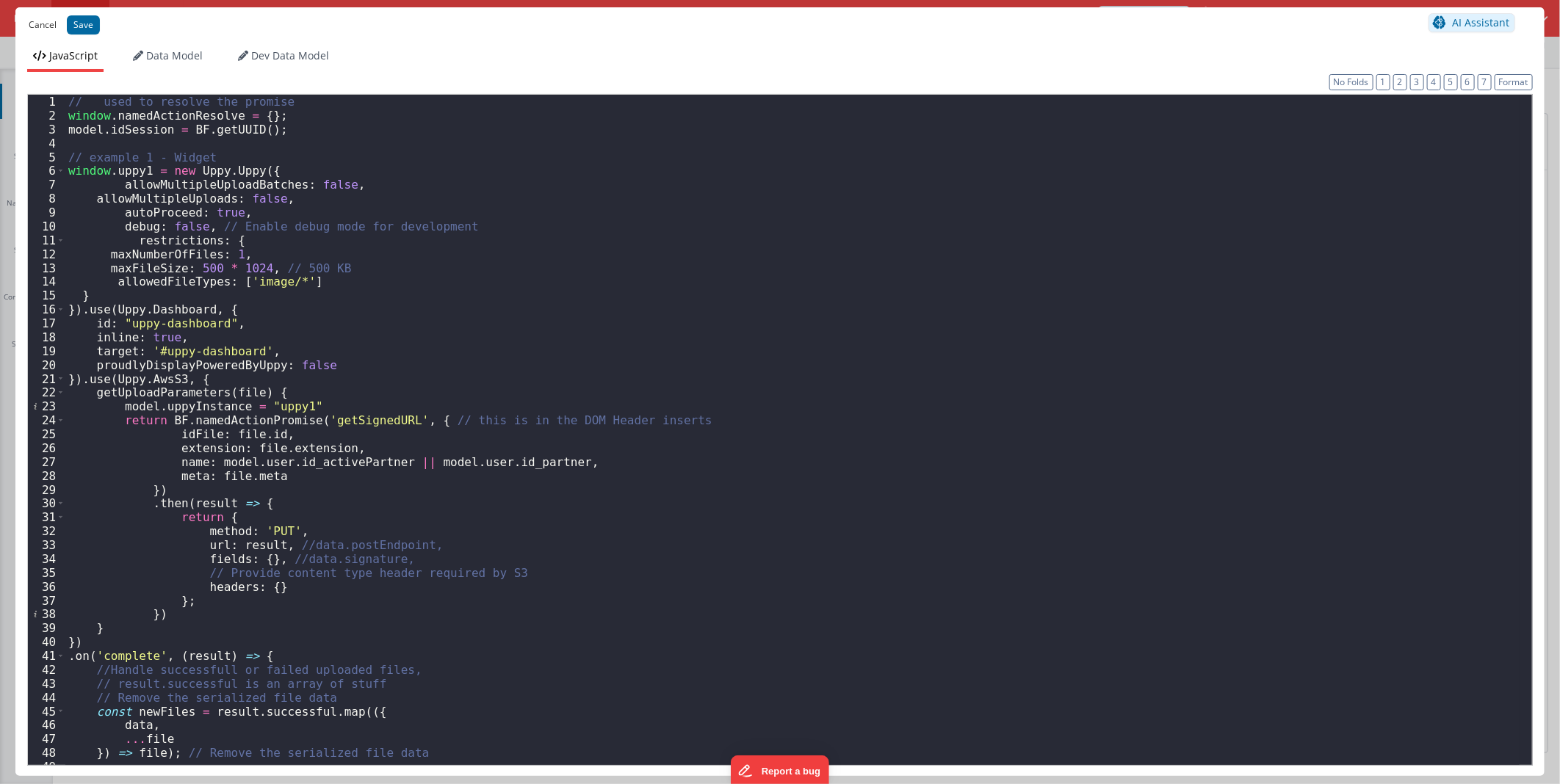
click at [49, 26] on button "Cancel" at bounding box center [42, 25] width 42 height 20
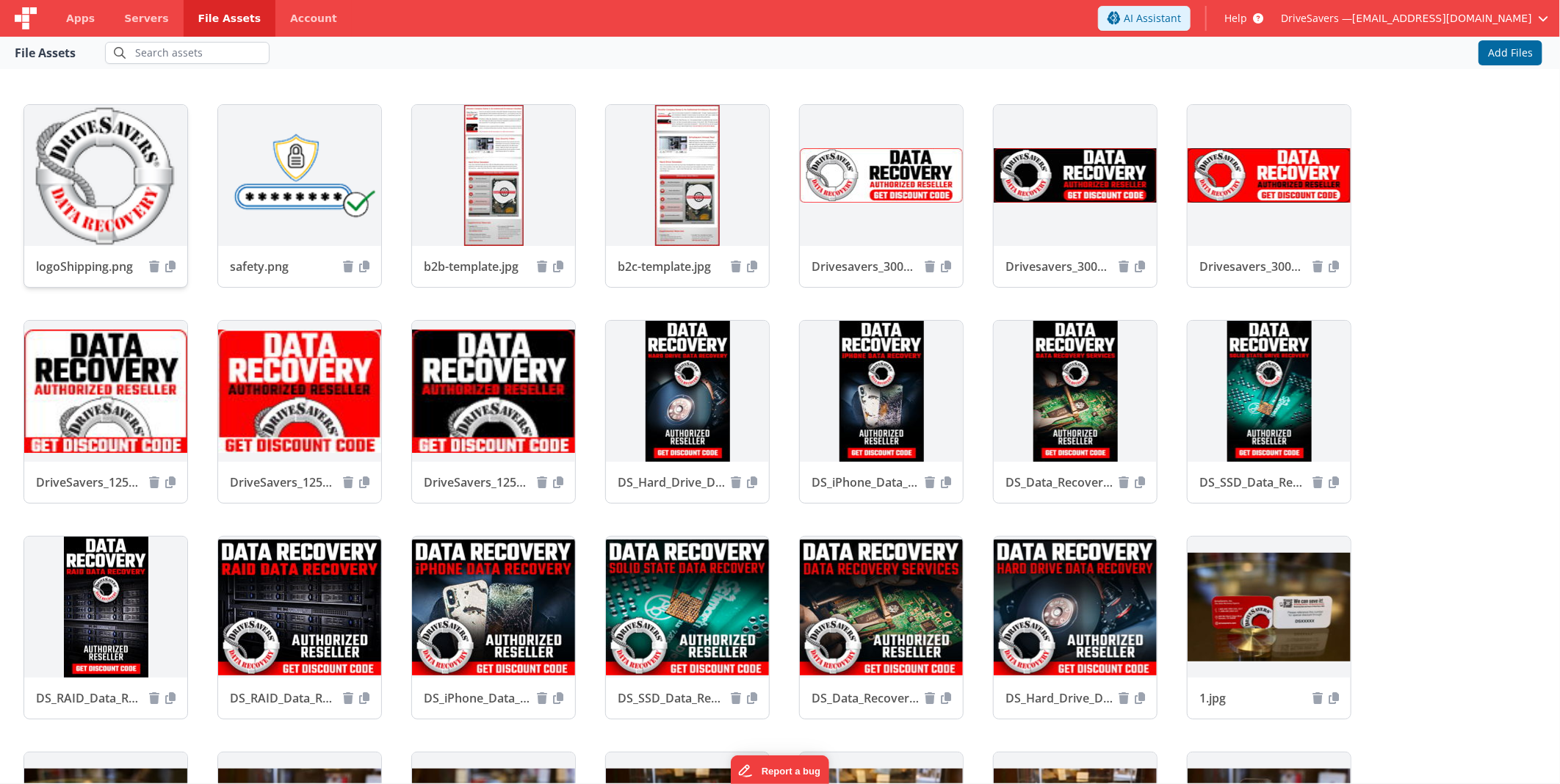
click at [105, 210] on img at bounding box center [105, 175] width 163 height 141
click at [170, 269] on icon at bounding box center [170, 266] width 10 height 12
